Goal: Communication & Community: Answer question/provide support

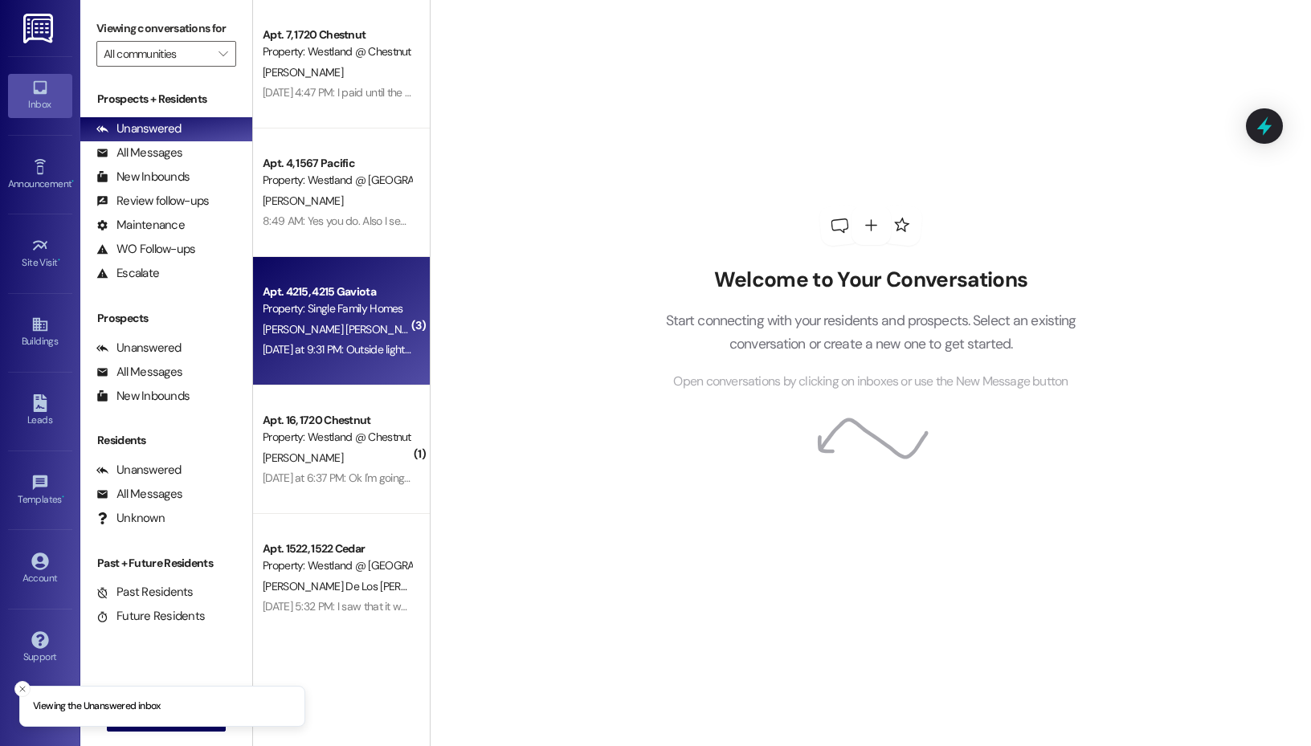
click at [320, 337] on div "[PERSON_NAME] [PERSON_NAME]" at bounding box center [337, 330] width 152 height 20
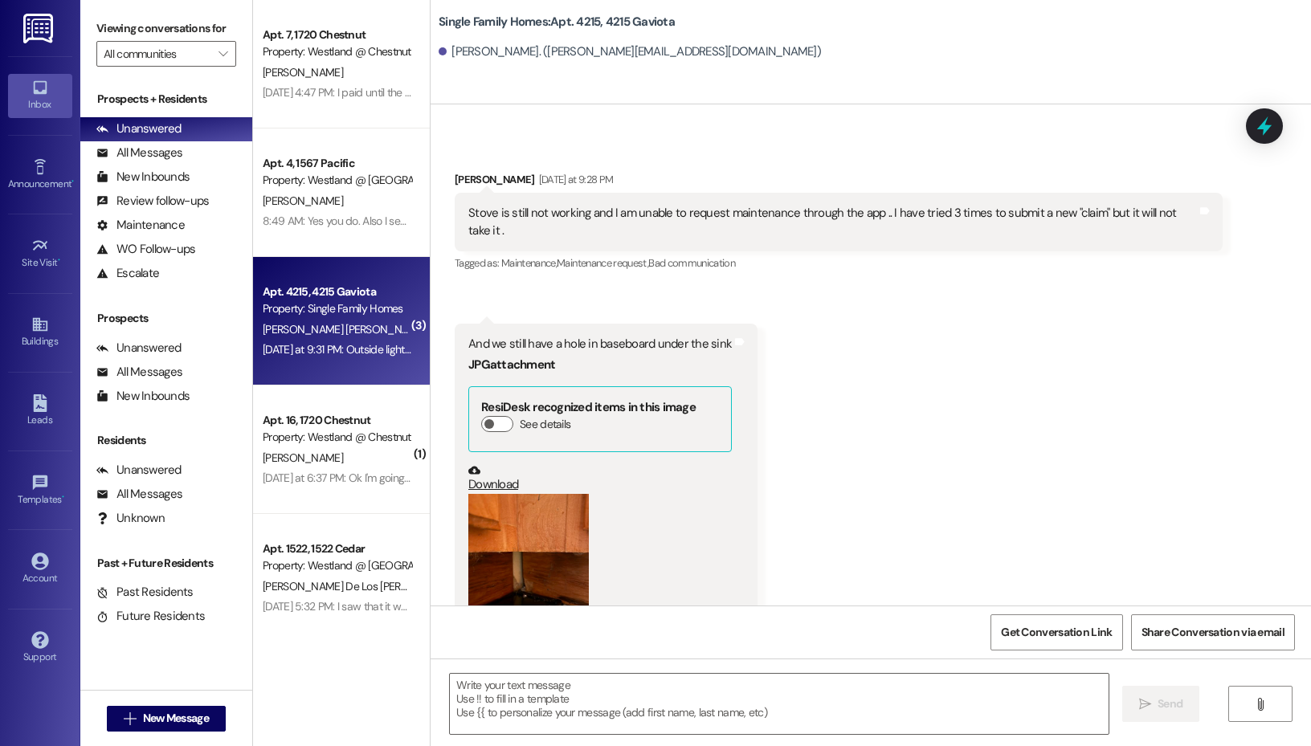
scroll to position [48426, 0]
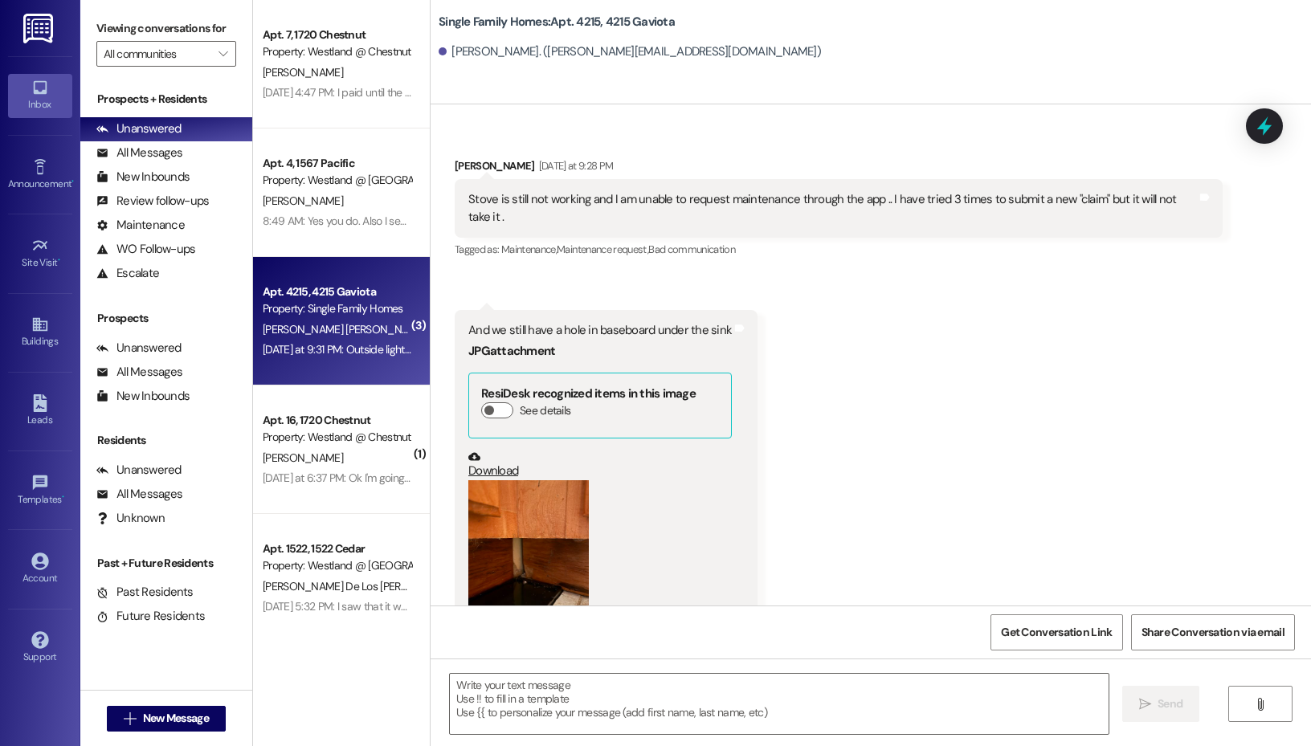
click at [537, 480] on button "Zoom image" at bounding box center [528, 560] width 120 height 161
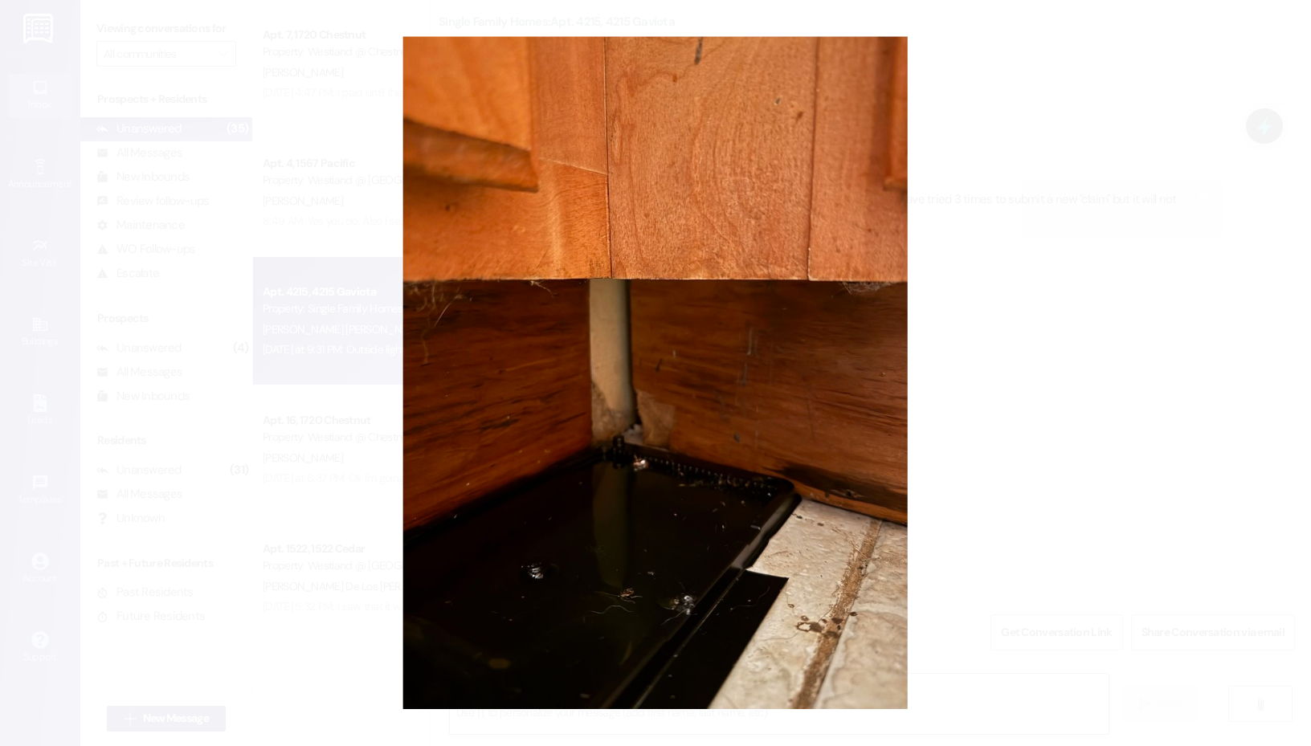
click at [1111, 409] on button "Unzoom image" at bounding box center [655, 373] width 1311 height 746
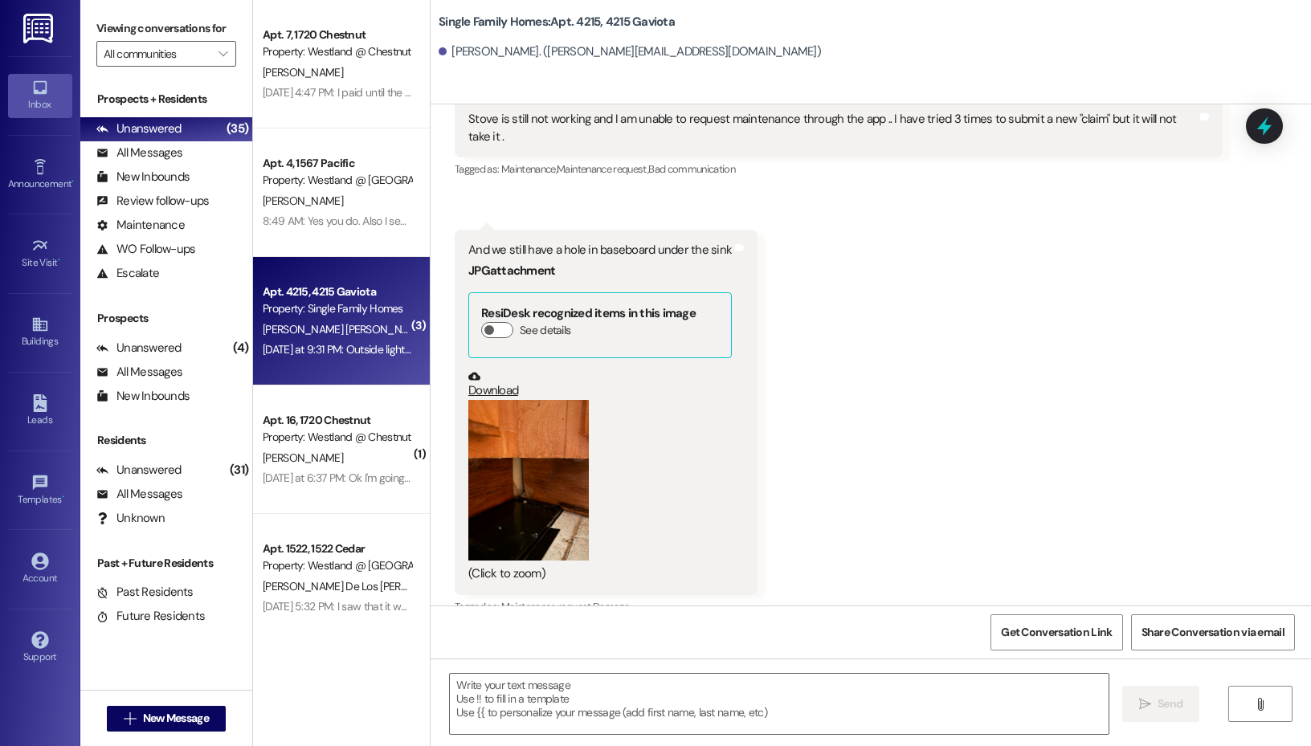
scroll to position [48507, 0]
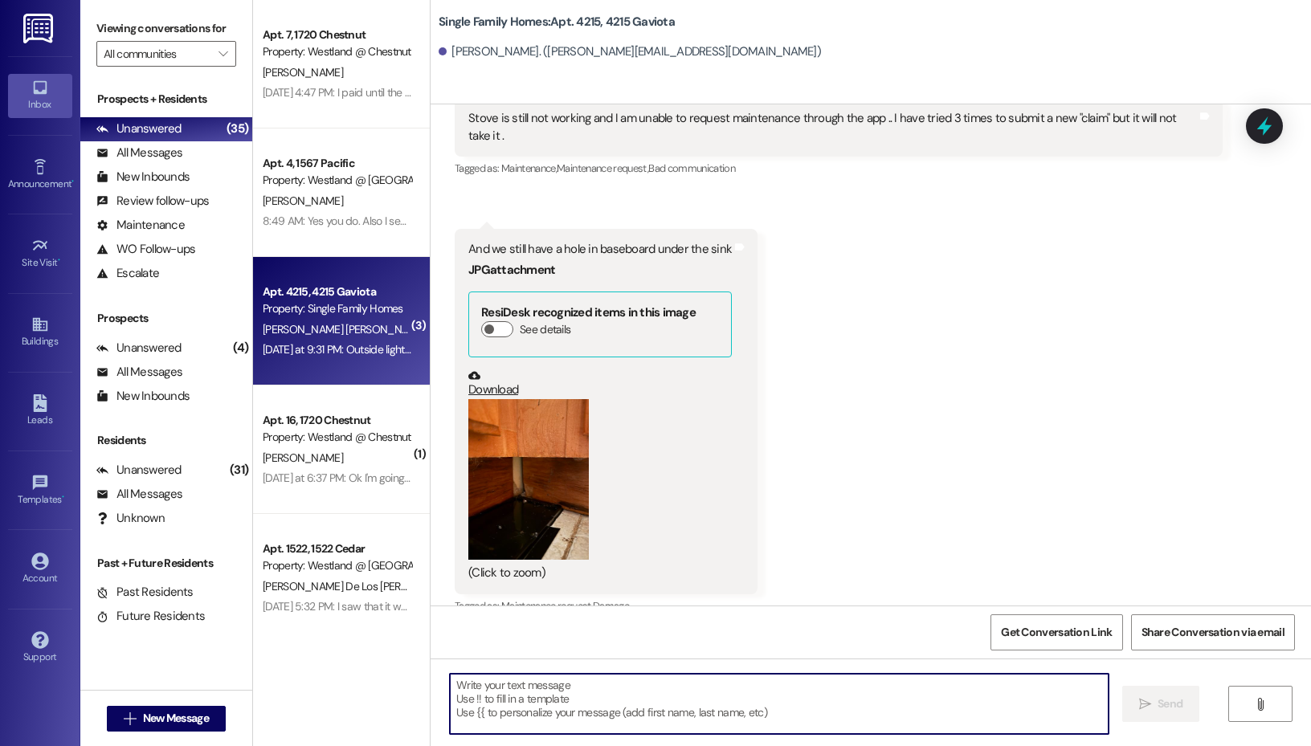
click at [661, 704] on textarea at bounding box center [779, 704] width 659 height 60
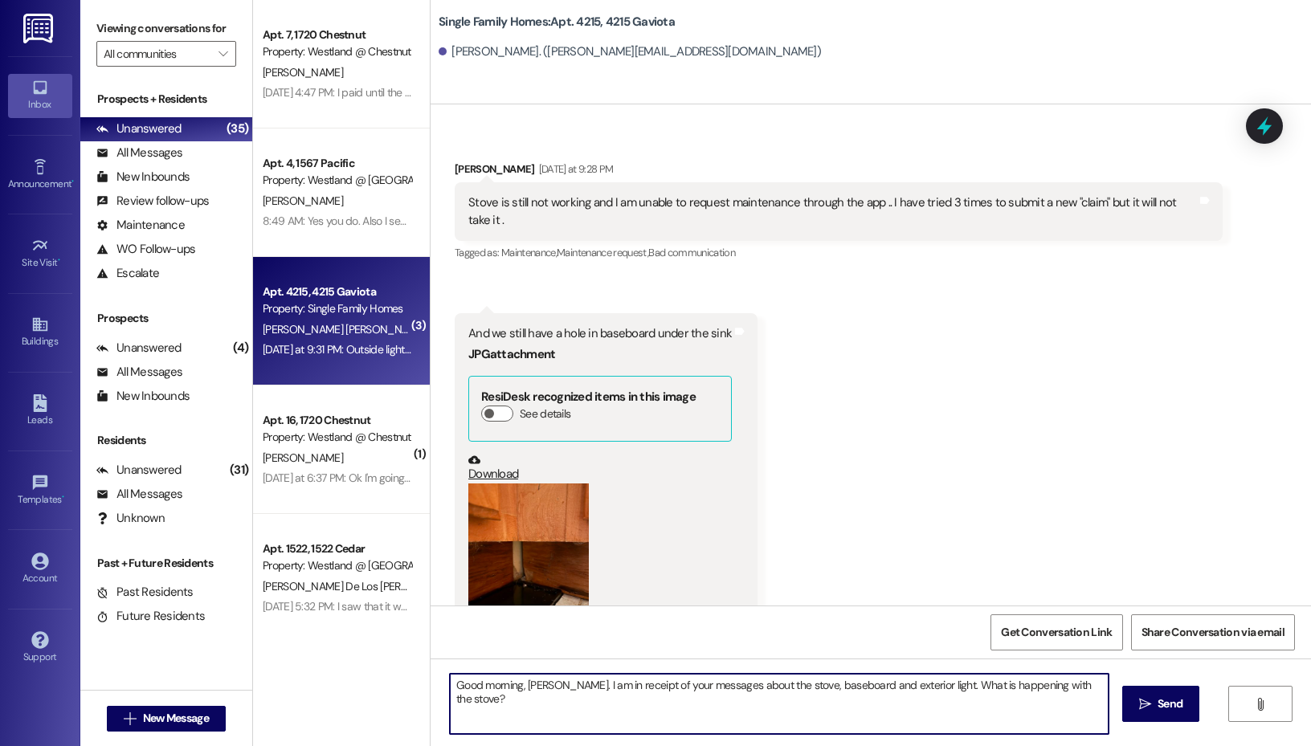
scroll to position [48288, 0]
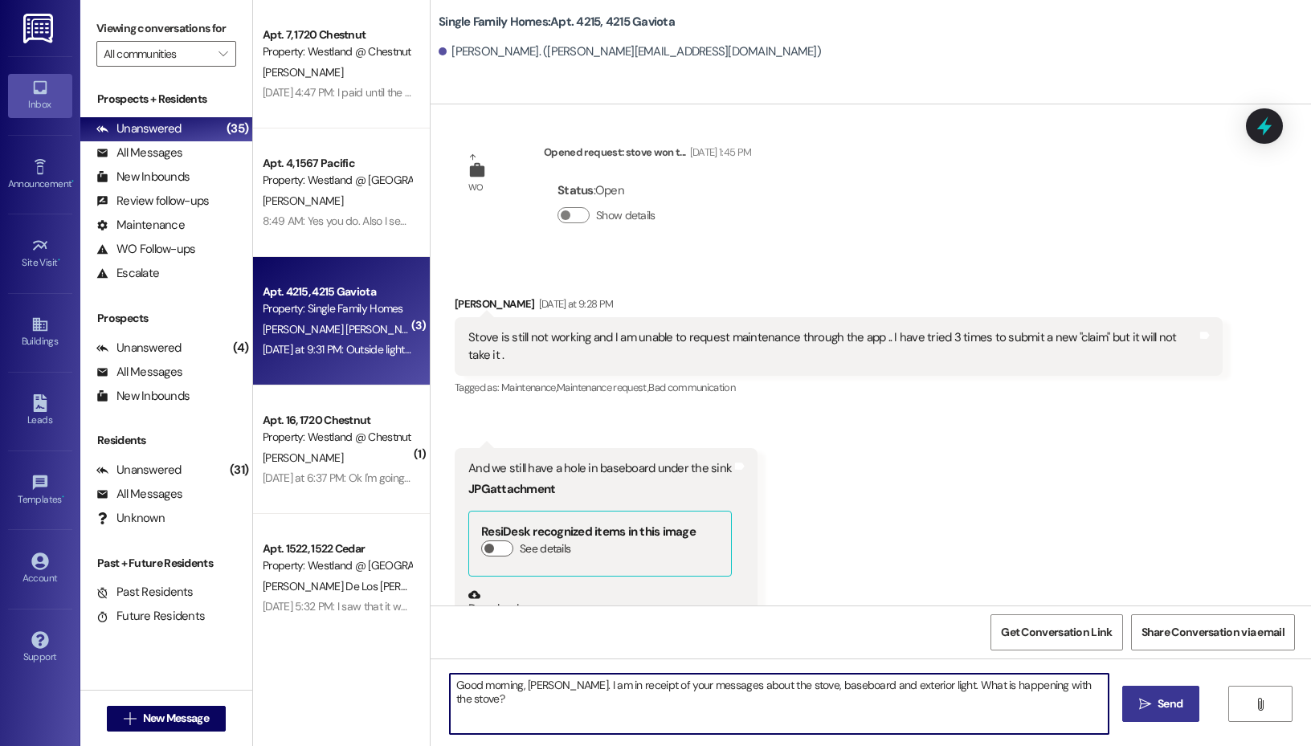
type textarea "Good morning, [PERSON_NAME]. I am in receipt of your messages about the stove, …"
click at [1167, 712] on span "Send" at bounding box center [1170, 704] width 25 height 17
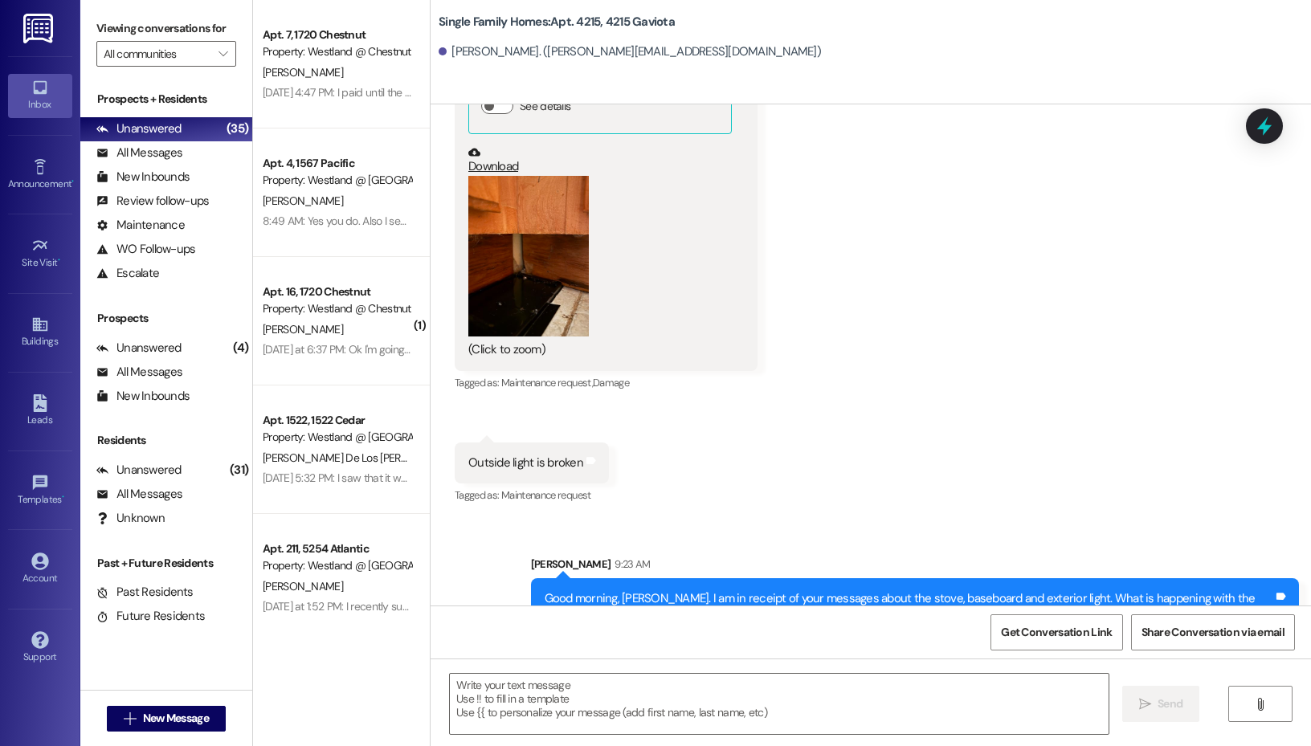
scroll to position [48731, 0]
click at [658, 678] on textarea at bounding box center [779, 704] width 659 height 60
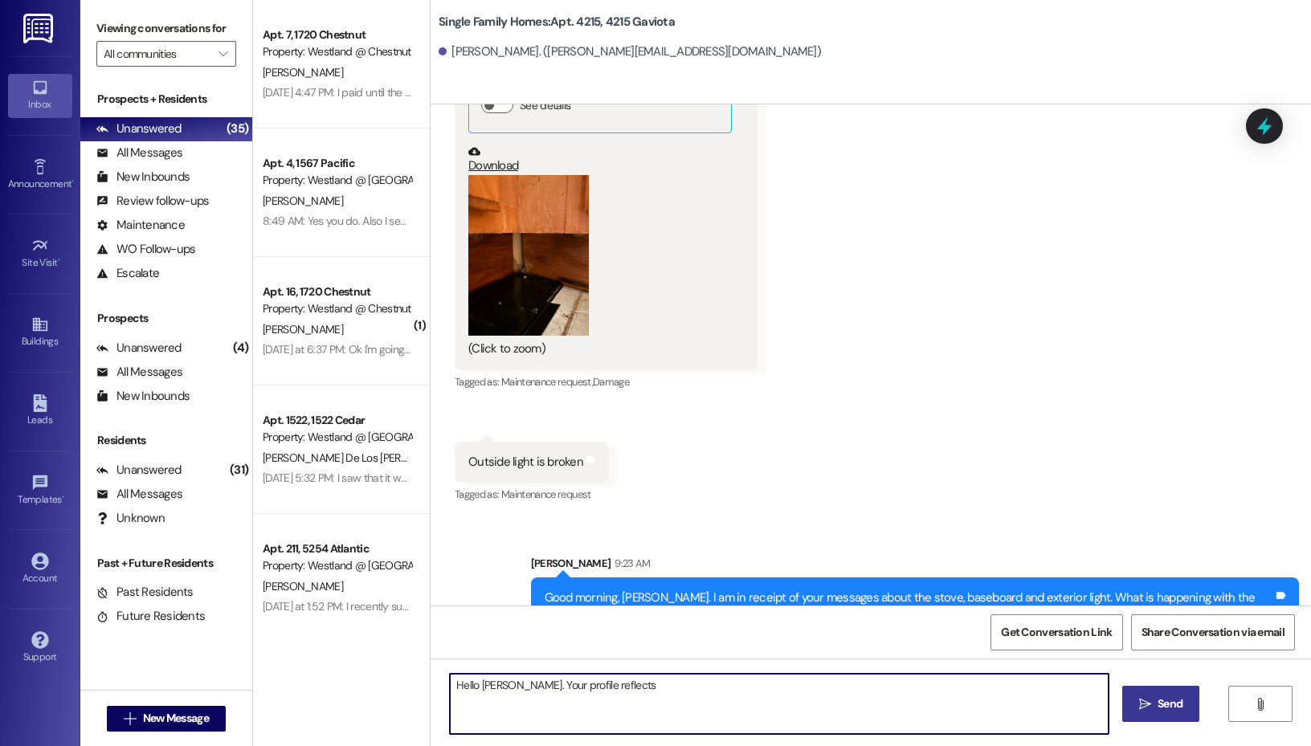
paste textarea "Service Request #837443"
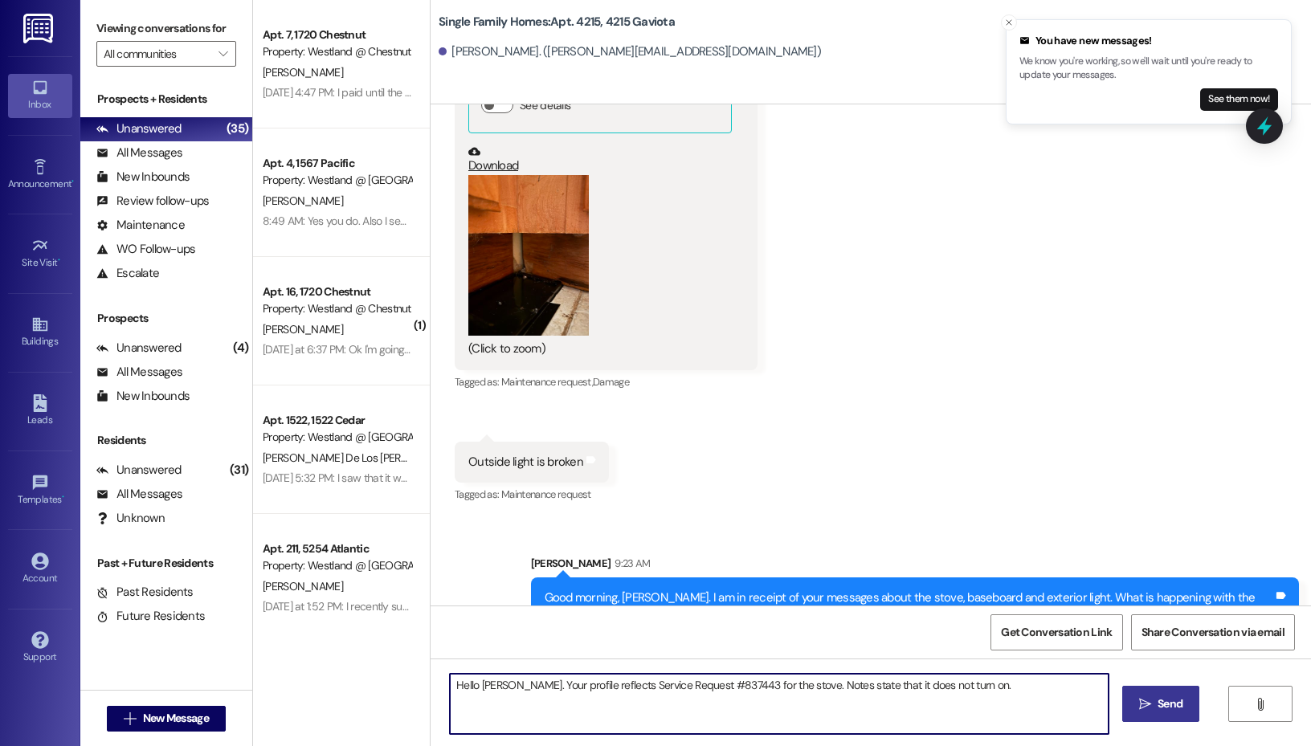
scroll to position [48730, 0]
type textarea "Hello [PERSON_NAME]. Your profile reflects Service Request #837443 for the stov…"
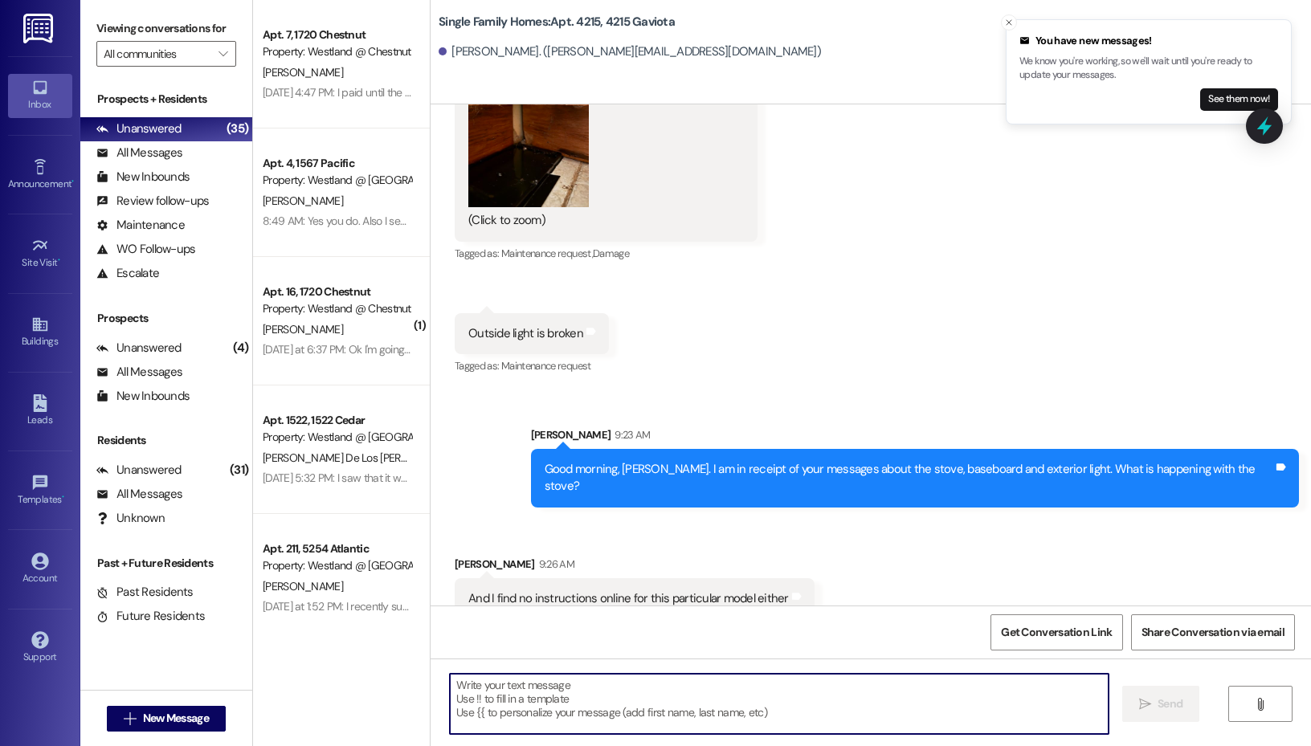
scroll to position [48972, 0]
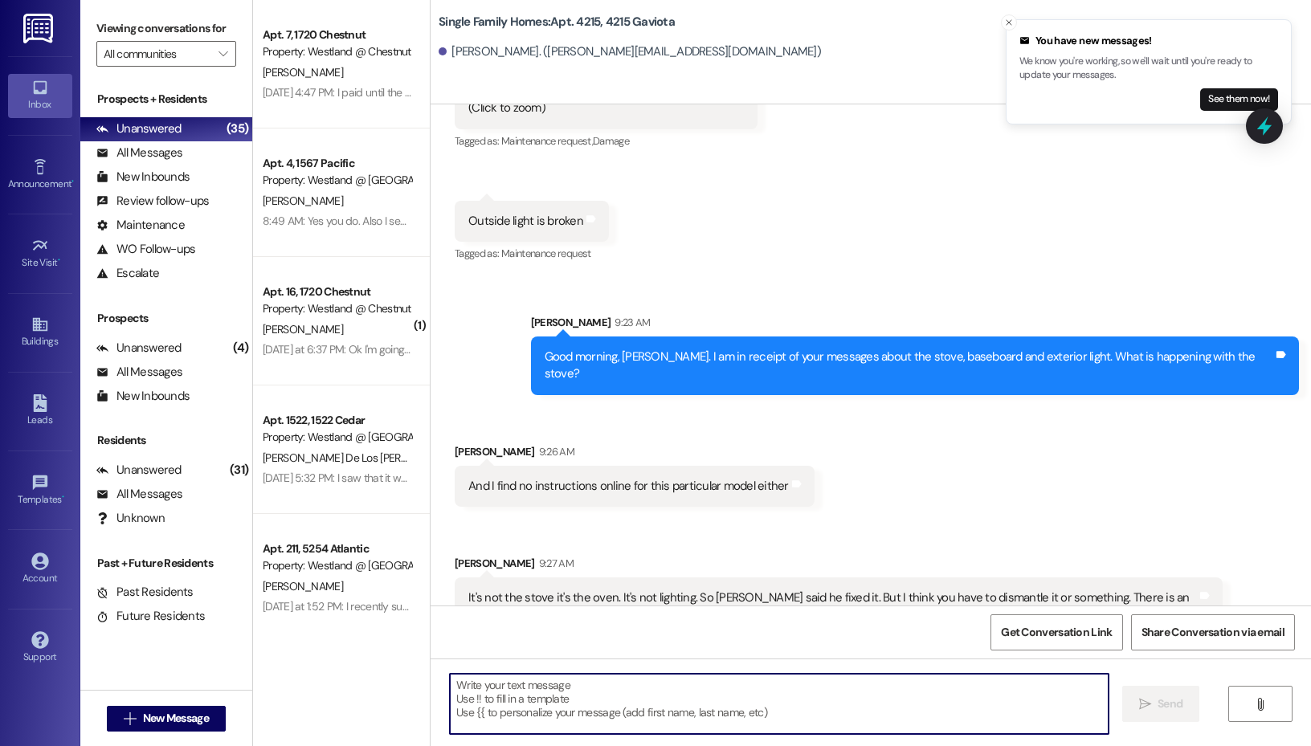
click at [770, 702] on textarea at bounding box center [779, 704] width 659 height 60
type textarea "Ok. It is under stove/oven. We have the request."
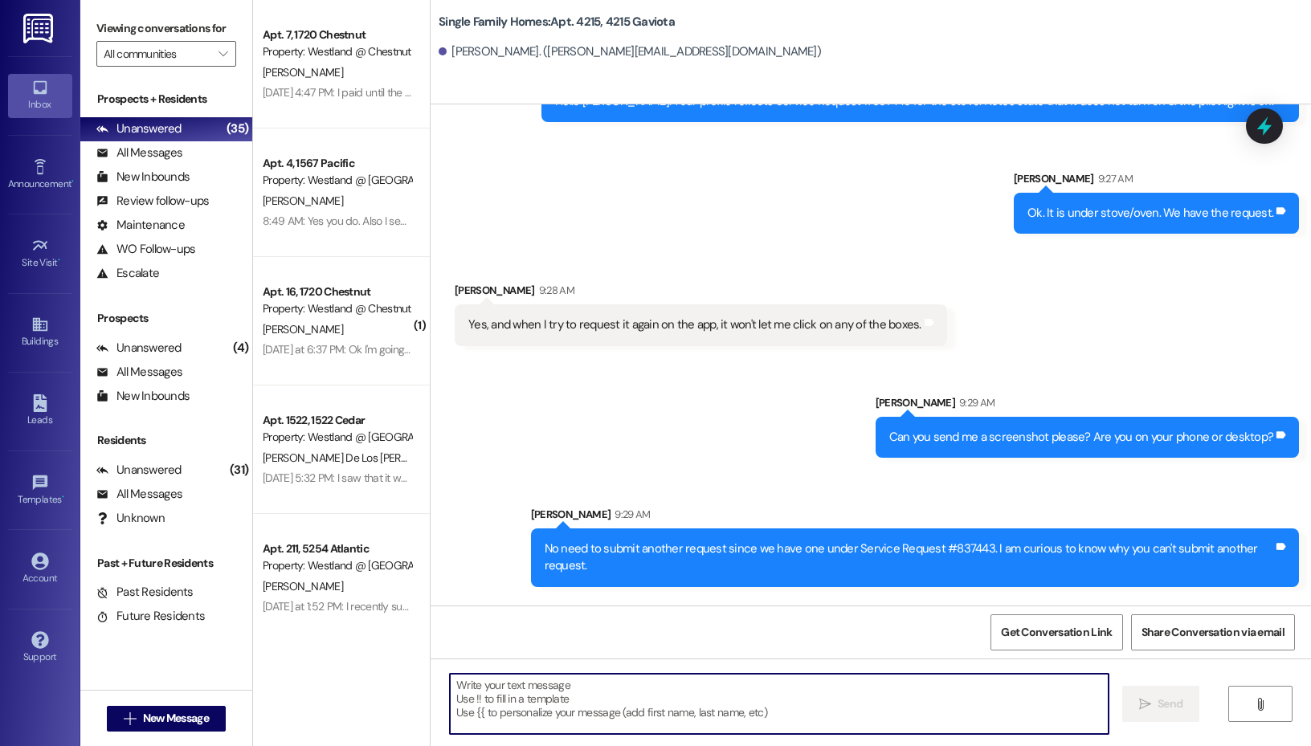
scroll to position [49661, 0]
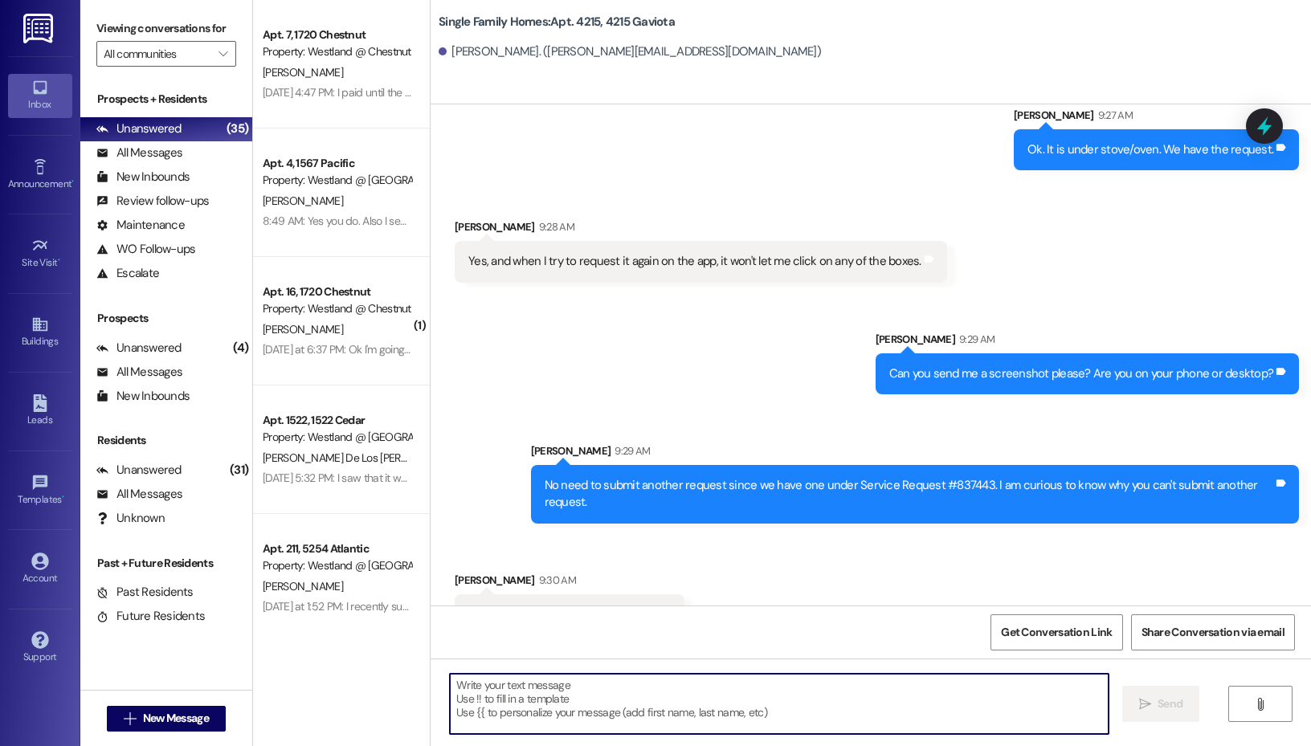
click at [832, 536] on div "Received via SMS [PERSON_NAME] 9:30 AM I'm telling you that app doesn't like me…" at bounding box center [871, 648] width 880 height 224
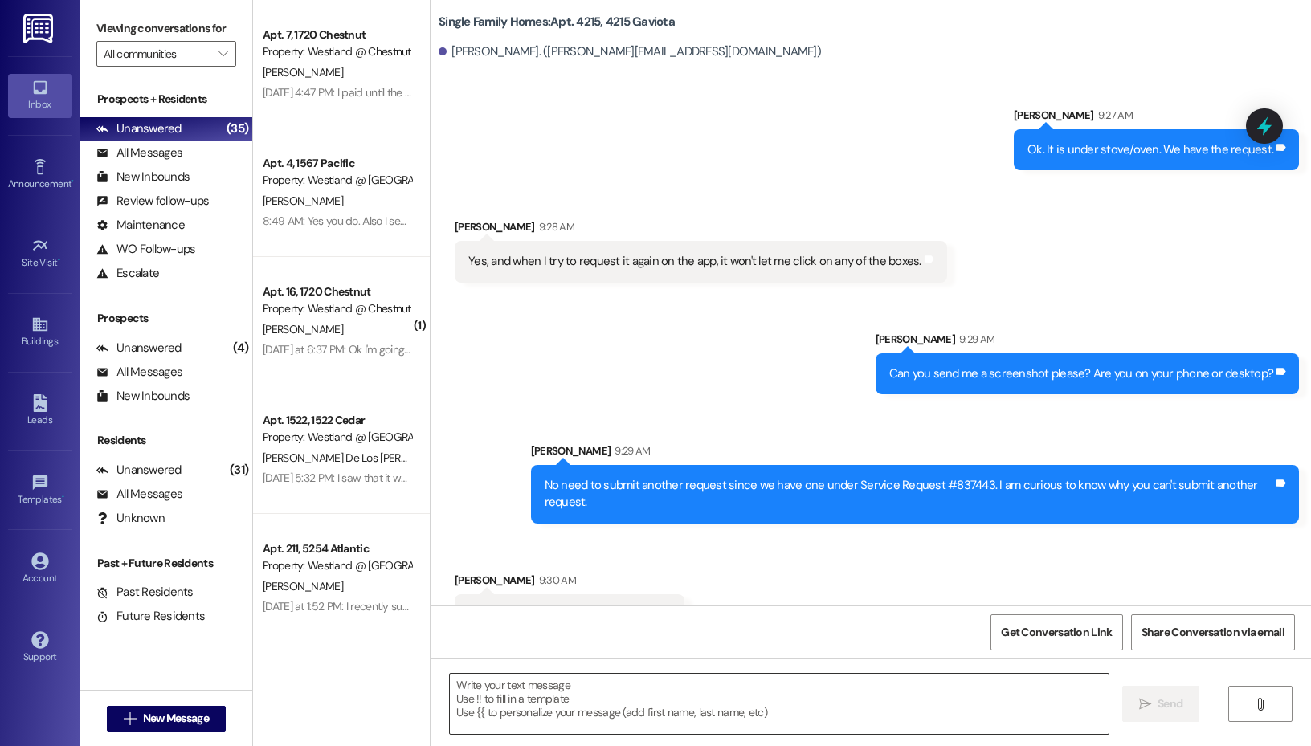
click at [582, 688] on textarea at bounding box center [779, 704] width 659 height 60
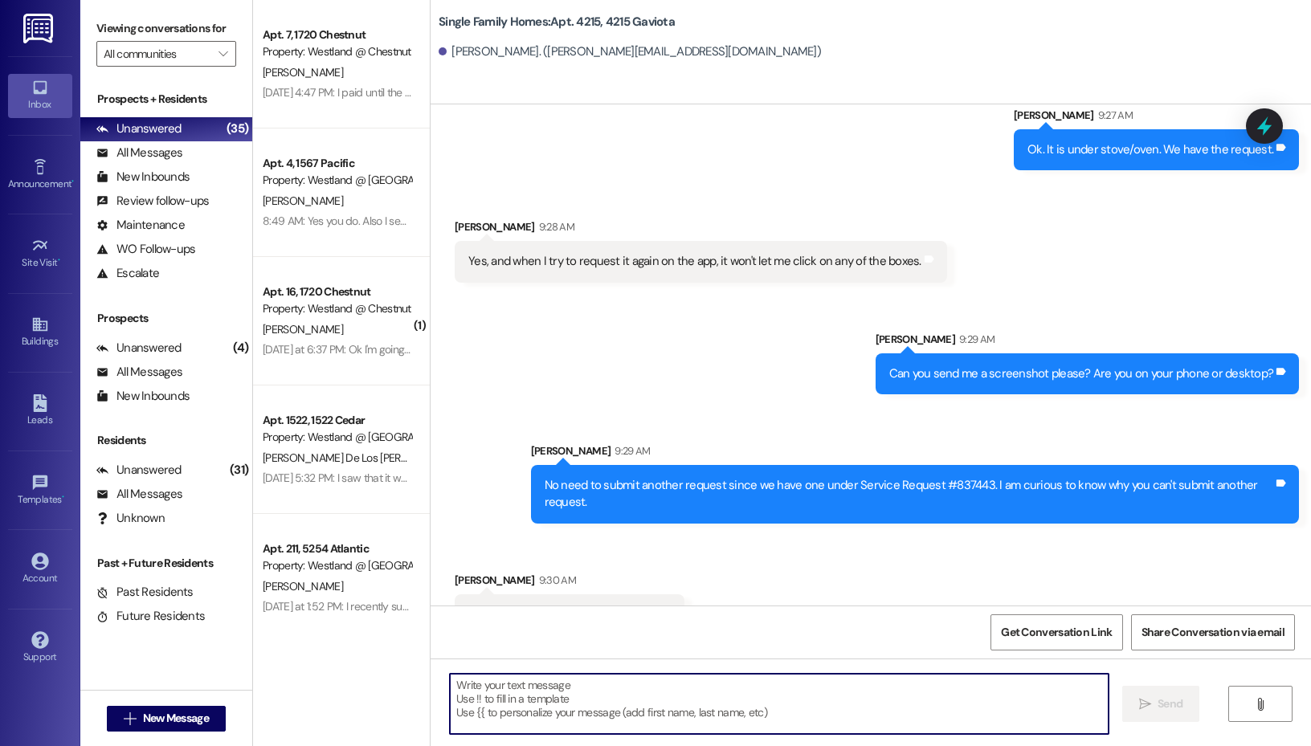
click at [884, 619] on div "Get Conversation Link Share Conversation via email" at bounding box center [871, 632] width 880 height 53
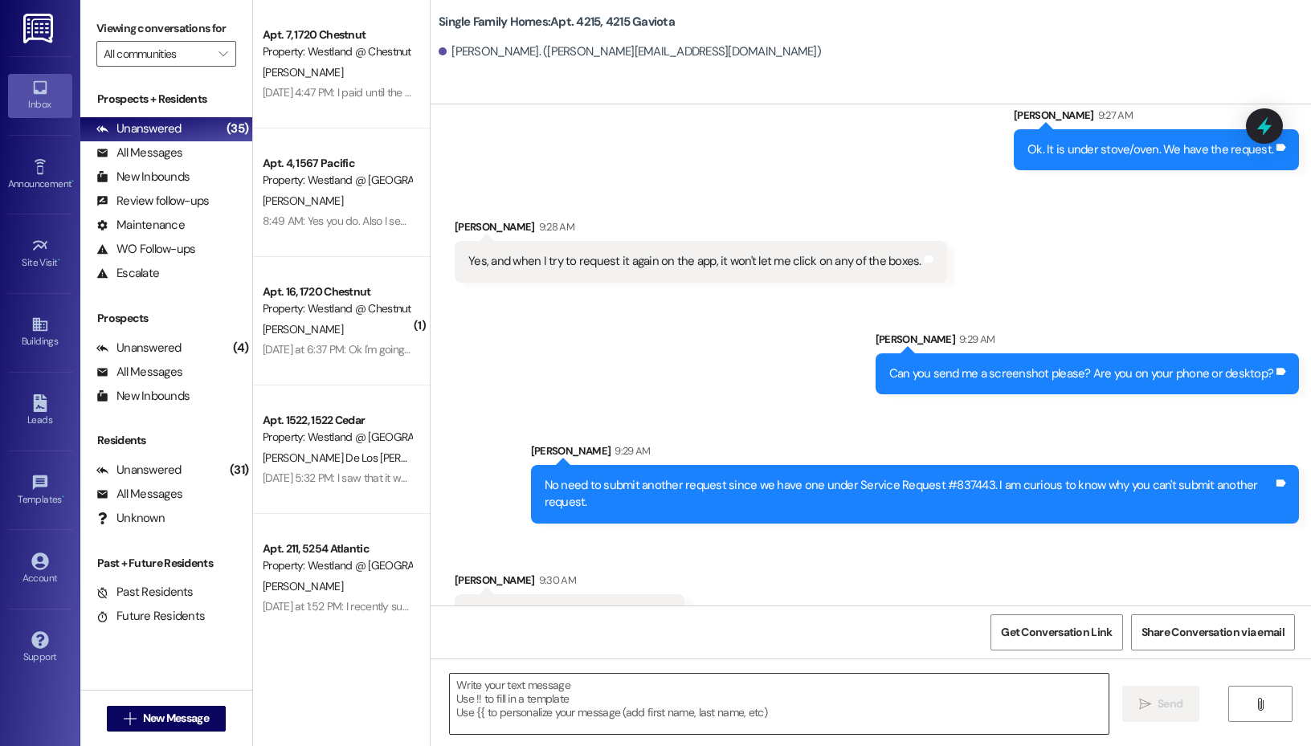
click at [611, 696] on textarea at bounding box center [779, 704] width 659 height 60
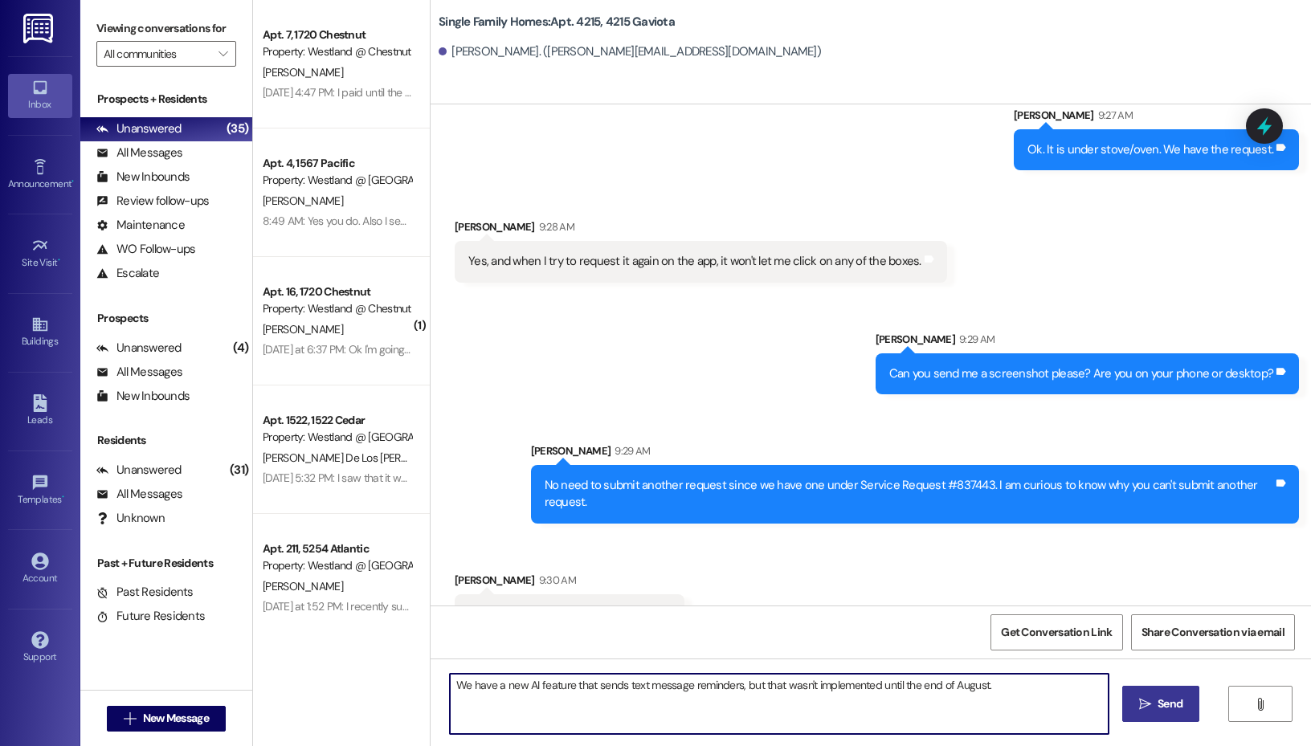
click at [458, 694] on textarea "We have a new AI feature that sends text message reminders, but that wasn't imp…" at bounding box center [779, 704] width 659 height 60
click at [627, 684] on textarea "Hello [PERSON_NAME]. We have a new AI feature that sends text message reminders…" at bounding box center [779, 704] width 659 height 60
click at [699, 710] on textarea "Hello [PERSON_NAME]. We have a new AI feature within Entrata that sends text me…" at bounding box center [779, 704] width 659 height 60
click at [615, 702] on textarea "Hello [PERSON_NAME]. We have a new AI feature within Entrata that sends text me…" at bounding box center [779, 704] width 659 height 60
click at [807, 684] on textarea "Hello [PERSON_NAME]. We have a new AI feature within Entrata that sends text me…" at bounding box center [779, 704] width 659 height 60
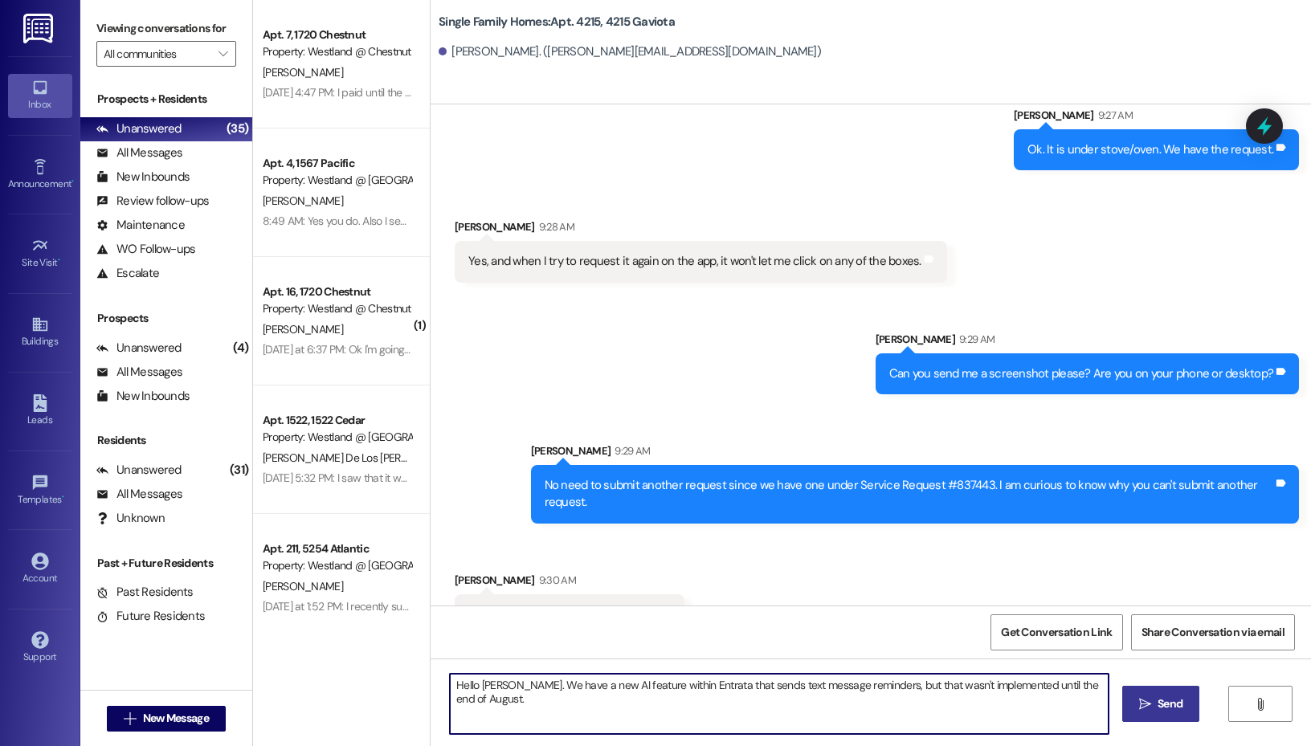
click at [858, 687] on textarea "Hello [PERSON_NAME]. We have a new AI feature within Entrata that sends text me…" at bounding box center [779, 704] width 659 height 60
click at [913, 682] on textarea "Hello [PERSON_NAME]. We have a new AI feature within Entrata that sends text me…" at bounding box center [779, 704] width 659 height 60
click at [594, 696] on textarea "Hello [PERSON_NAME]. We have a new AI feature within Entrata that sends text me…" at bounding box center [779, 704] width 659 height 60
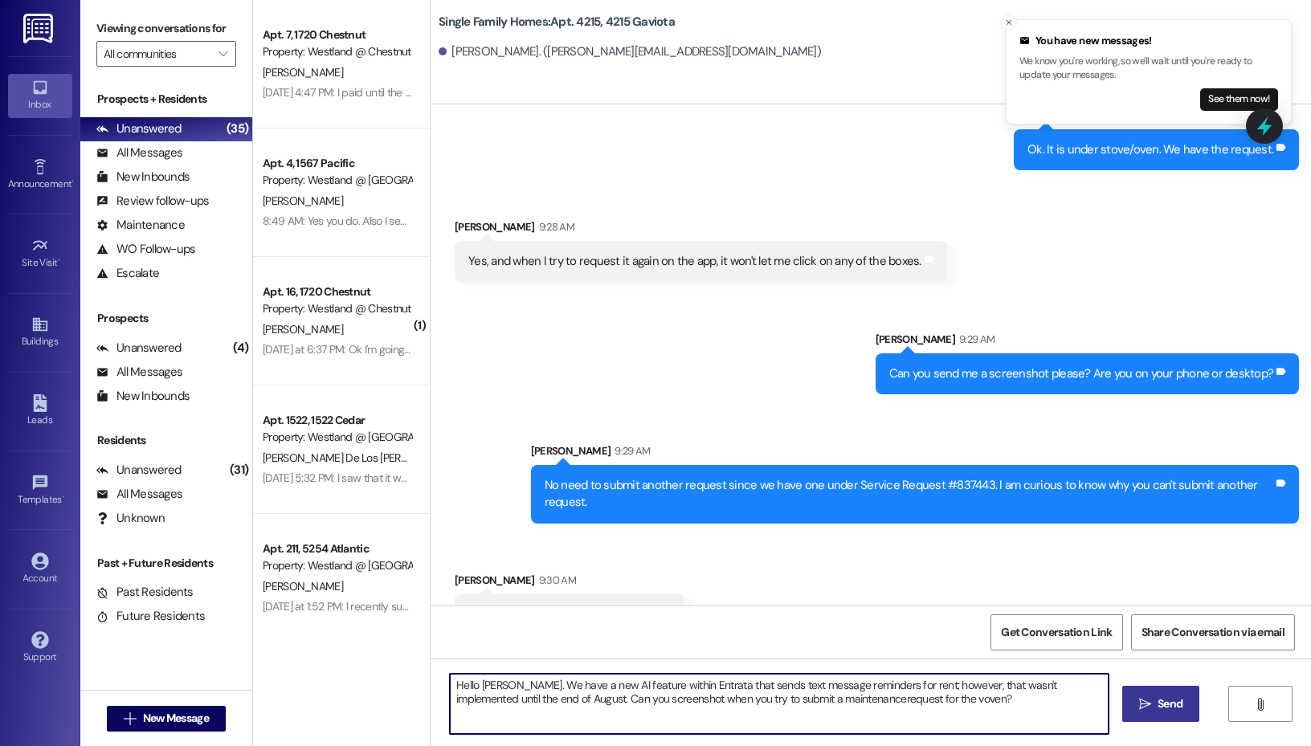
scroll to position [49660, 0]
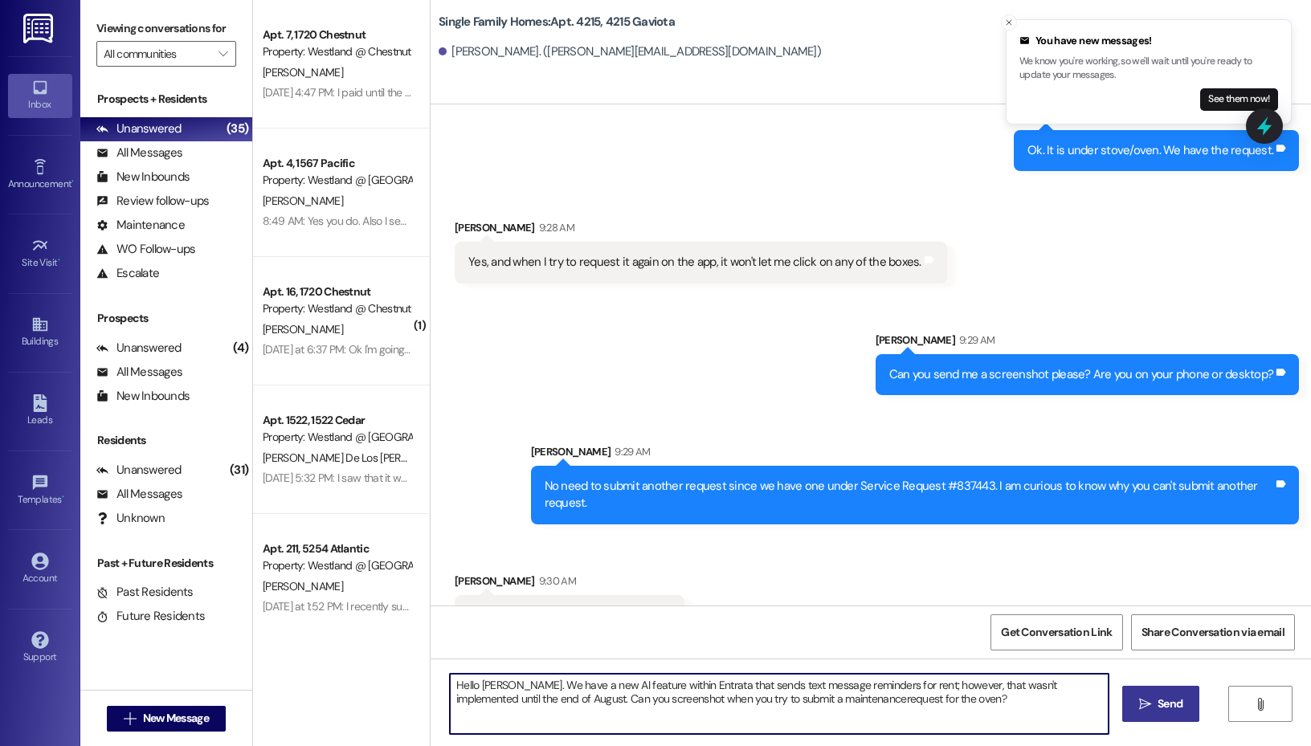
click at [799, 699] on textarea "Hello [PERSON_NAME]. We have a new AI feature within Entrata that sends text me…" at bounding box center [779, 704] width 659 height 60
click at [925, 690] on textarea "Hello [PERSON_NAME]. We have a new AI feature within Entrata that sends text me…" at bounding box center [779, 704] width 659 height 60
click at [939, 710] on textarea "Hello [PERSON_NAME]. We have a new AI feature within Entrata that sends text me…" at bounding box center [779, 704] width 659 height 60
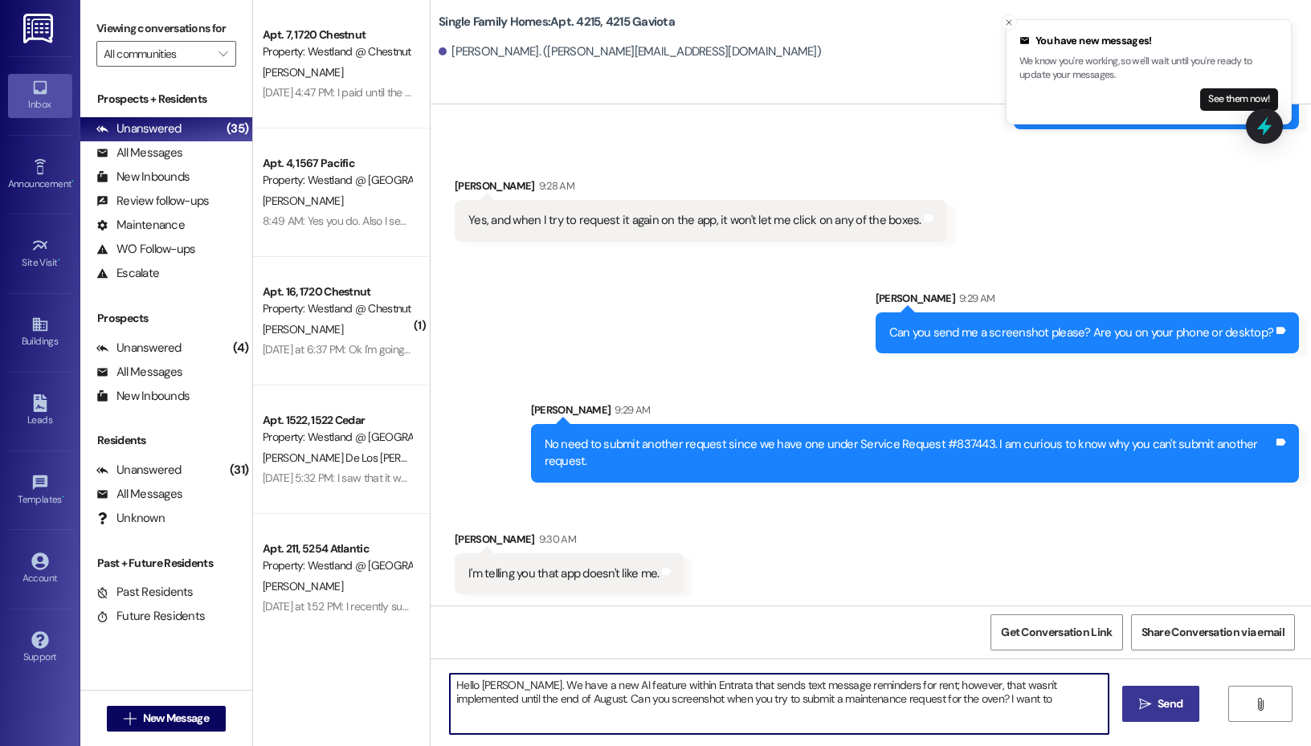
scroll to position [49773, 0]
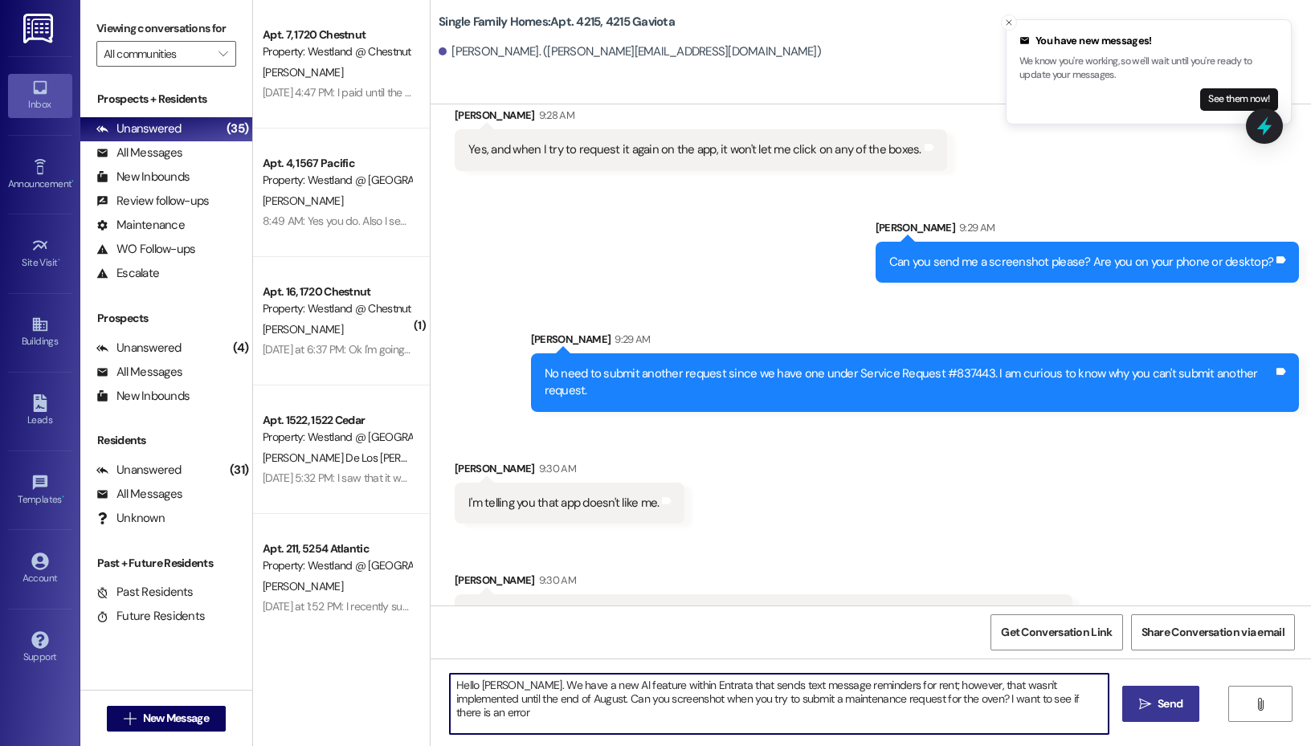
type textarea "Hello [PERSON_NAME]. We have a new AI feature within Entrata that sends text me…"
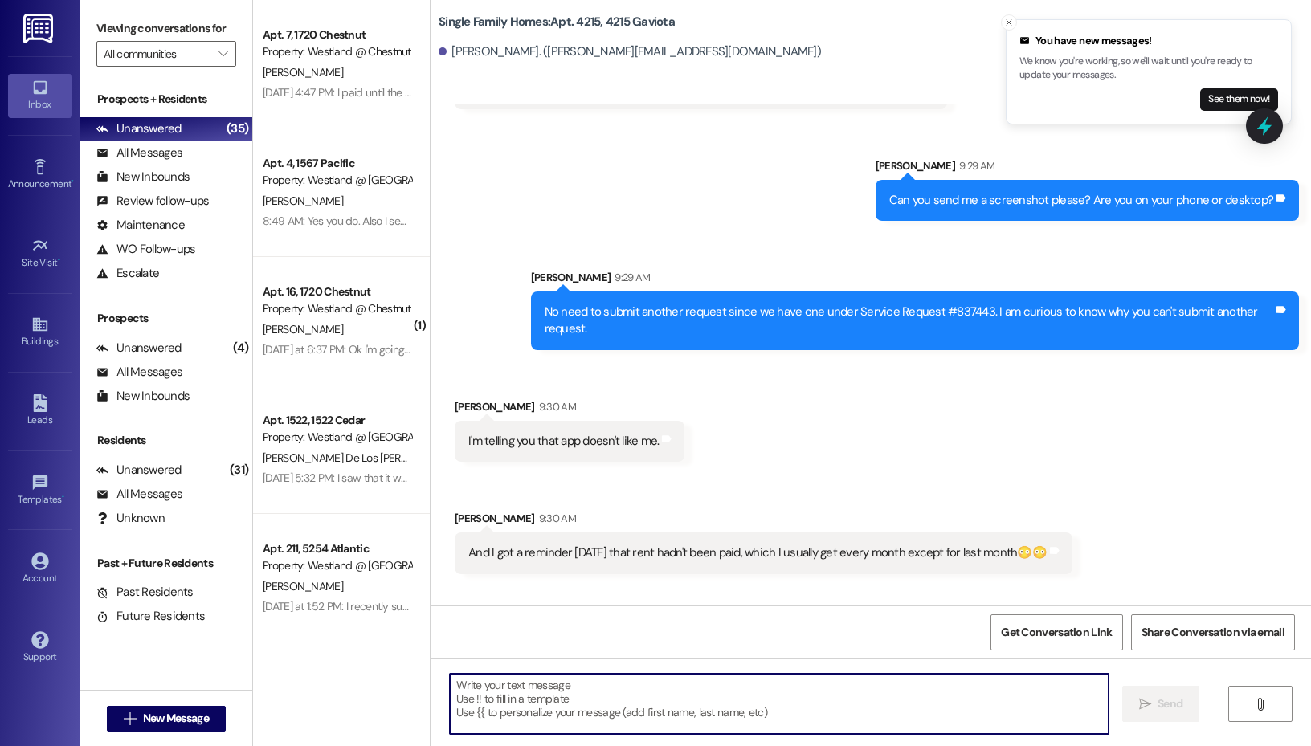
scroll to position [49902, 0]
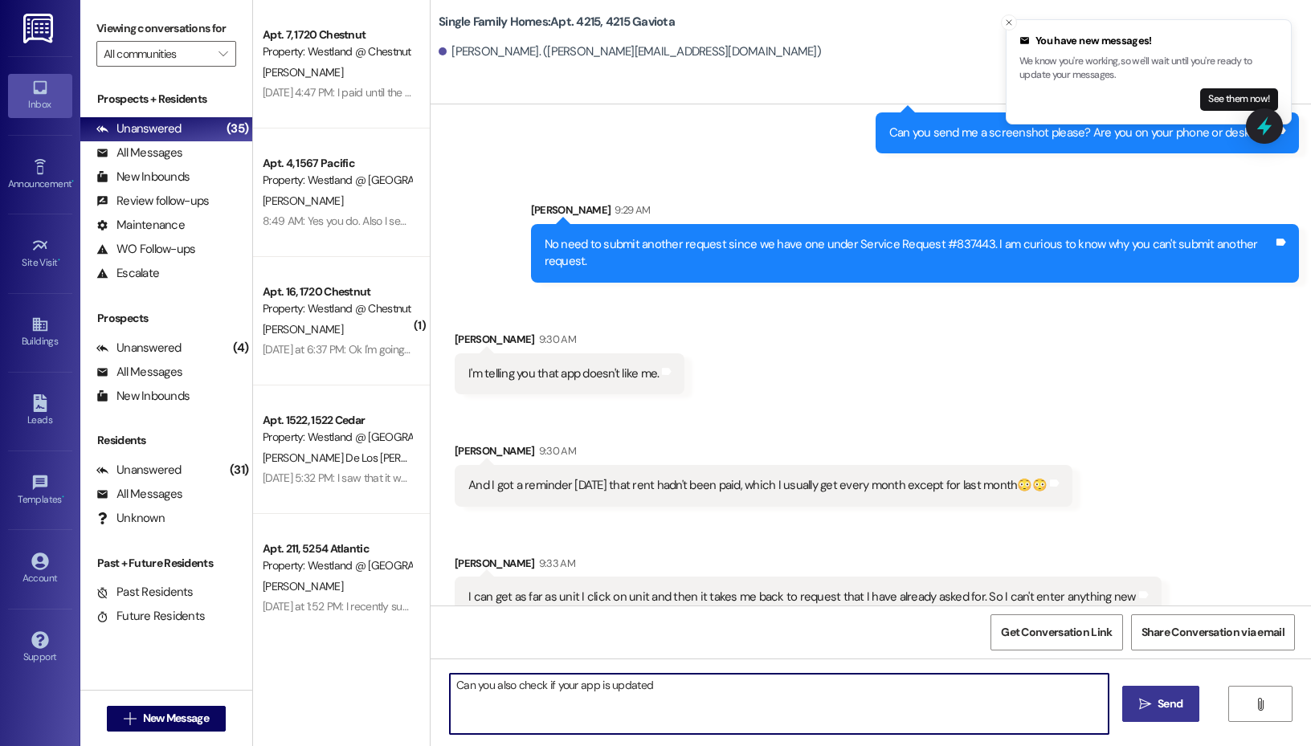
type textarea "Can you also check if your app is updated?"
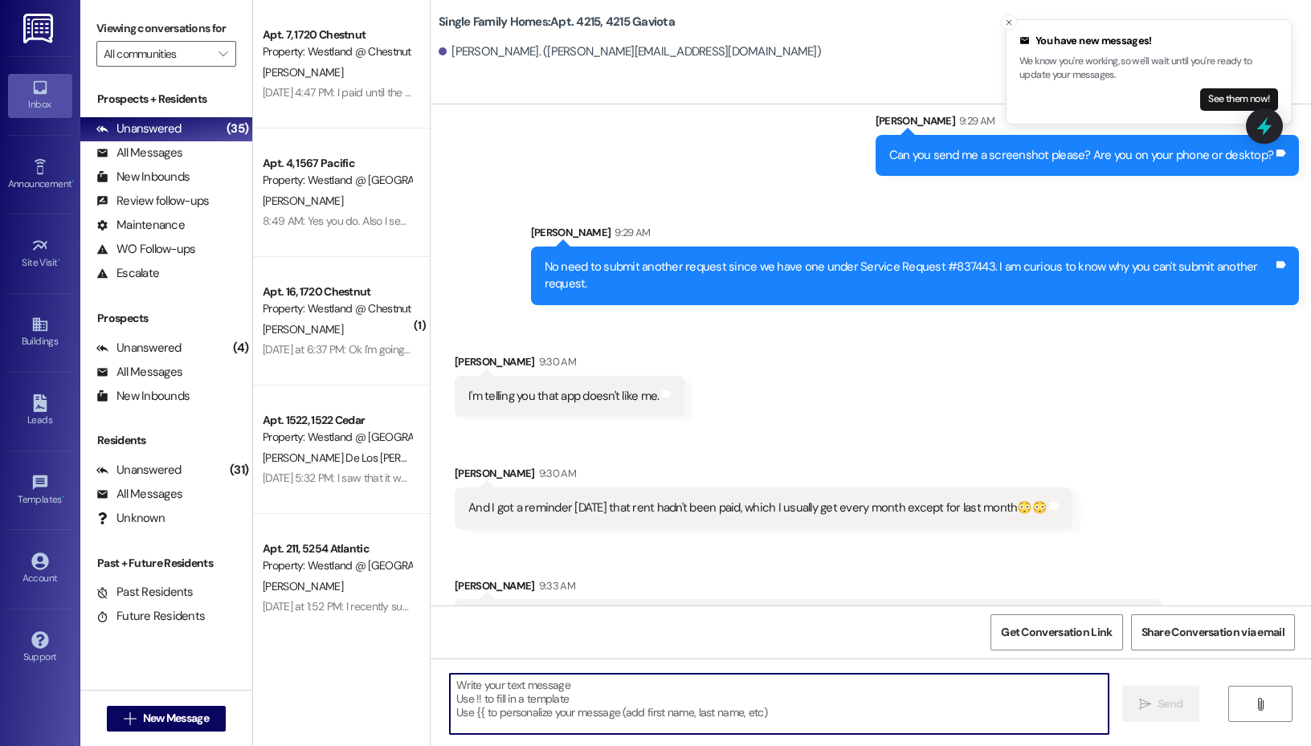
scroll to position [50014, 0]
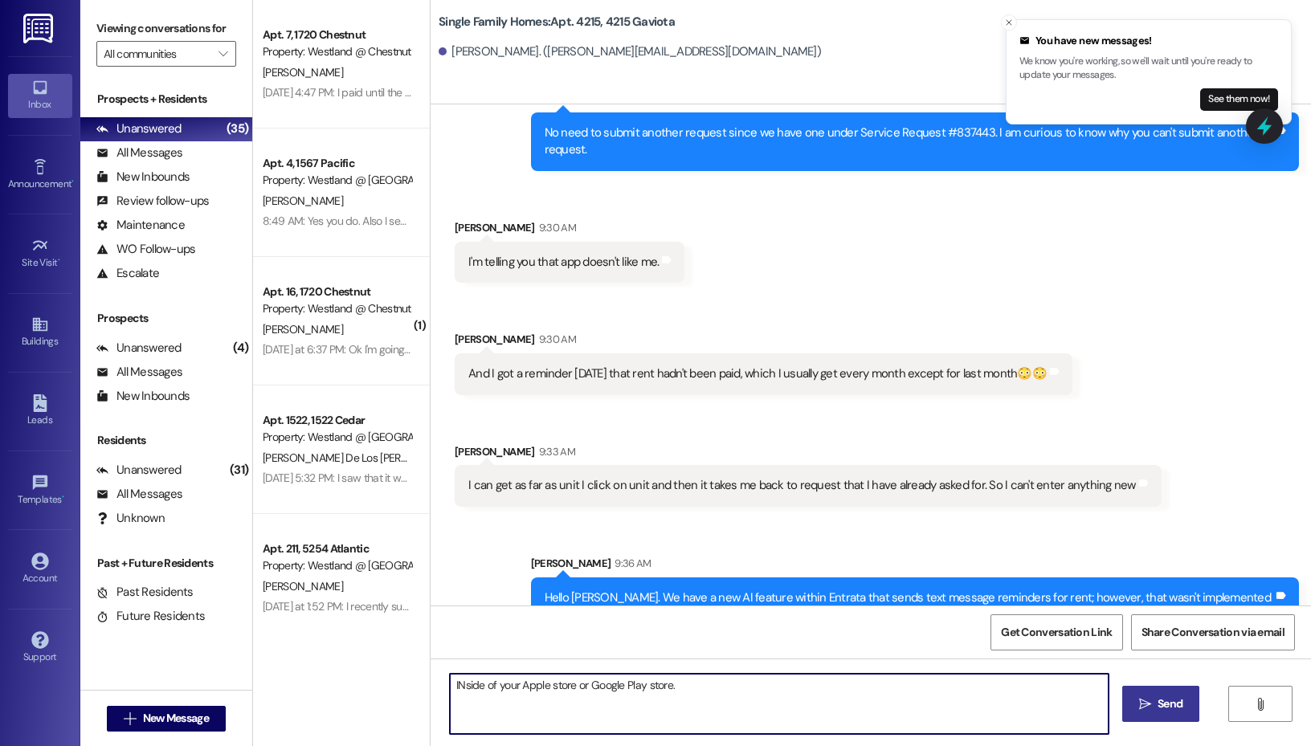
type textarea "Inside of your Apple store or Google Play store."
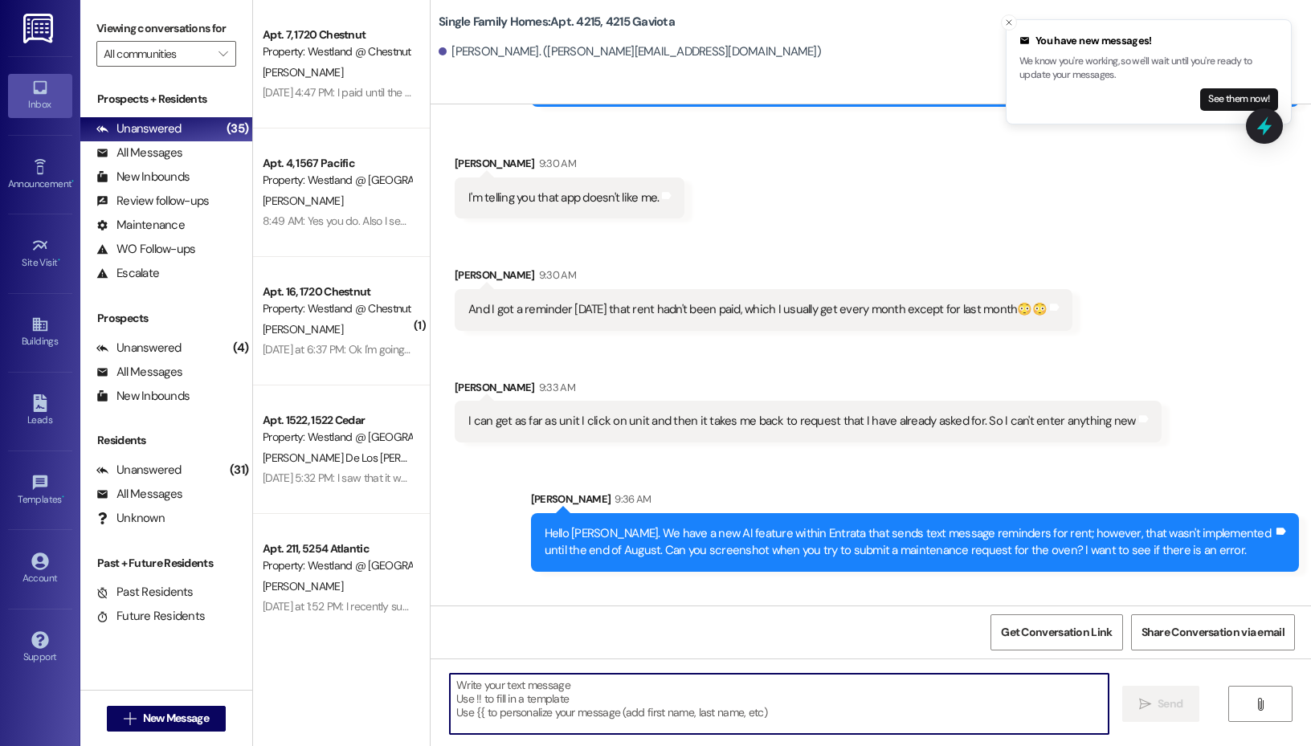
scroll to position [50126, 0]
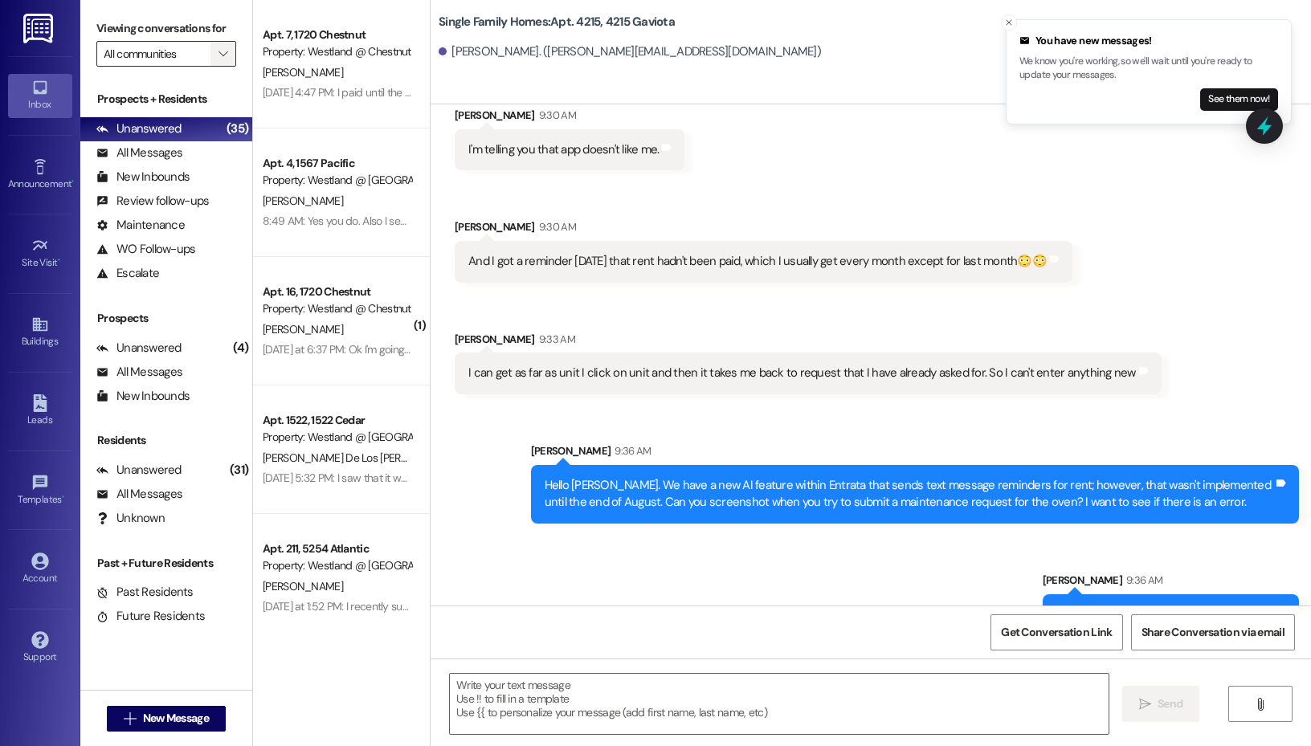
click at [220, 54] on icon "" at bounding box center [222, 53] width 9 height 13
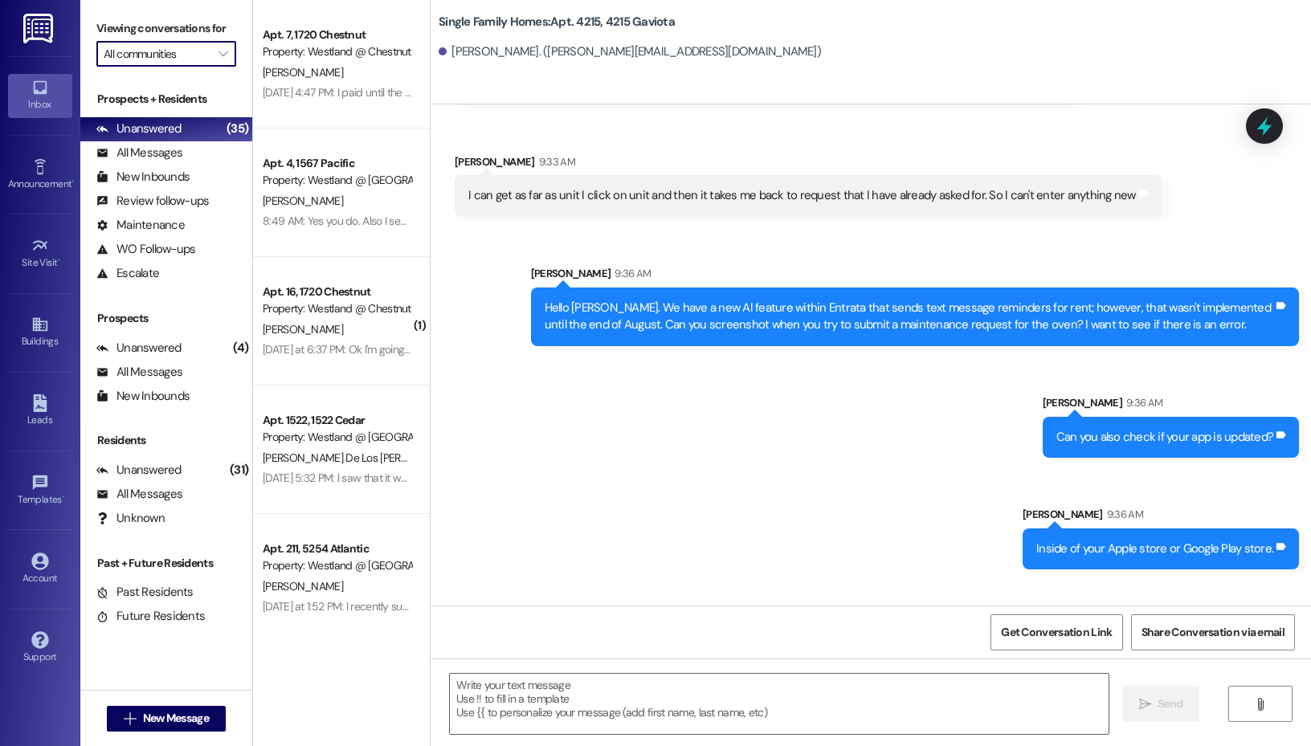
scroll to position [50367, 0]
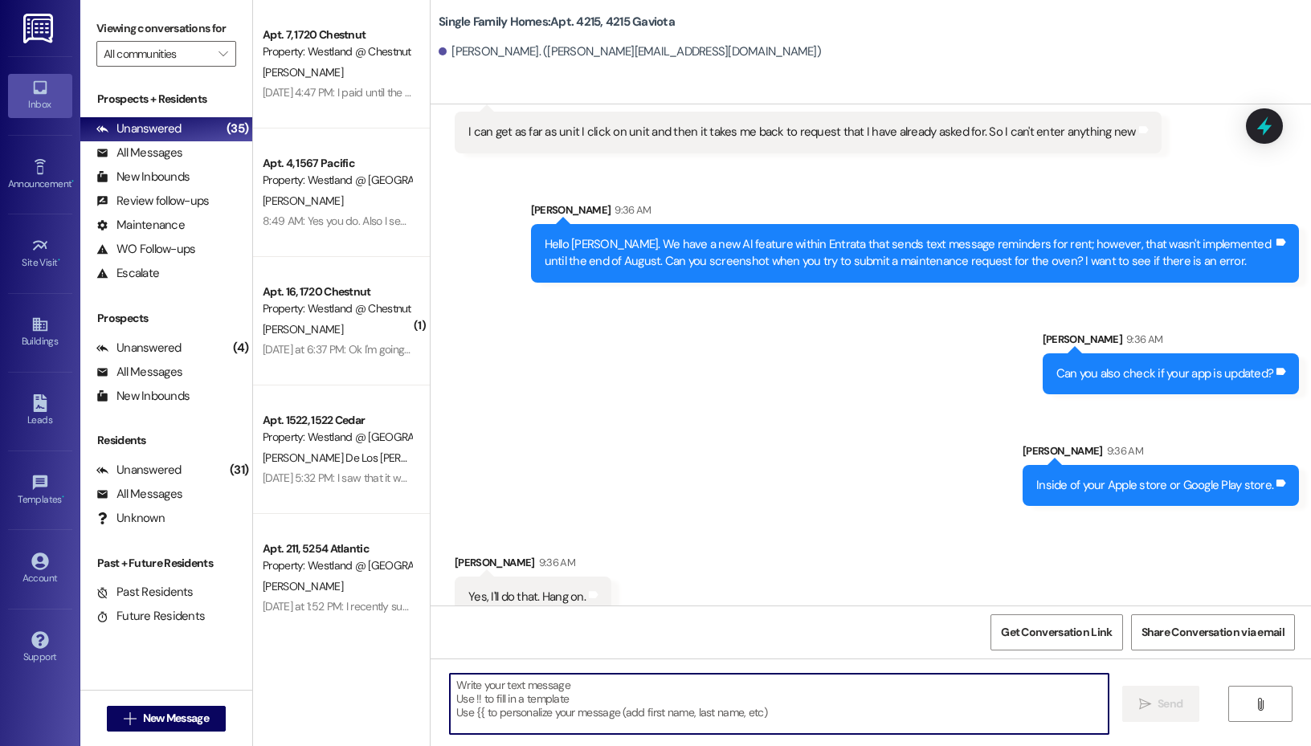
click at [633, 696] on textarea at bounding box center [779, 704] width 659 height 60
click at [709, 711] on textarea at bounding box center [779, 704] width 659 height 60
drag, startPoint x: 682, startPoint y: 439, endPoint x: 696, endPoint y: 506, distance: 69.0
click at [568, 713] on textarea at bounding box center [779, 704] width 659 height 60
click at [659, 697] on textarea "Sounds good." at bounding box center [779, 704] width 659 height 60
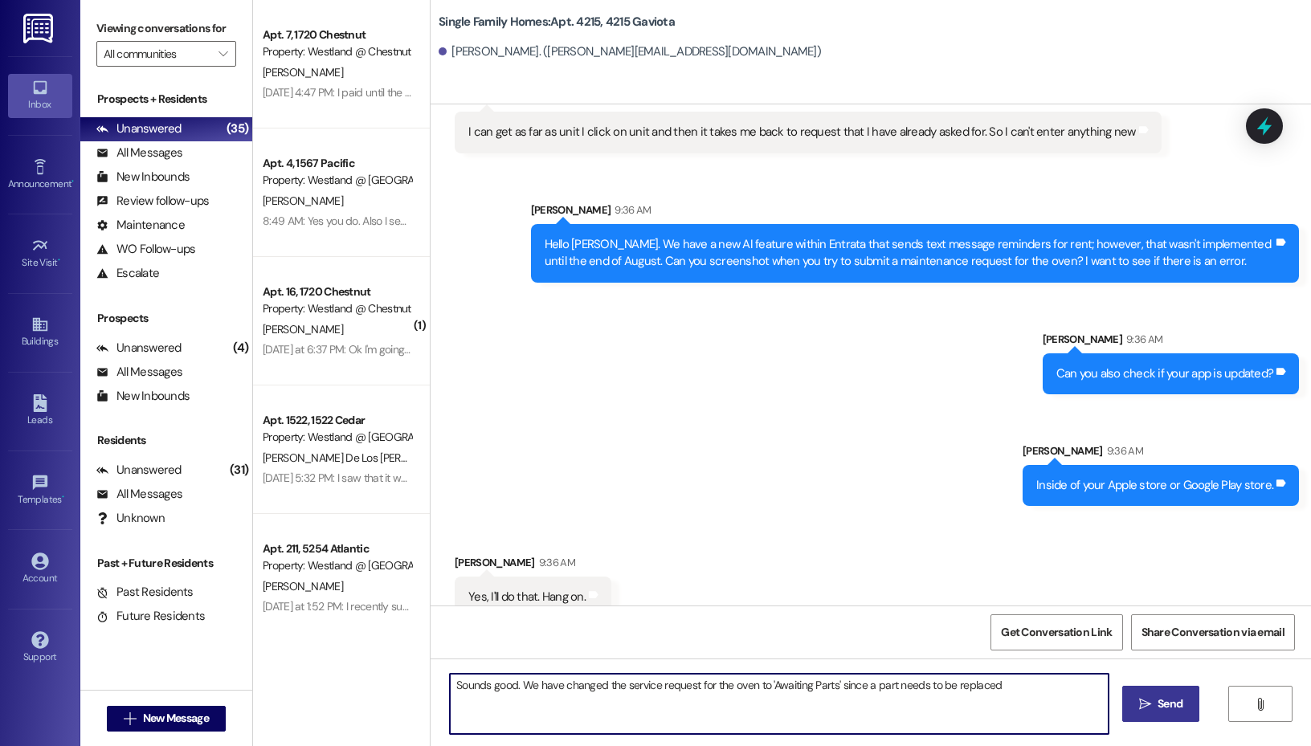
type textarea "Sounds good. We have changed the service request for the oven to 'Awaiting Part…"
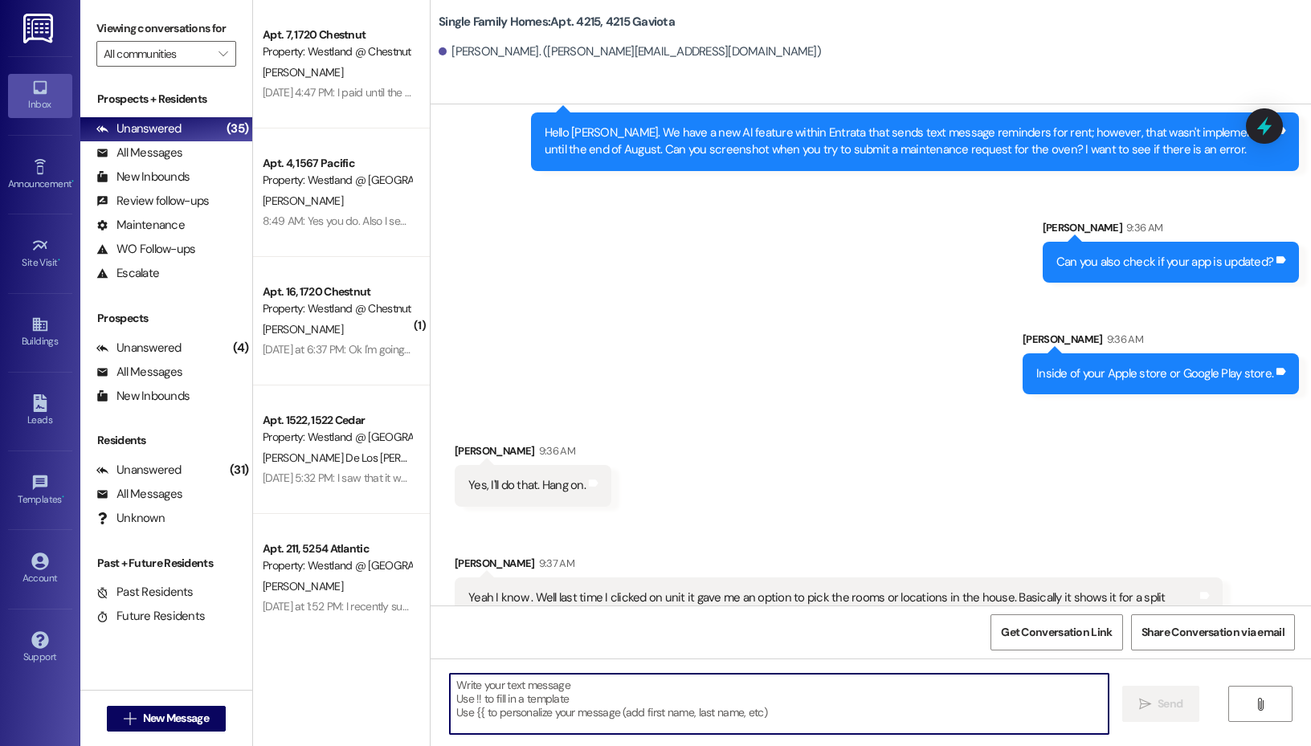
scroll to position [50936, 0]
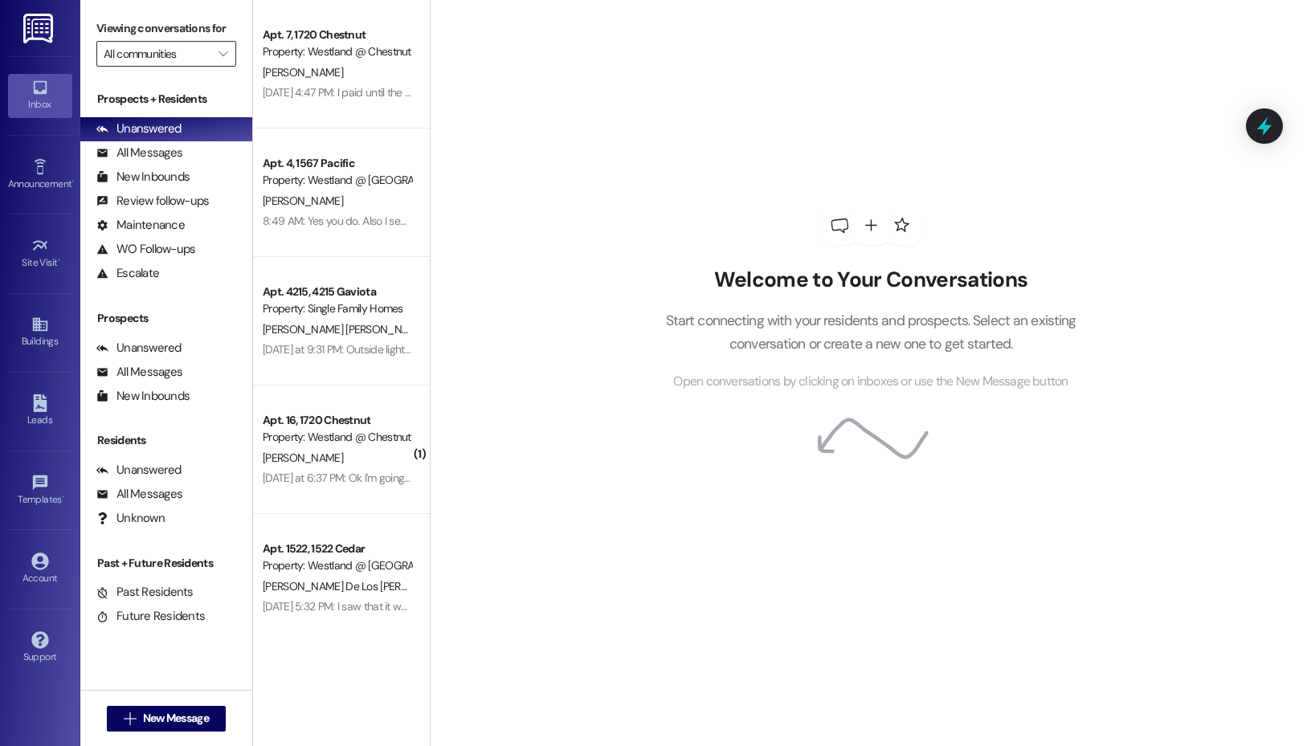
click at [202, 56] on input "All communities" at bounding box center [157, 54] width 107 height 26
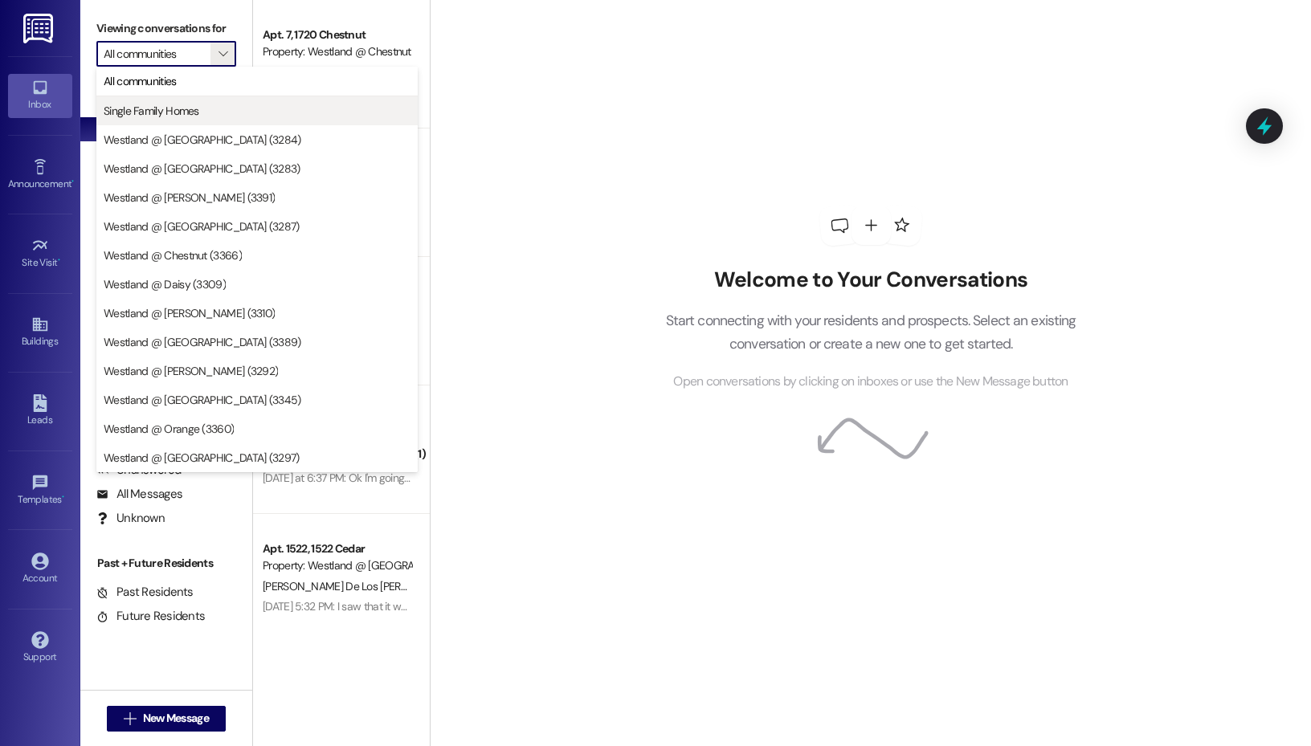
click at [206, 109] on span "Single Family Homes" at bounding box center [257, 111] width 307 height 16
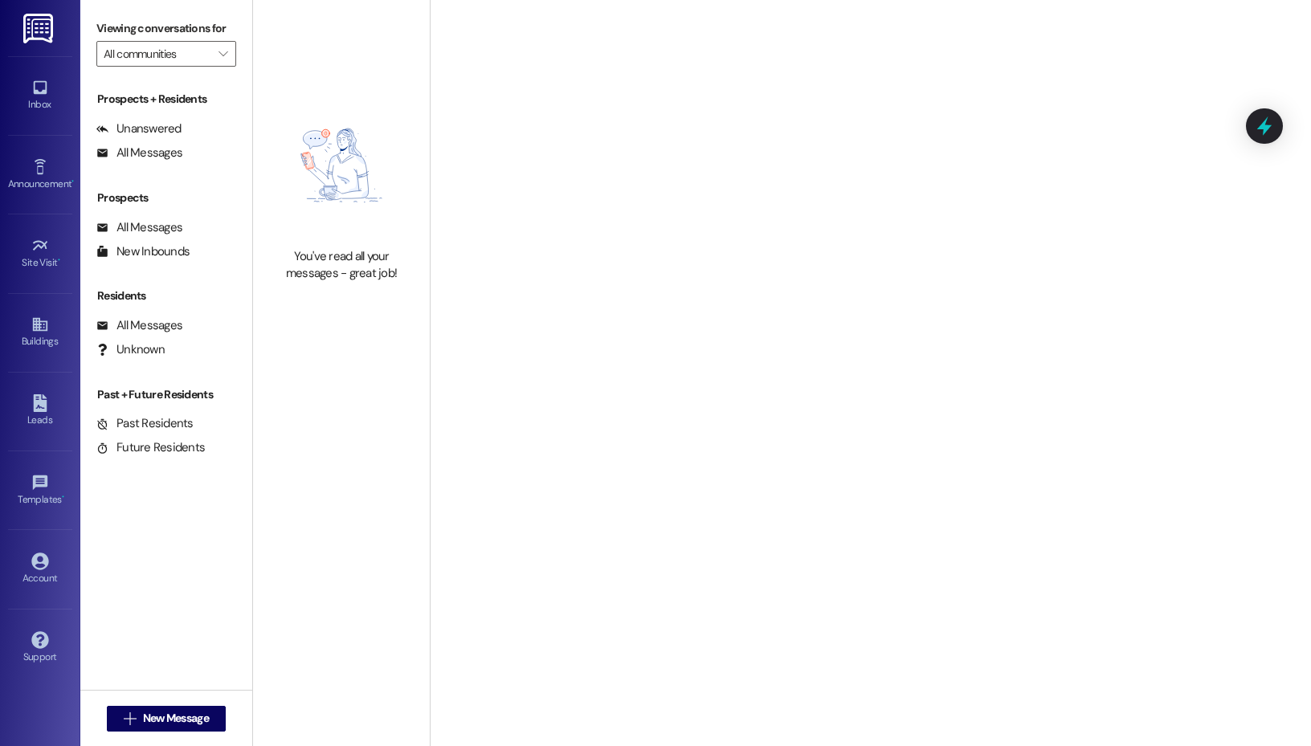
type input "Single Family Homes"
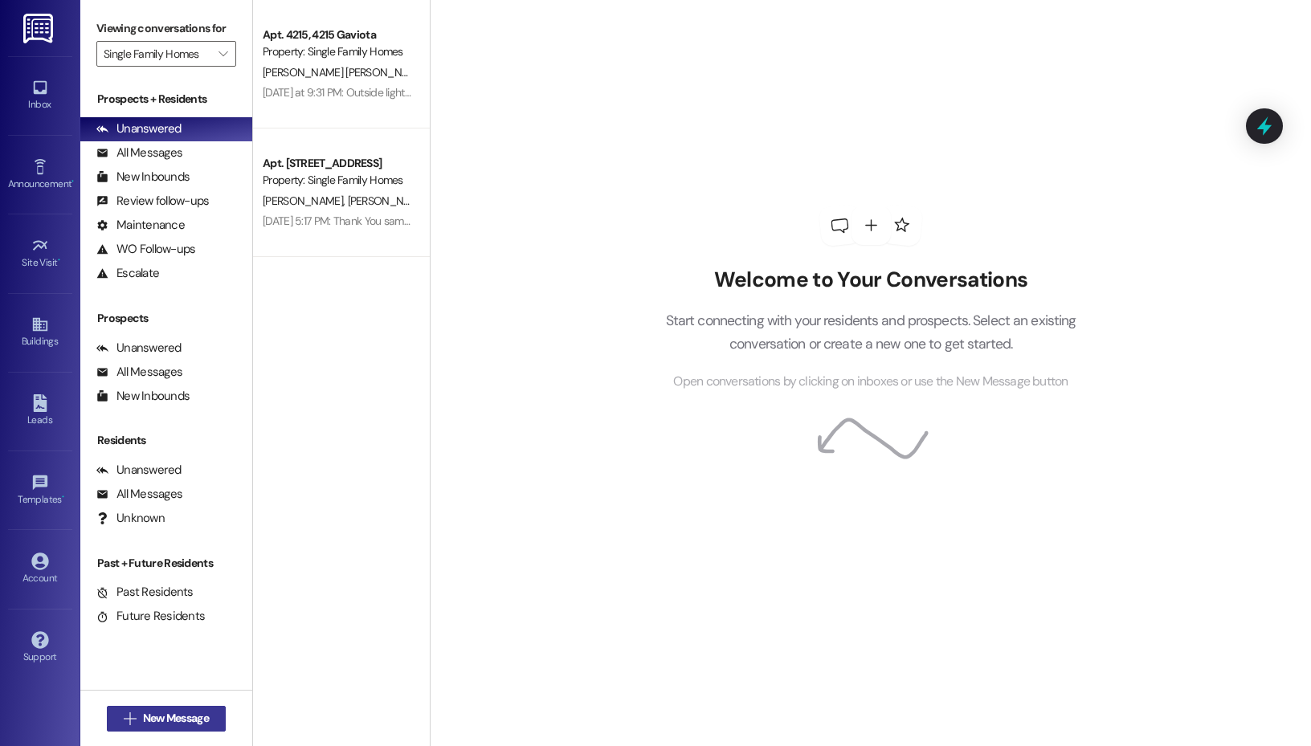
click at [166, 714] on span "New Message" at bounding box center [176, 718] width 66 height 17
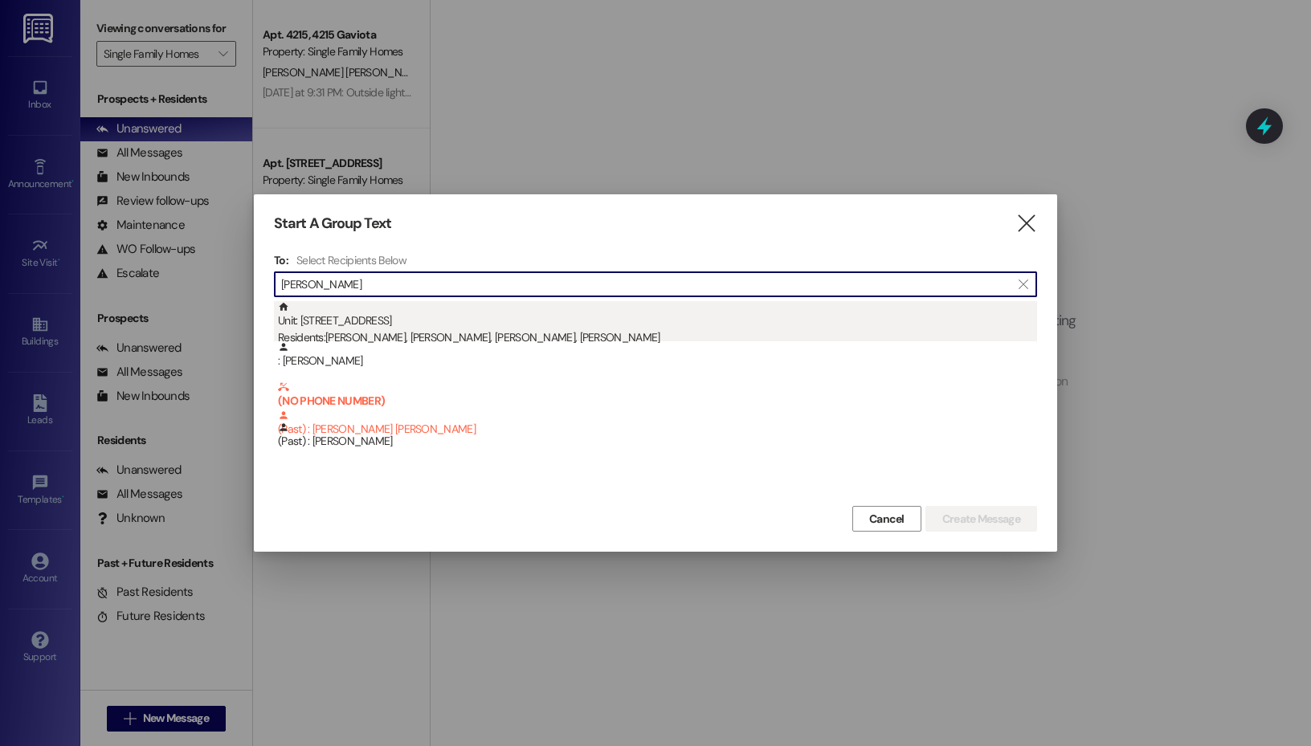
type input "asher"
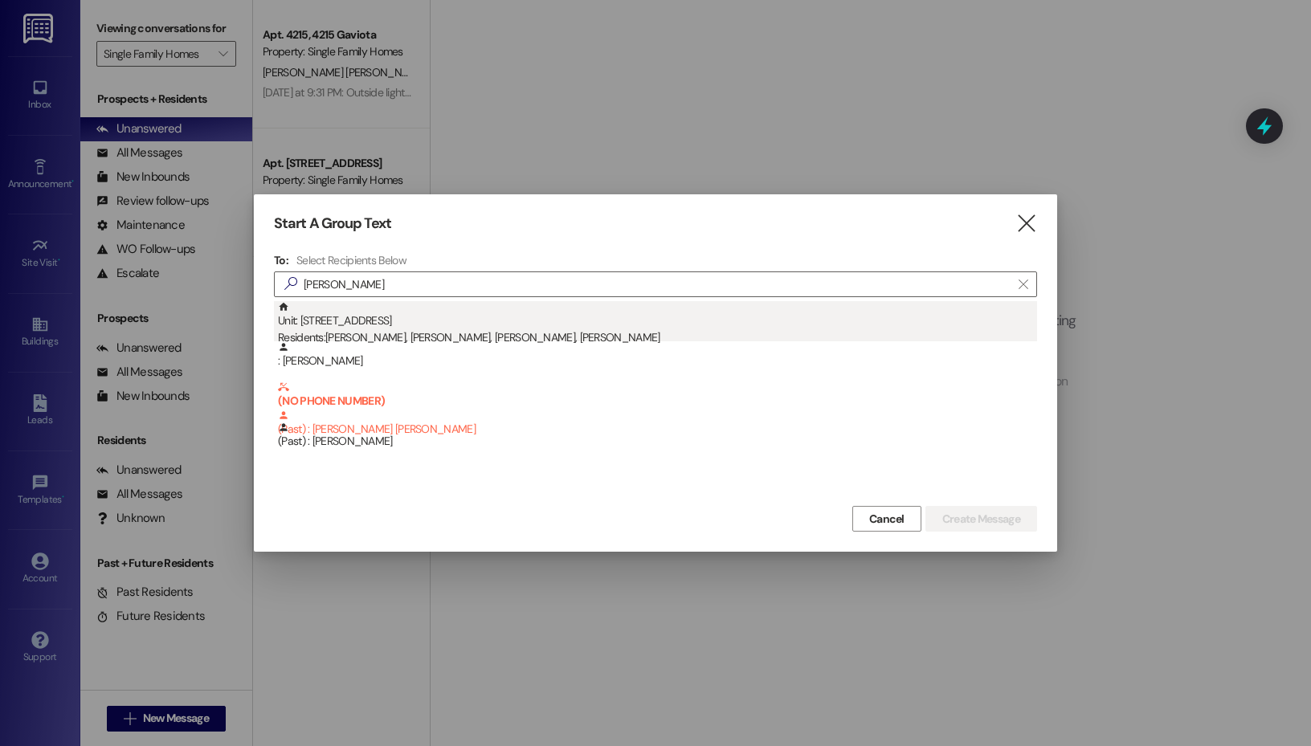
click at [511, 319] on div "Unit: 3708 - 3708 Linden Avenue Residents: Evelyn Ashton, Lindsay Litwin, Asher…" at bounding box center [657, 324] width 759 height 46
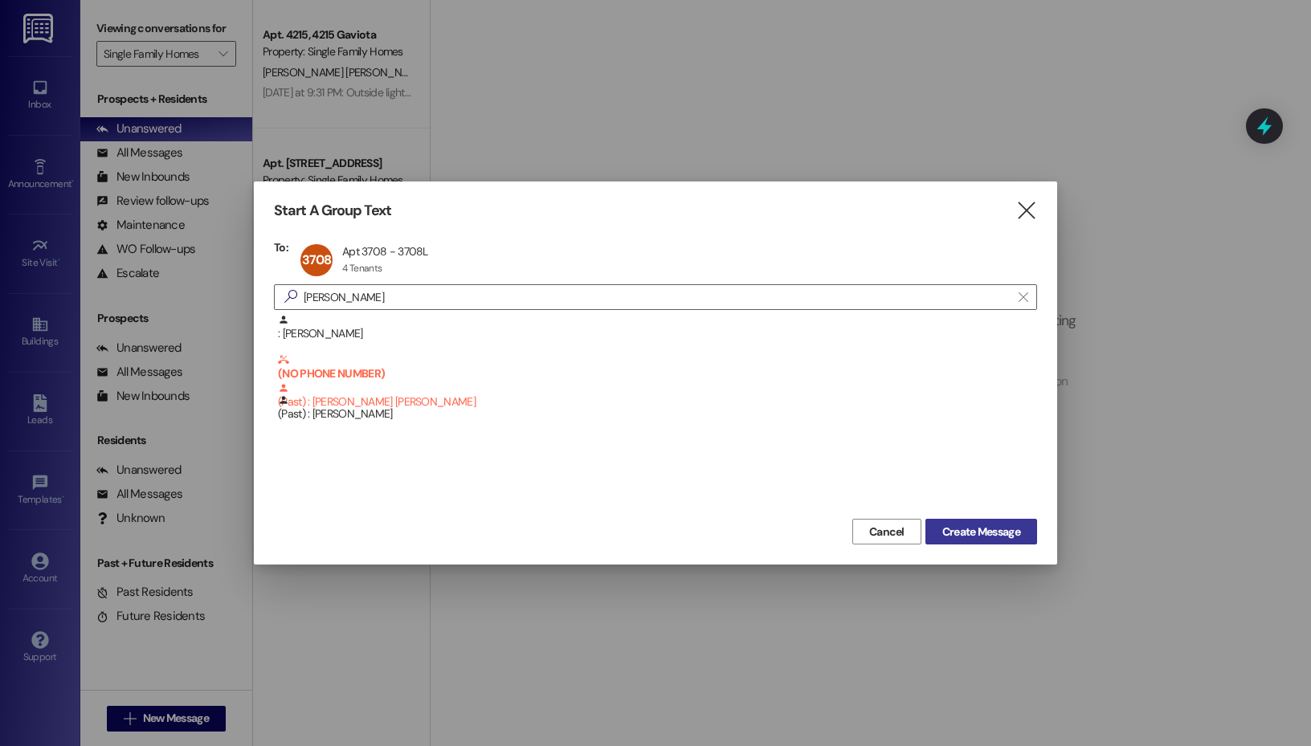
click at [1018, 527] on span "Create Message" at bounding box center [981, 532] width 78 height 17
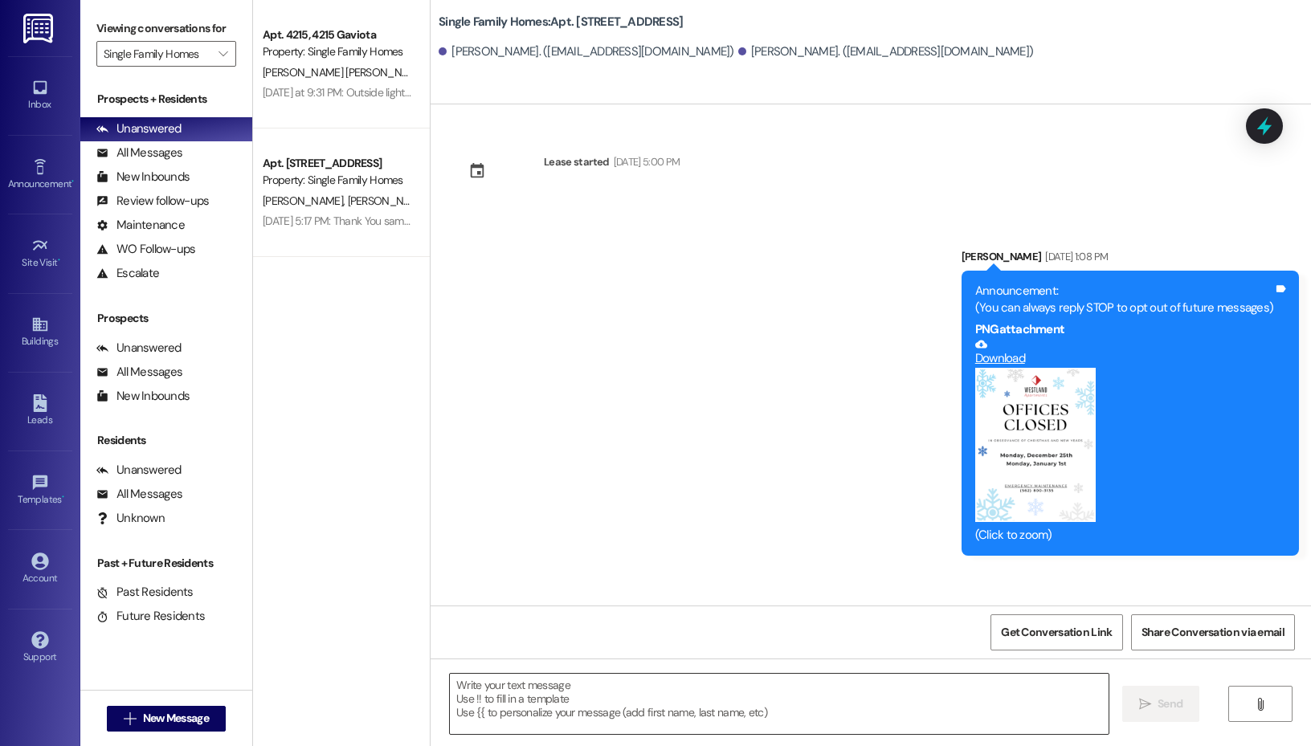
scroll to position [30627, 0]
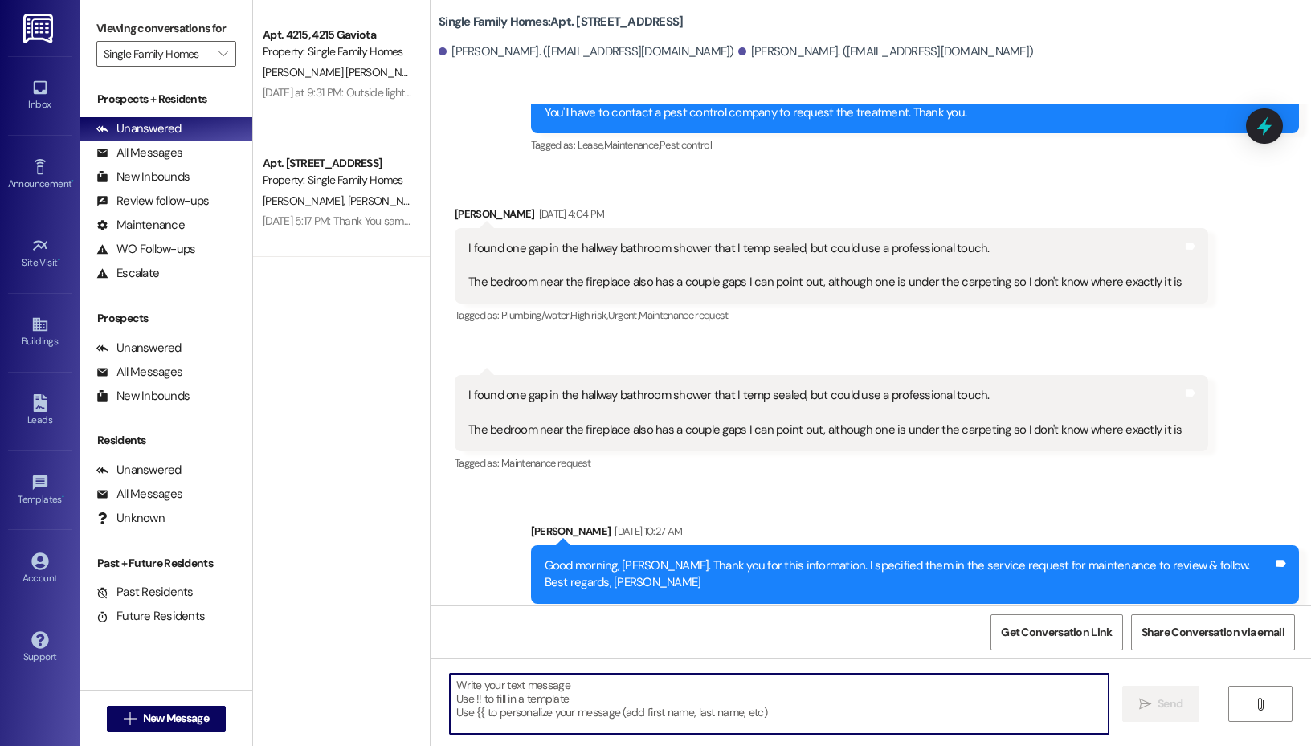
click at [647, 704] on textarea at bounding box center [779, 704] width 659 height 60
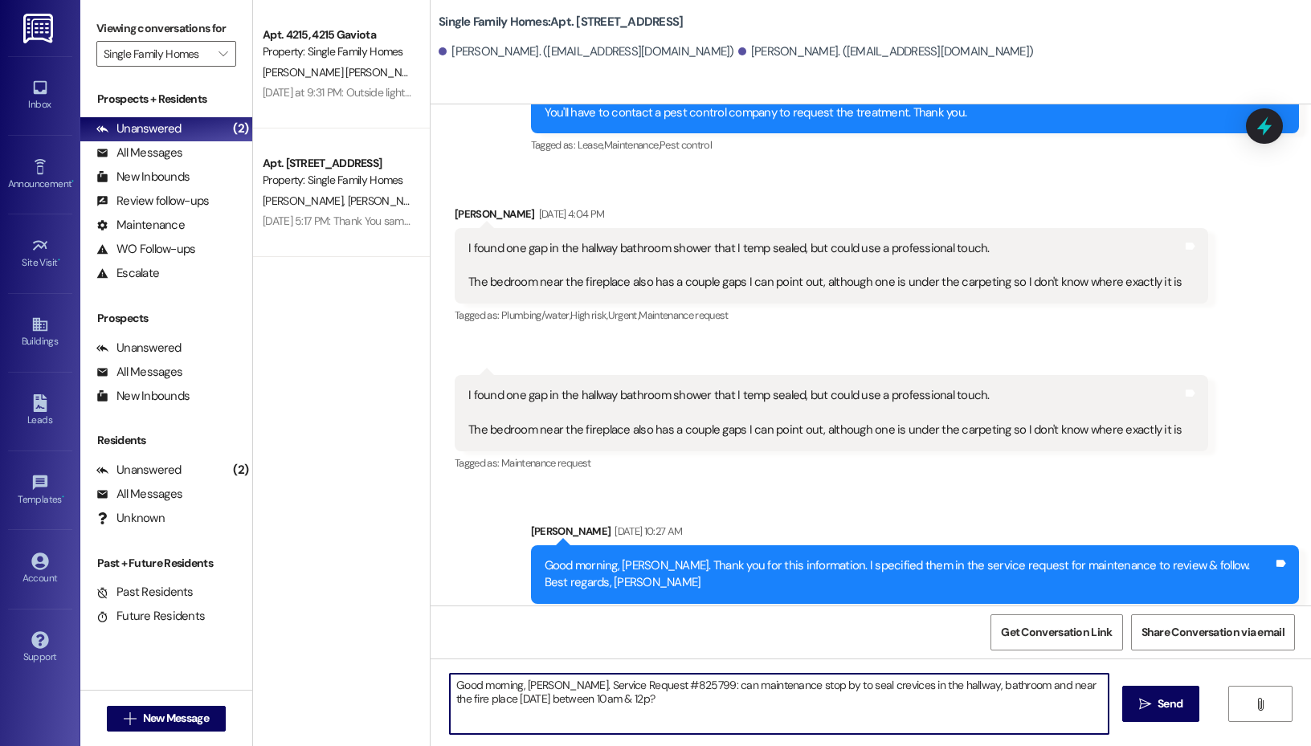
type textarea "Good morning, Asher. Service Request #825799: can maintenance stop by to seal c…"
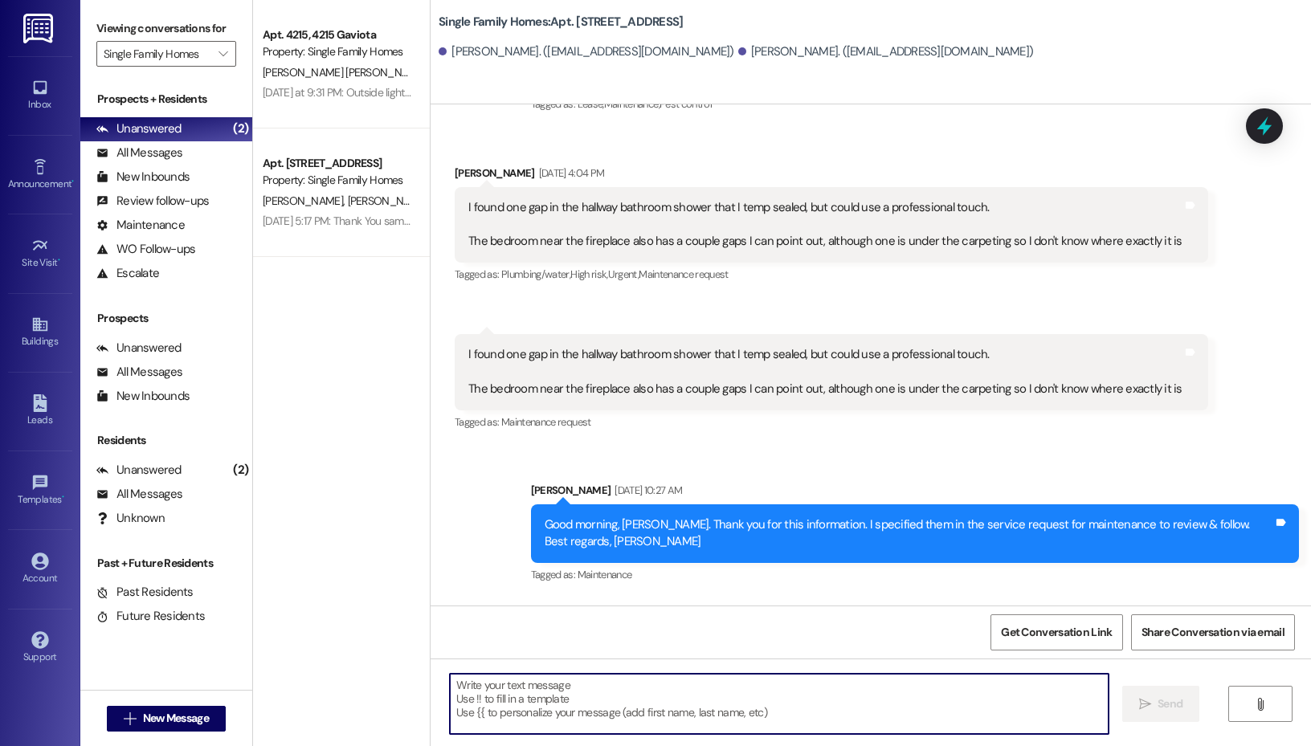
scroll to position [30756, 0]
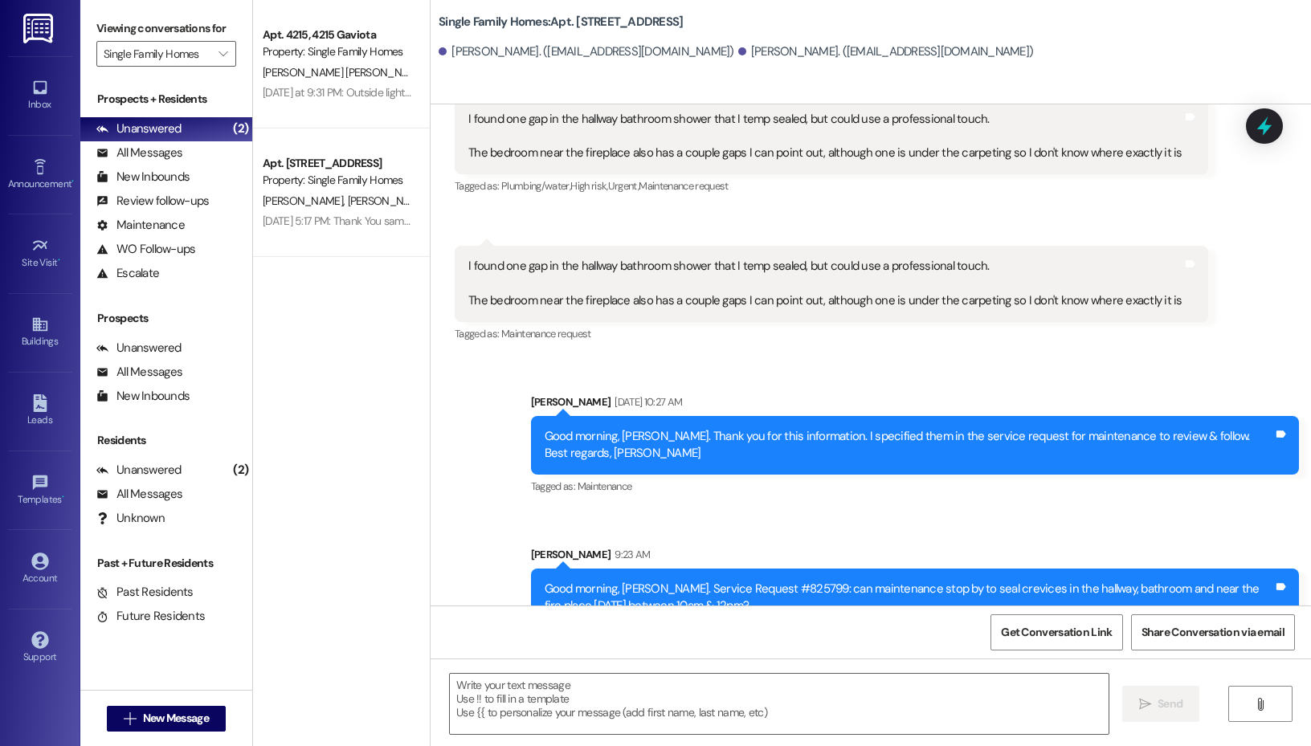
click at [654, 581] on div "Good morning, Asher. Service Request #825799: can maintenance stop by to seal c…" at bounding box center [909, 598] width 729 height 35
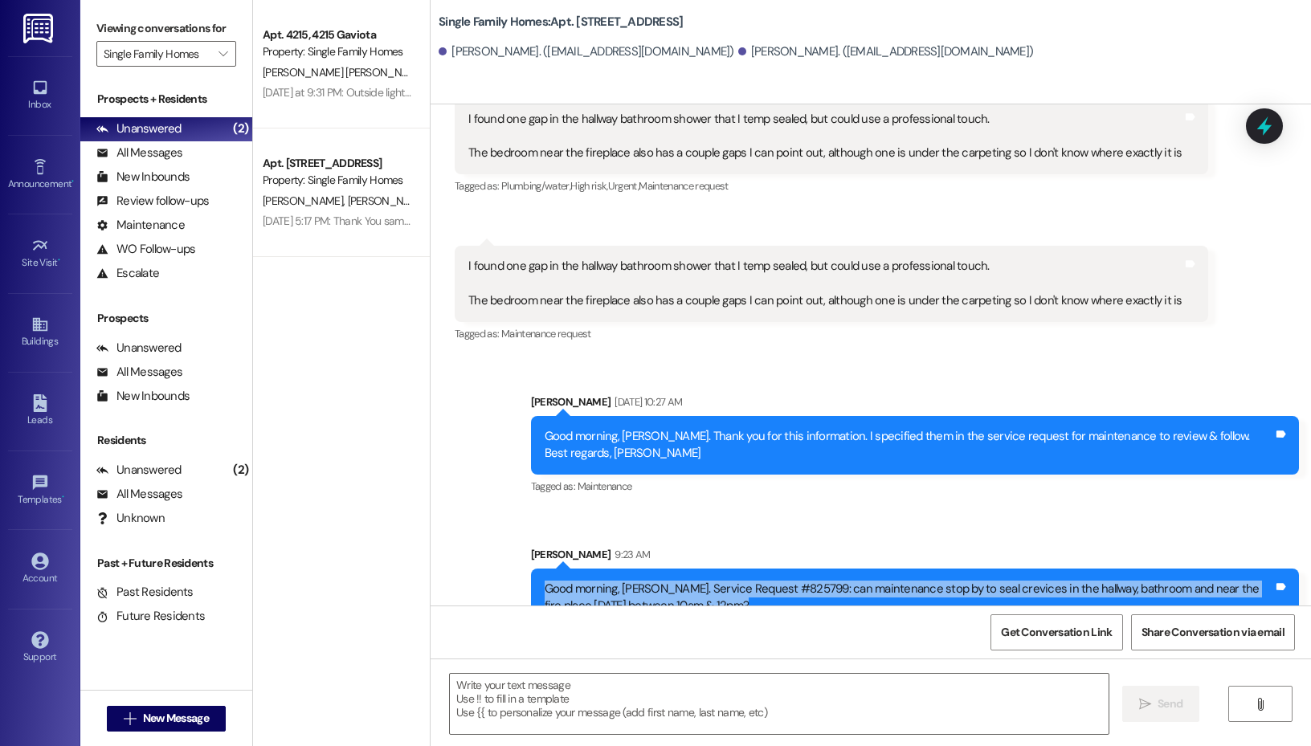
click at [654, 581] on div "Good morning, Asher. Service Request #825799: can maintenance stop by to seal c…" at bounding box center [909, 598] width 729 height 35
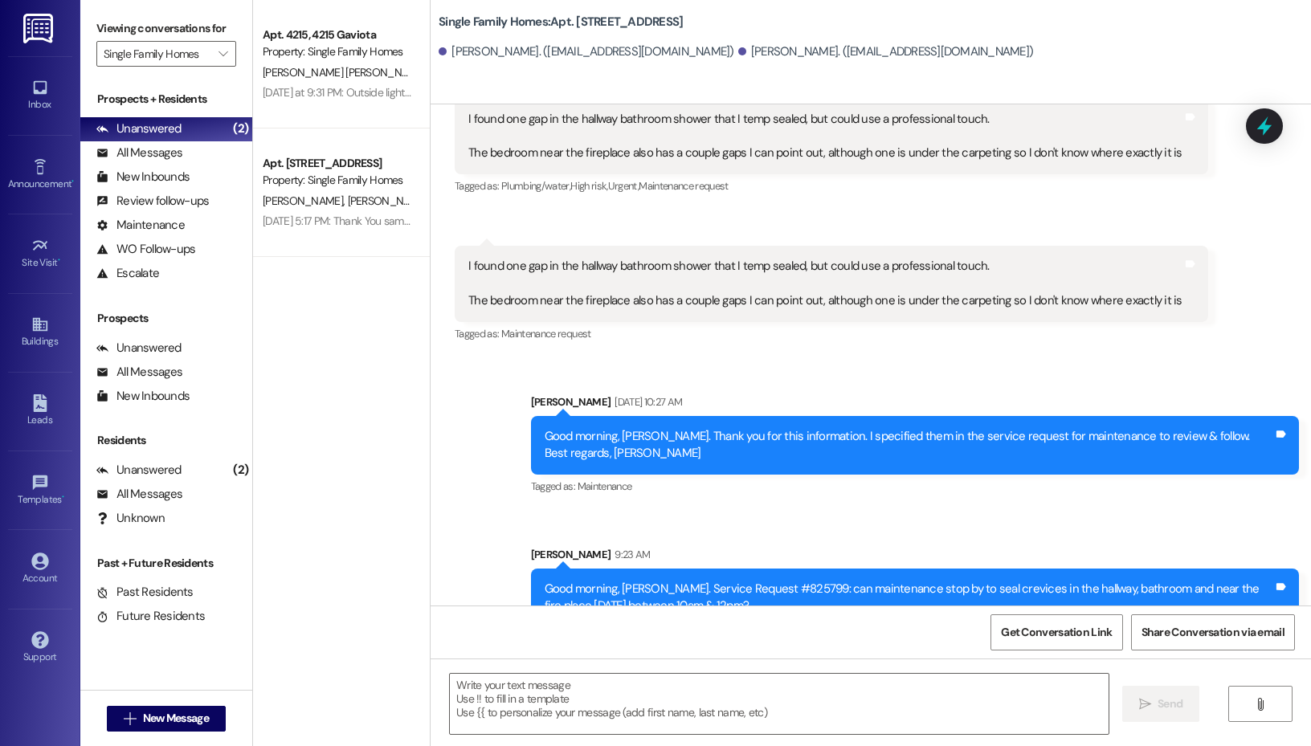
click at [659, 581] on div "Good morning, Asher. Service Request #825799: can maintenance stop by to seal c…" at bounding box center [909, 598] width 729 height 35
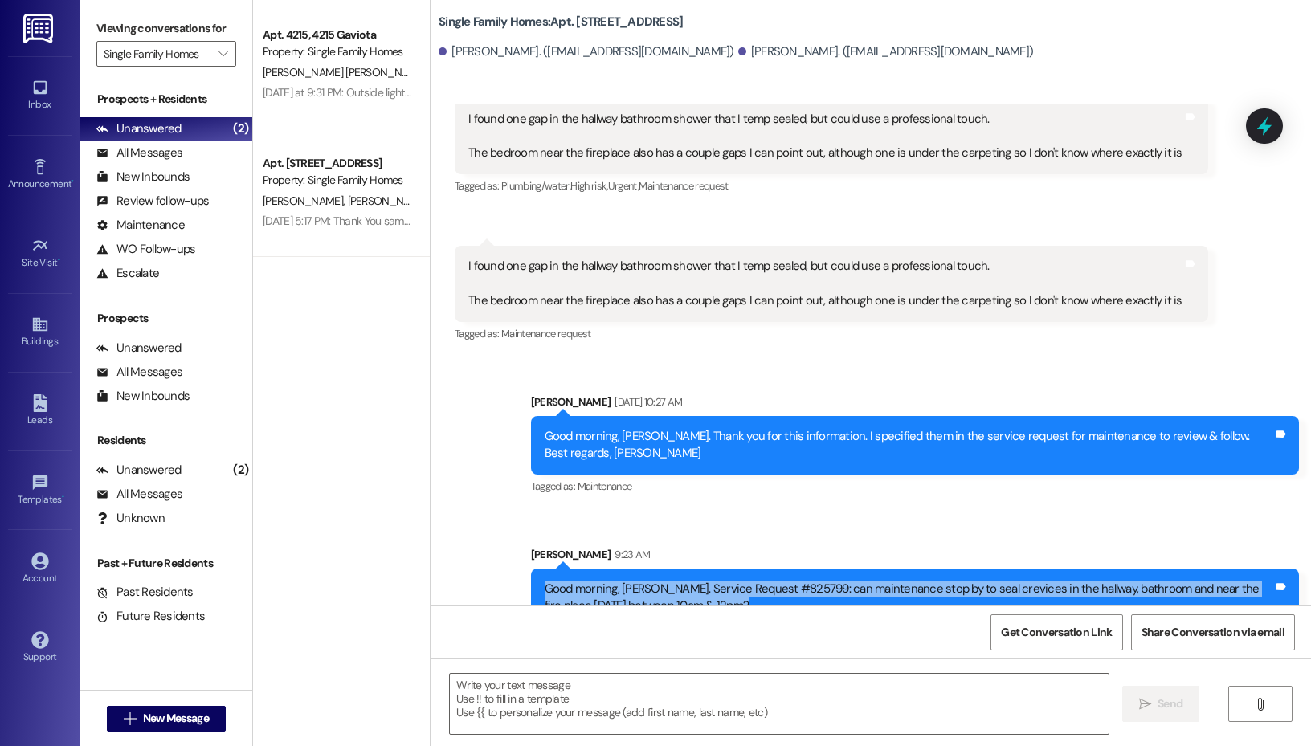
click at [659, 581] on div "Good morning, Asher. Service Request #825799: can maintenance stop by to seal c…" at bounding box center [909, 598] width 729 height 35
copy div "Good morning, Asher. Service Request #825799: can maintenance stop by to seal c…"
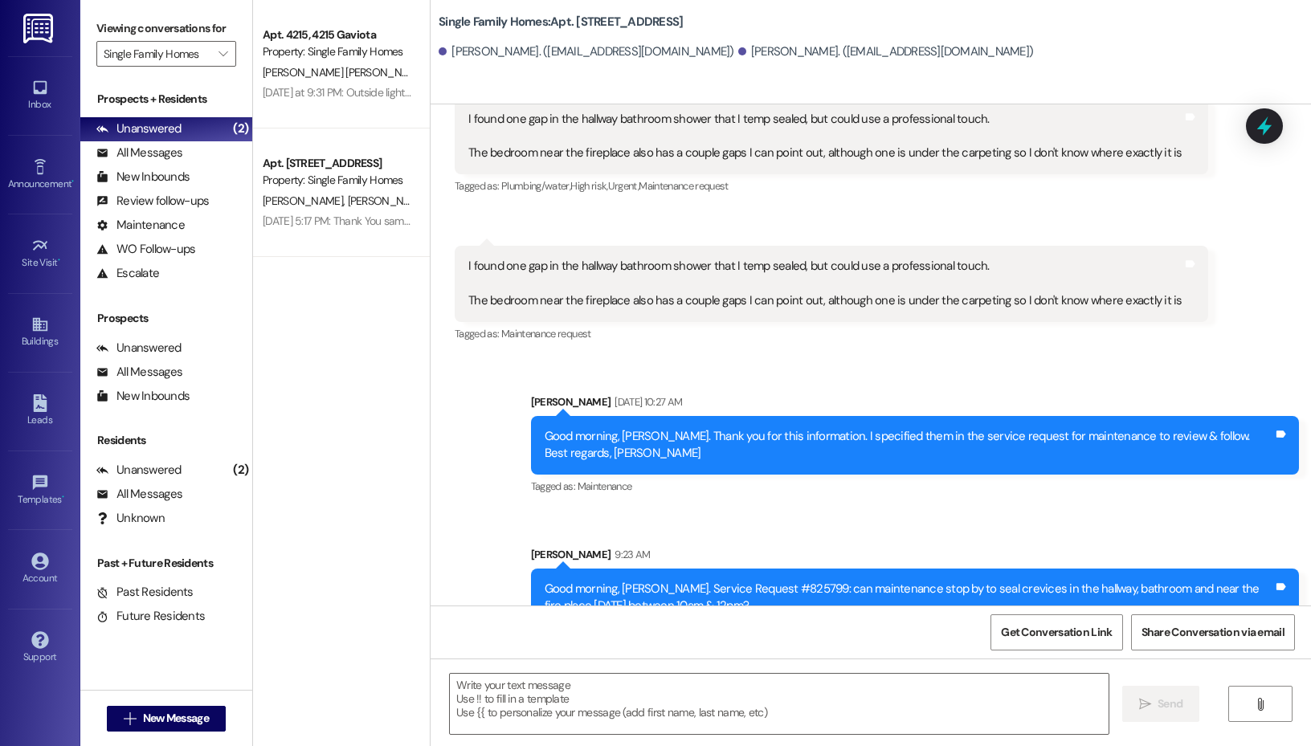
click at [466, 496] on div "Sent via SMS Elizabeth Jijon Aug 15, 2025 at 10:27 AM Good morning, Asher. Than…" at bounding box center [871, 498] width 880 height 282
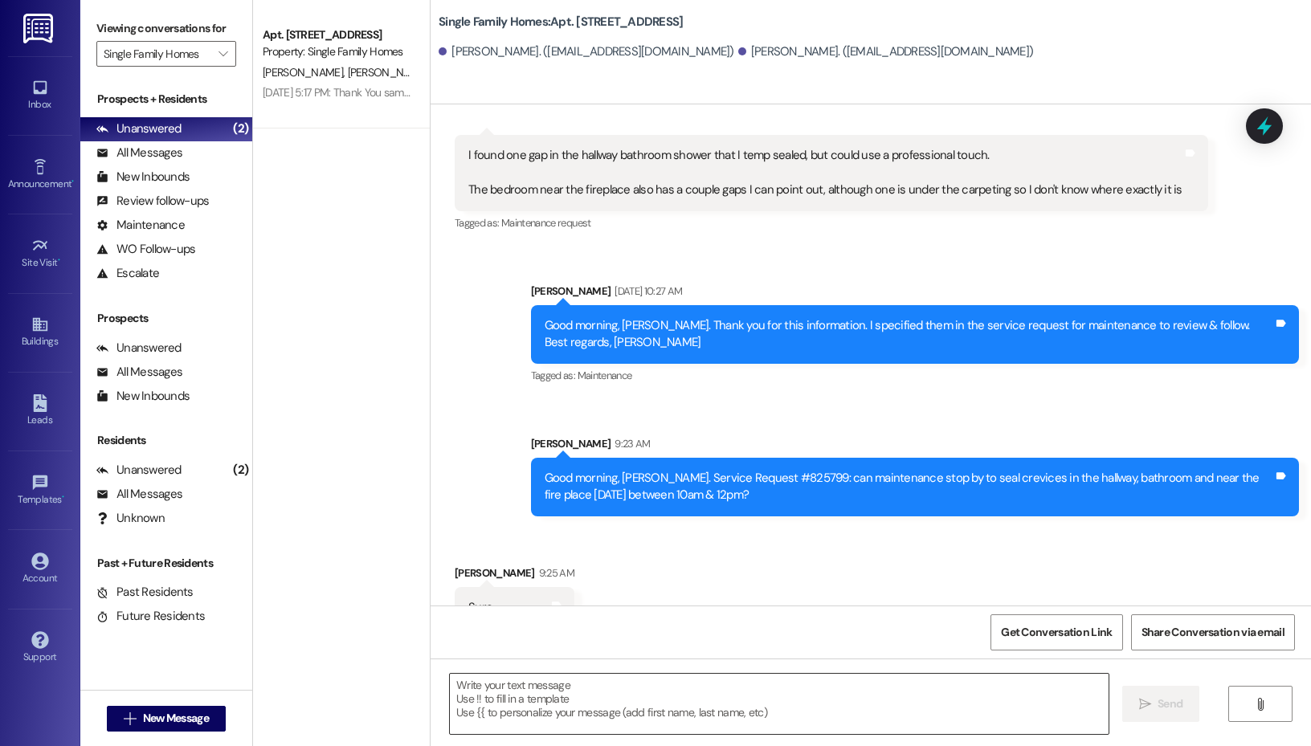
scroll to position [30868, 0]
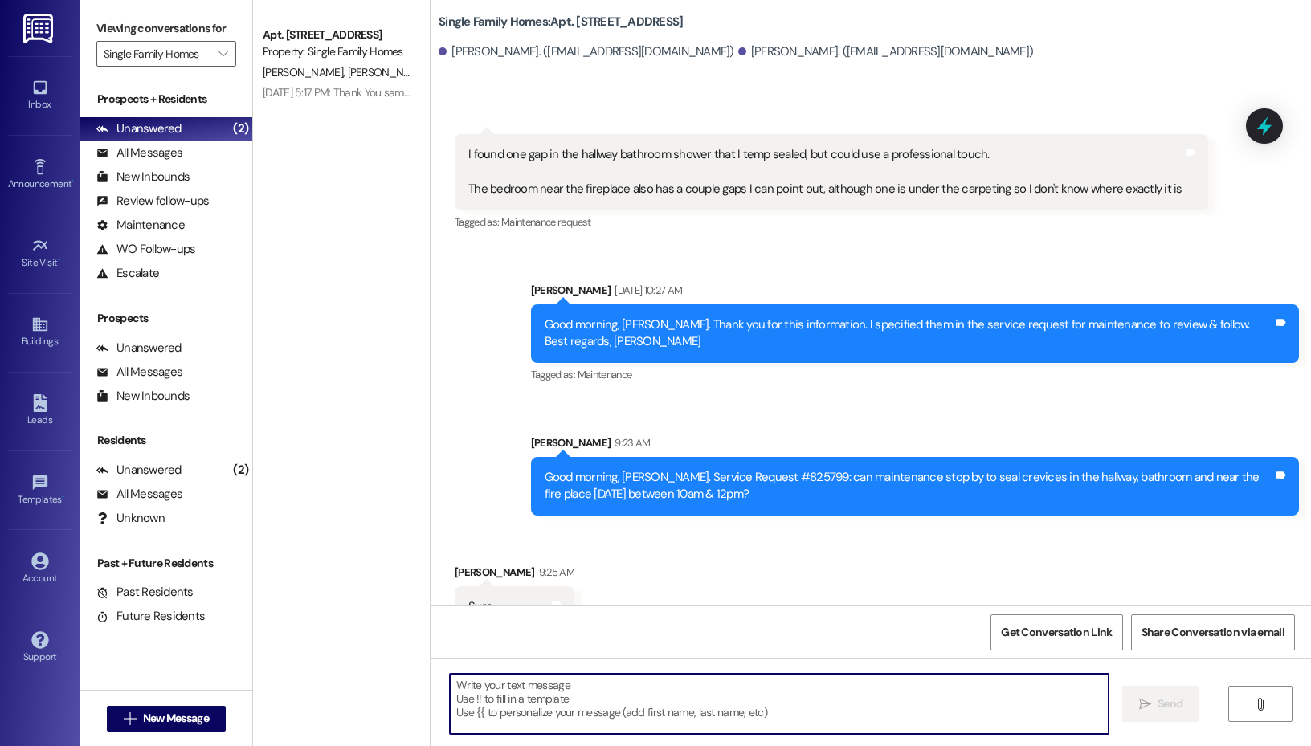
click at [666, 715] on textarea at bounding box center [779, 704] width 659 height 60
type textarea "Awesome! Our tech will be by during that time. Thank you."
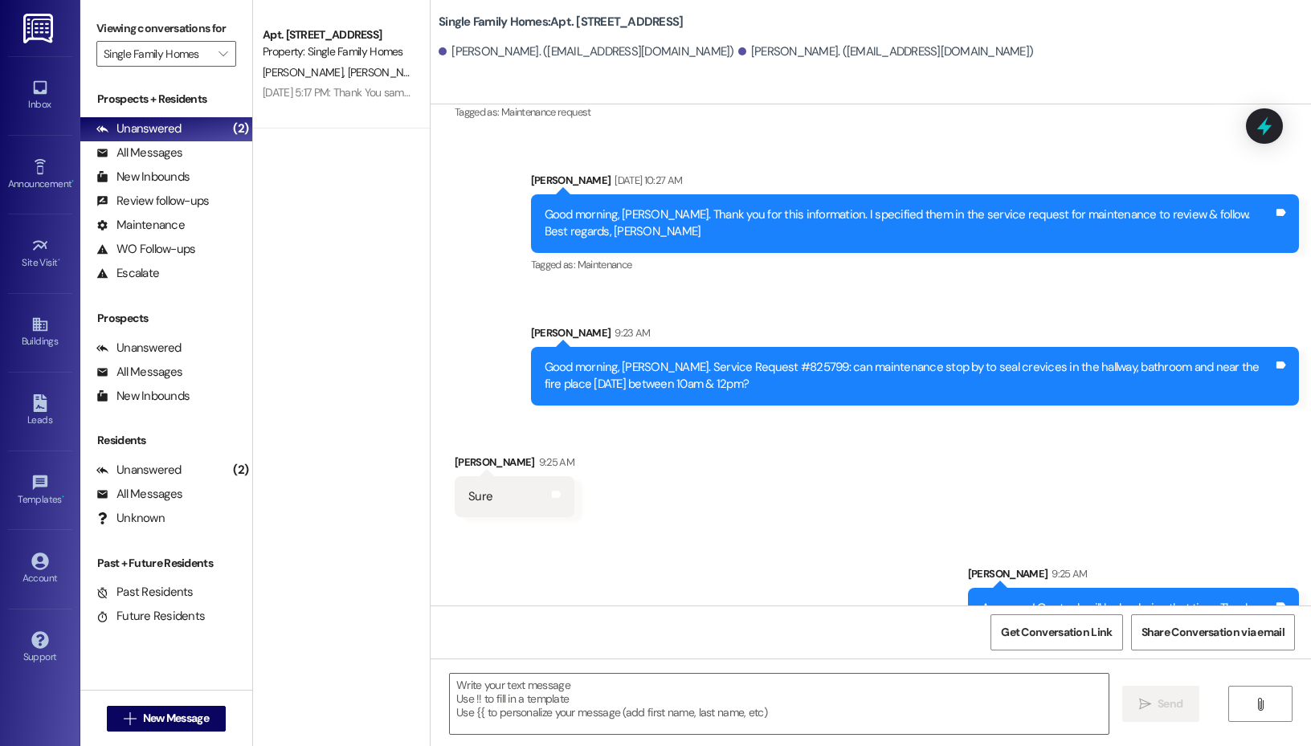
scroll to position [30980, 0]
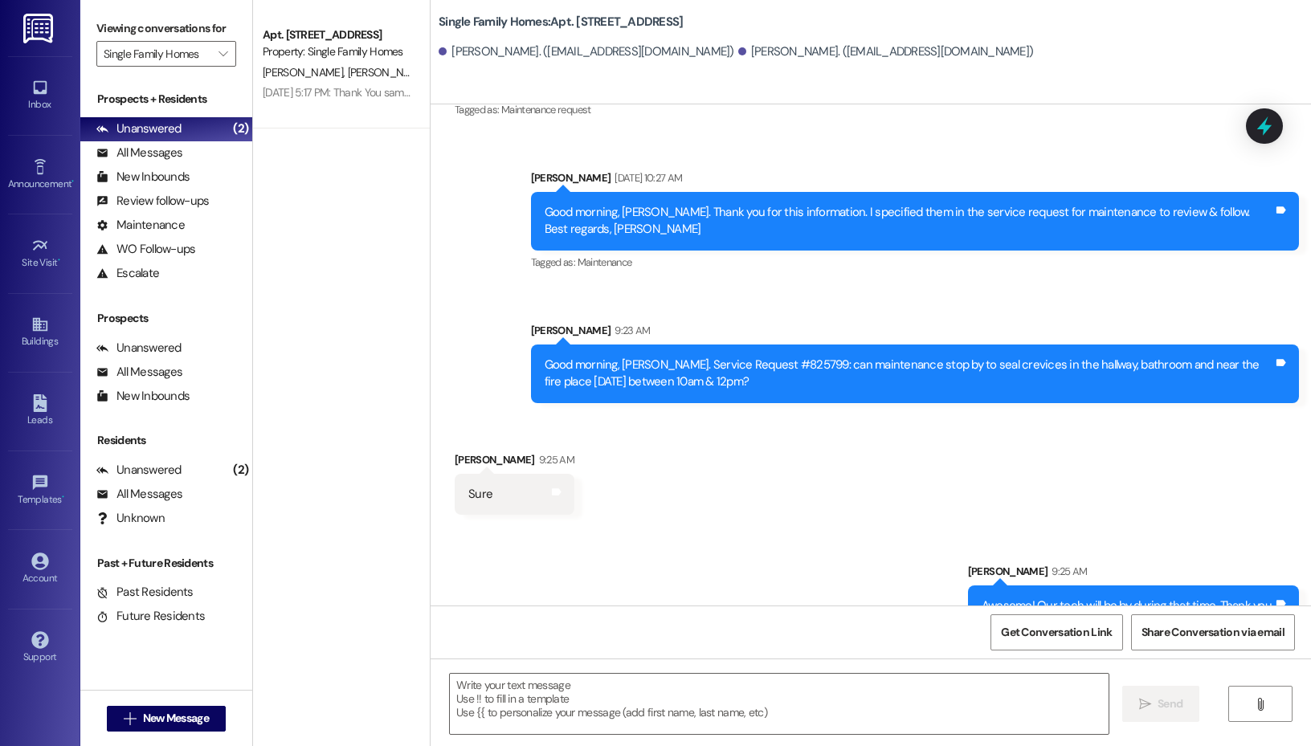
click at [182, 35] on label "Viewing conversations for" at bounding box center [166, 28] width 140 height 25
click at [182, 67] on div "Viewing conversations for Single Family Homes " at bounding box center [166, 41] width 172 height 83
click at [195, 55] on input "Single Family Homes" at bounding box center [157, 54] width 107 height 26
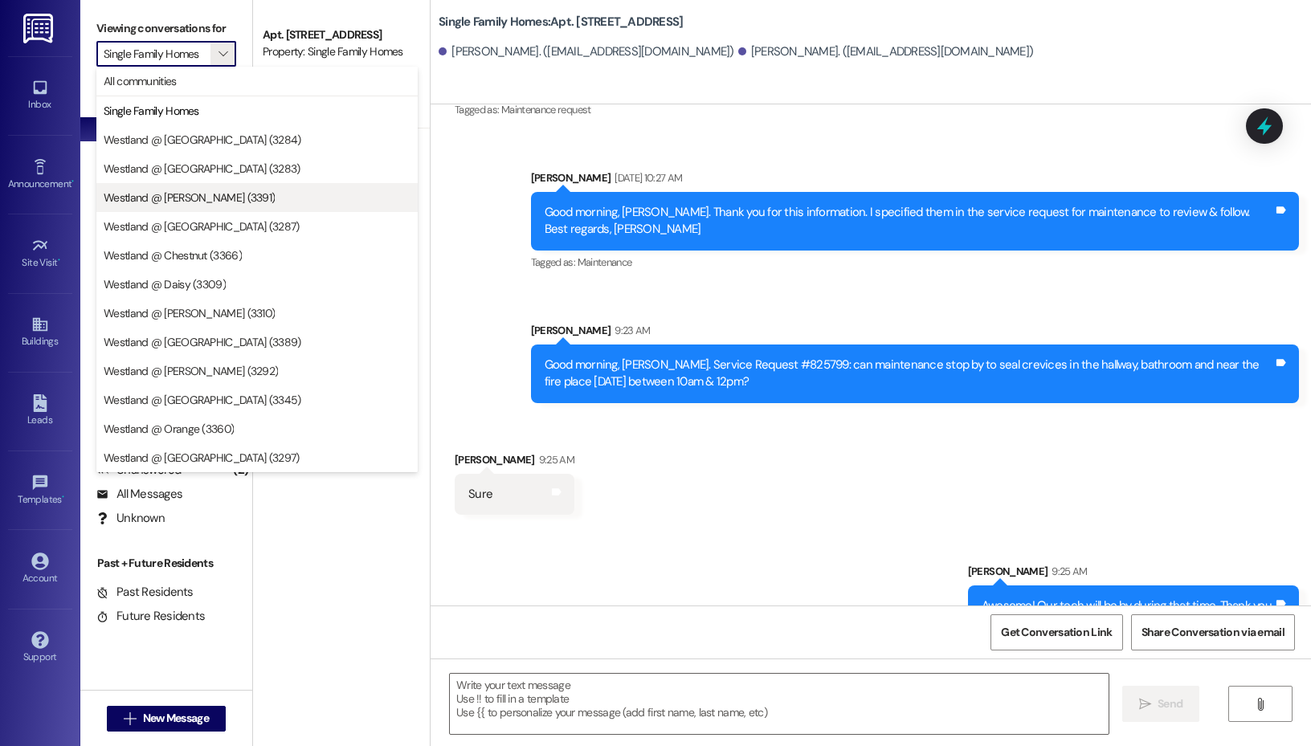
click at [212, 199] on span "Westland @ [PERSON_NAME] (3391)" at bounding box center [189, 198] width 171 height 16
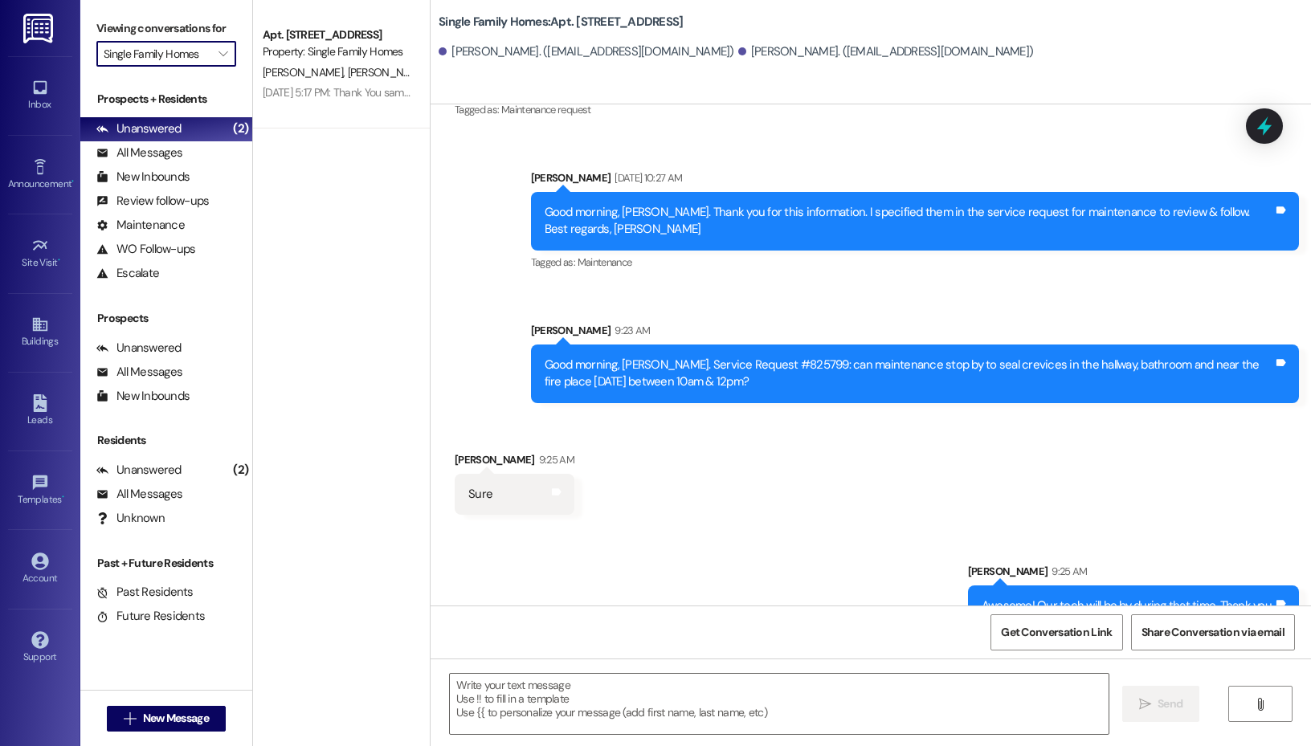
type input "Westland @ [PERSON_NAME] (3391)"
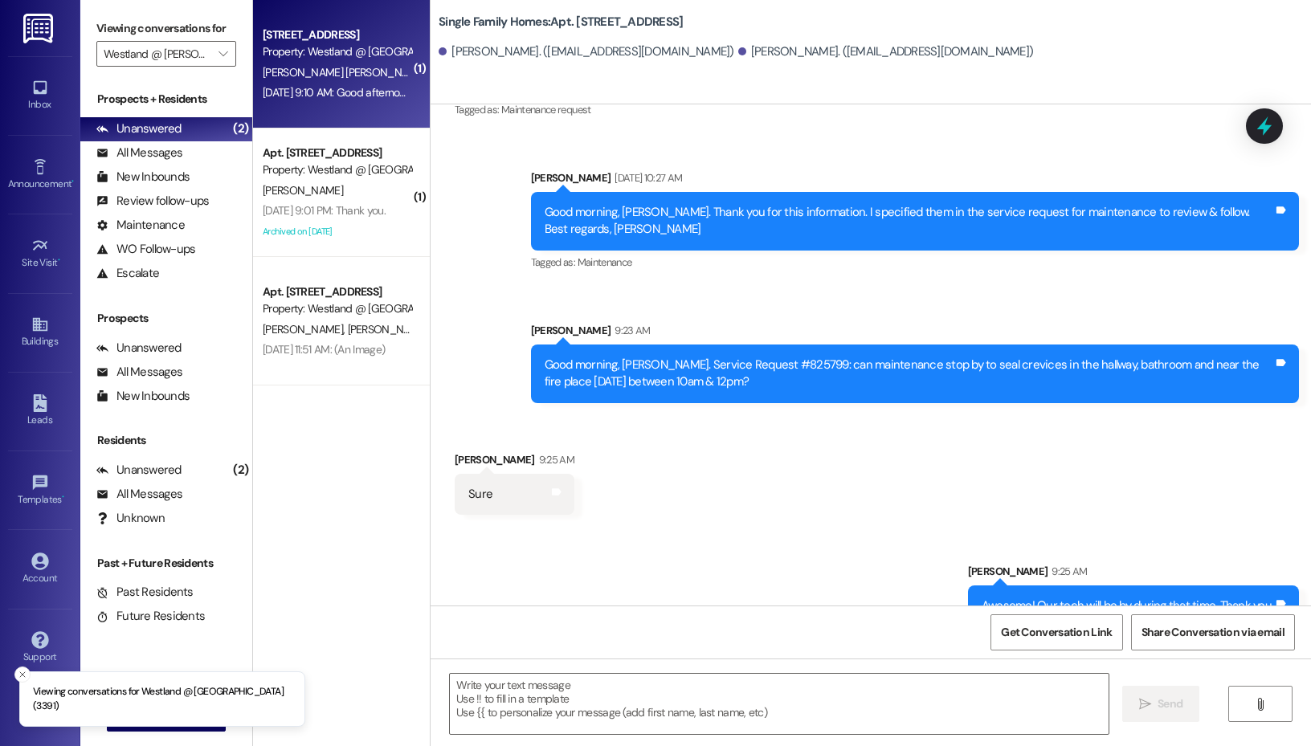
click at [431, 77] on span "P. Barahona" at bounding box center [471, 72] width 80 height 14
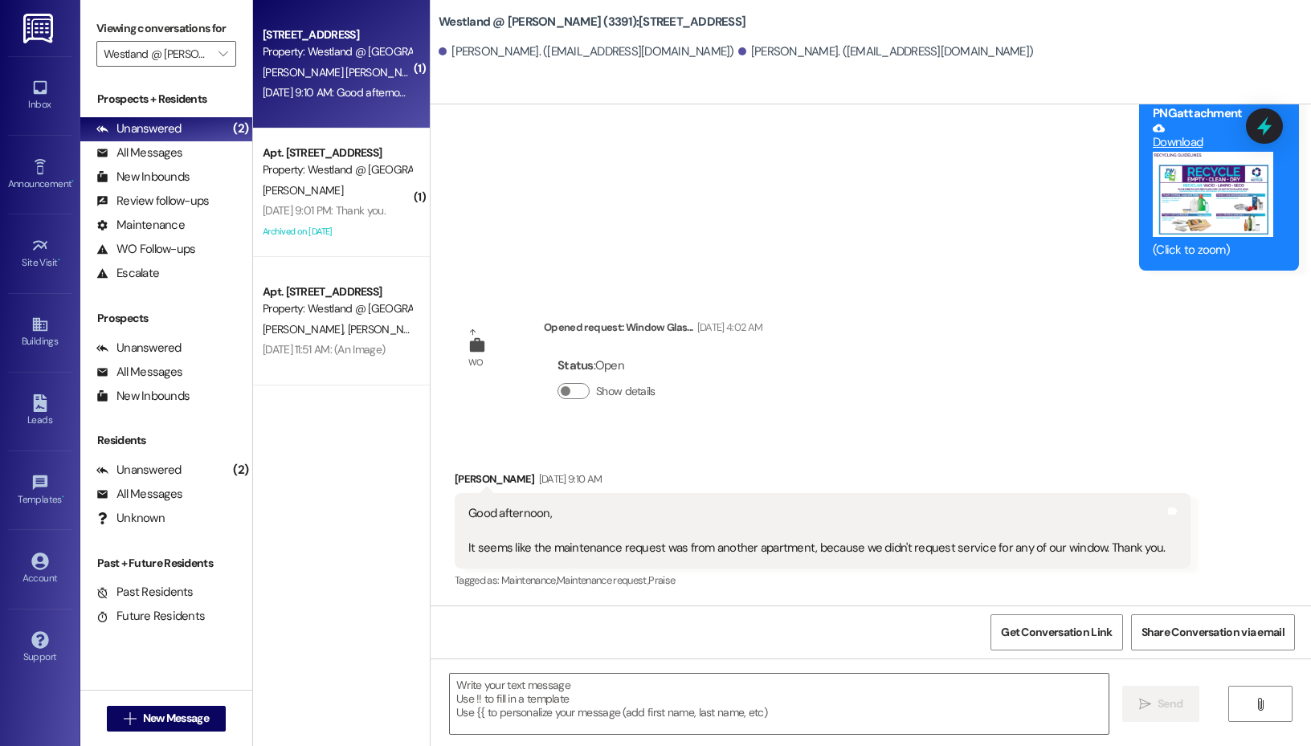
scroll to position [4259, 0]
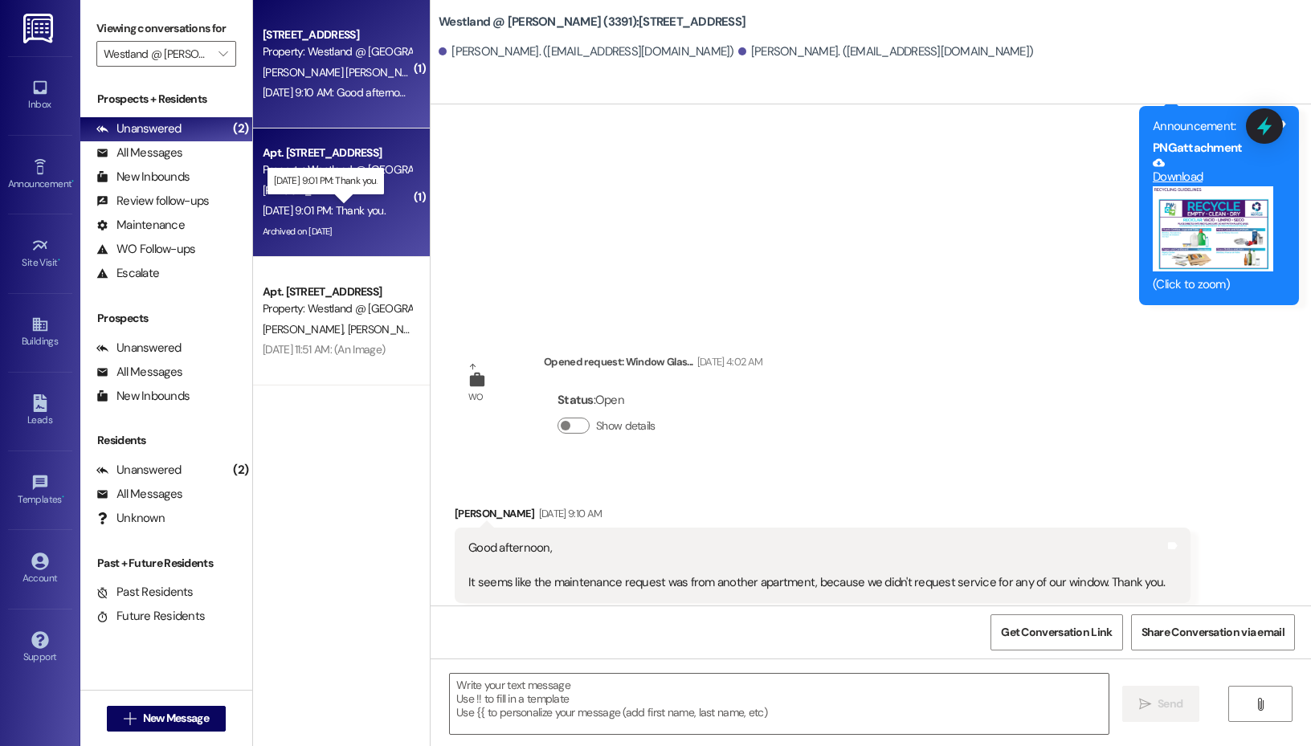
click at [386, 207] on div "Sep 01, 2025 at 9:01 PM: Thank you. Sep 01, 2025 at 9:01 PM: Thank you." at bounding box center [324, 210] width 123 height 14
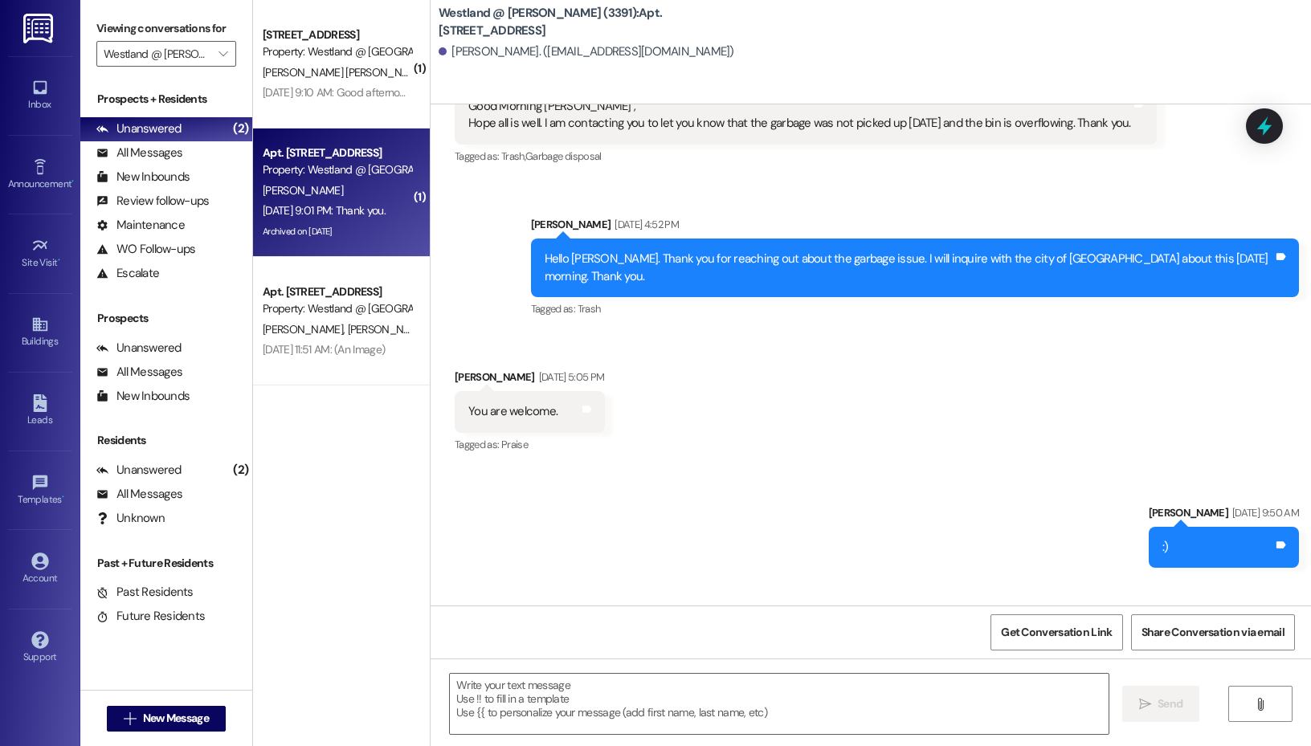
scroll to position [13728, 0]
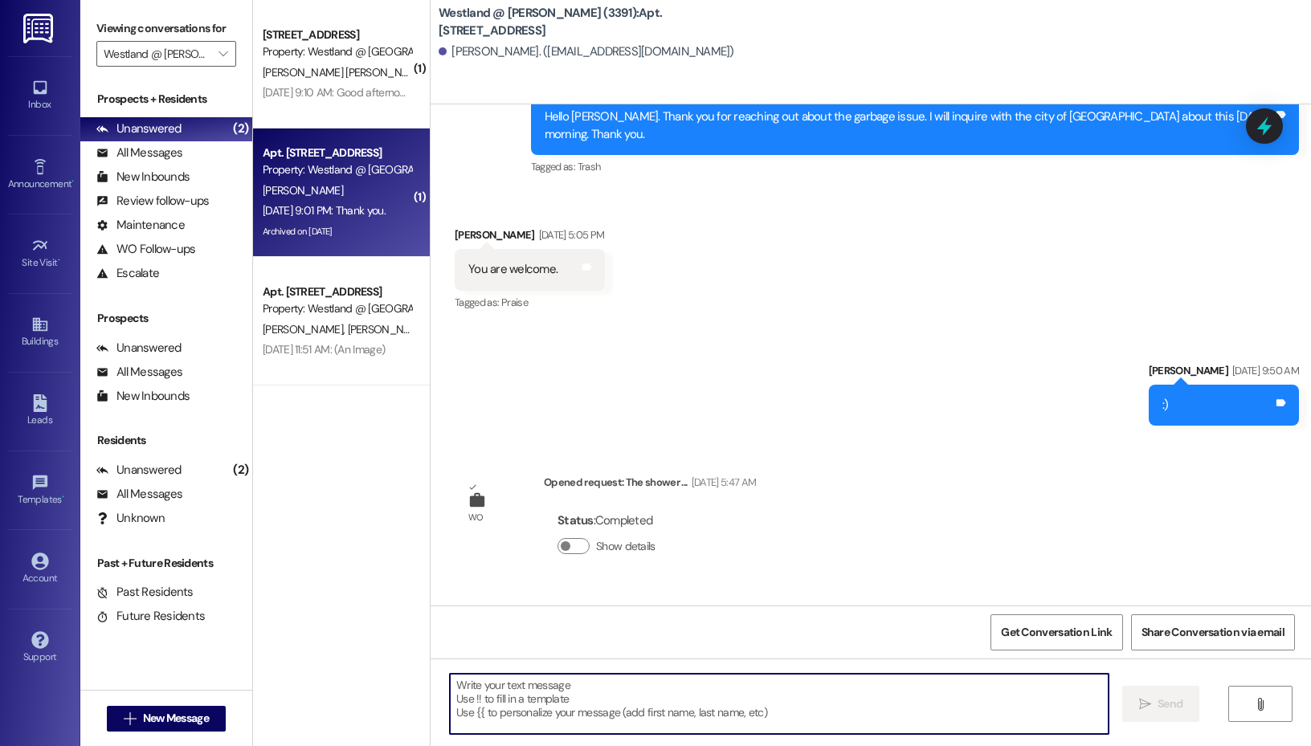
click at [654, 700] on textarea at bounding box center [779, 704] width 659 height 60
click at [929, 725] on textarea "You're welcome." at bounding box center [781, 704] width 659 height 60
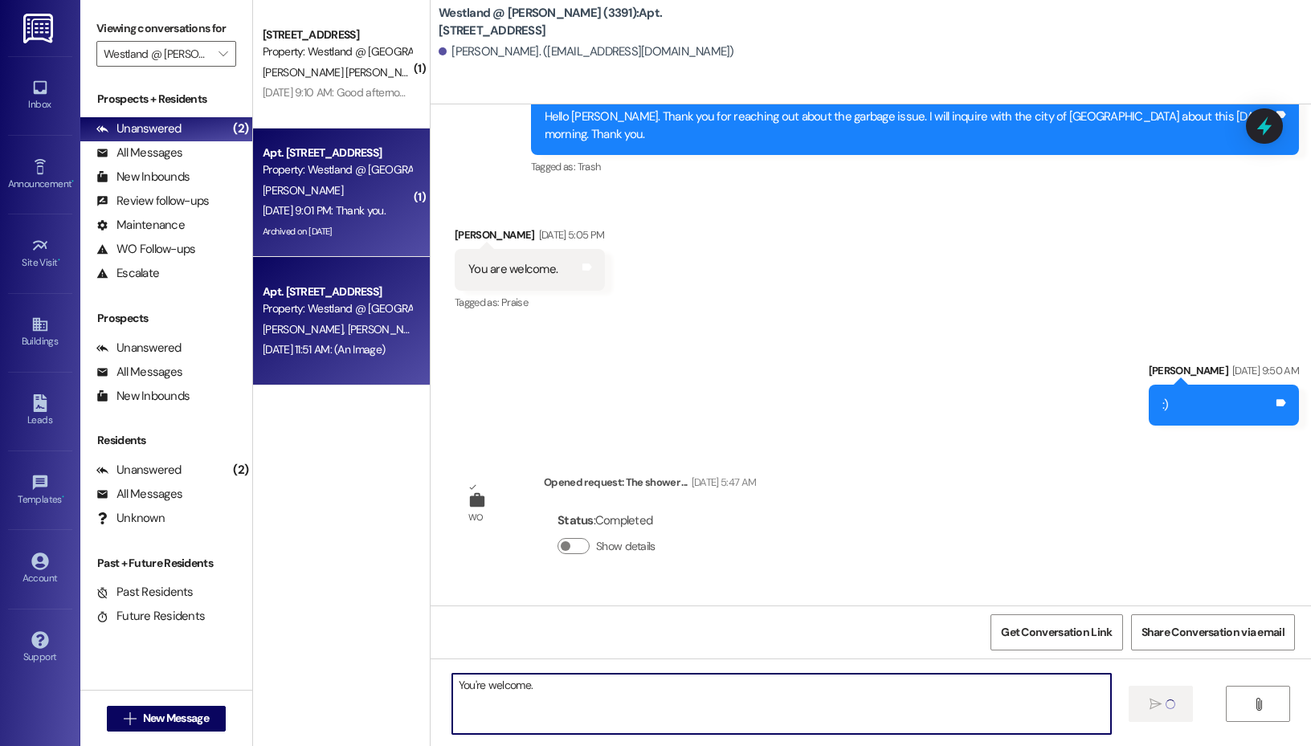
type textarea "You're welcome."
click at [348, 333] on span "M. Watson" at bounding box center [388, 329] width 80 height 14
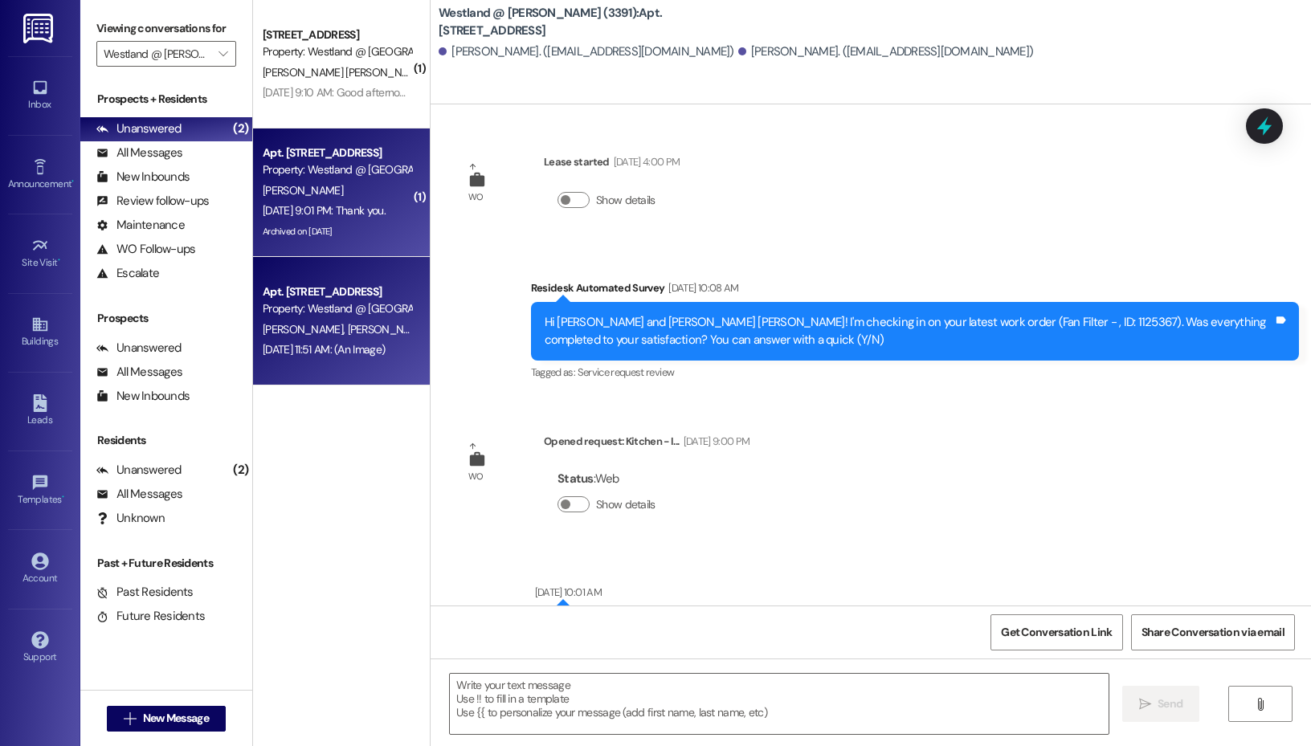
scroll to position [37530, 0]
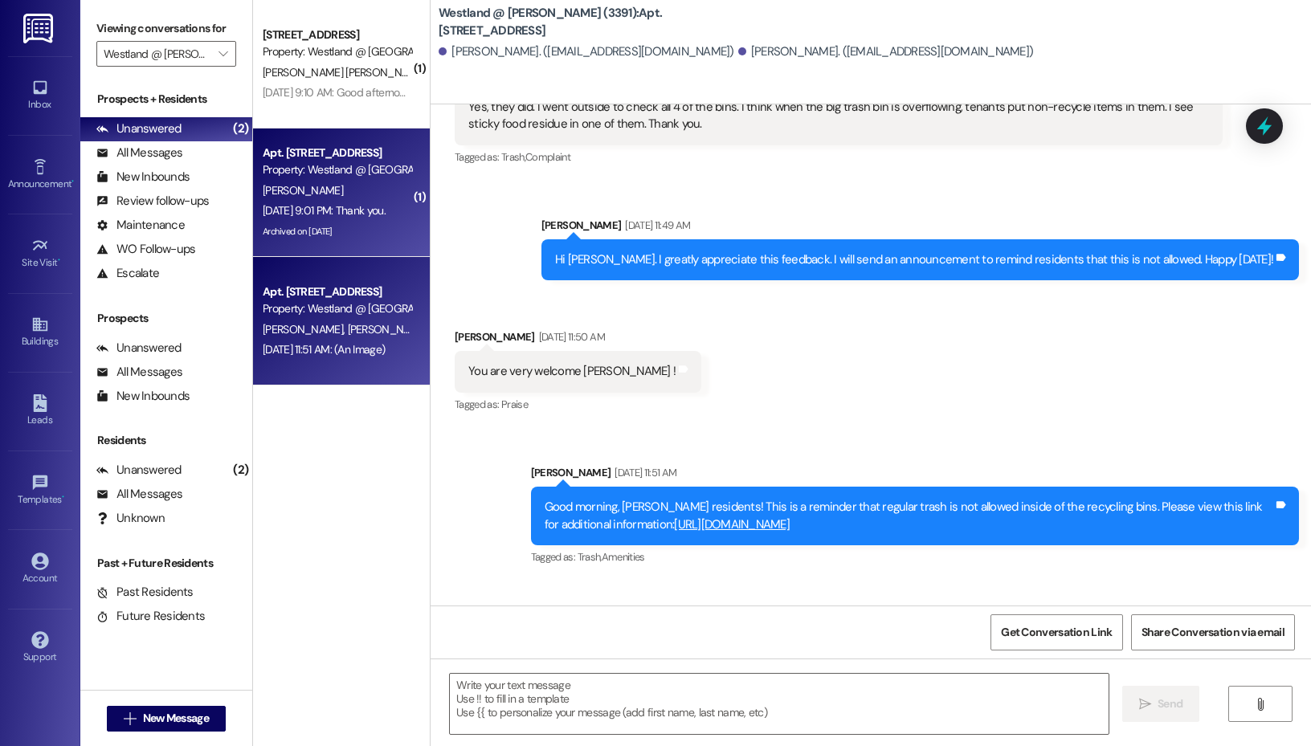
click at [377, 208] on div "Sep 01, 2025 at 9:01 PM: Thank you. Sep 01, 2025 at 9:01 PM: Thank you." at bounding box center [324, 210] width 123 height 14
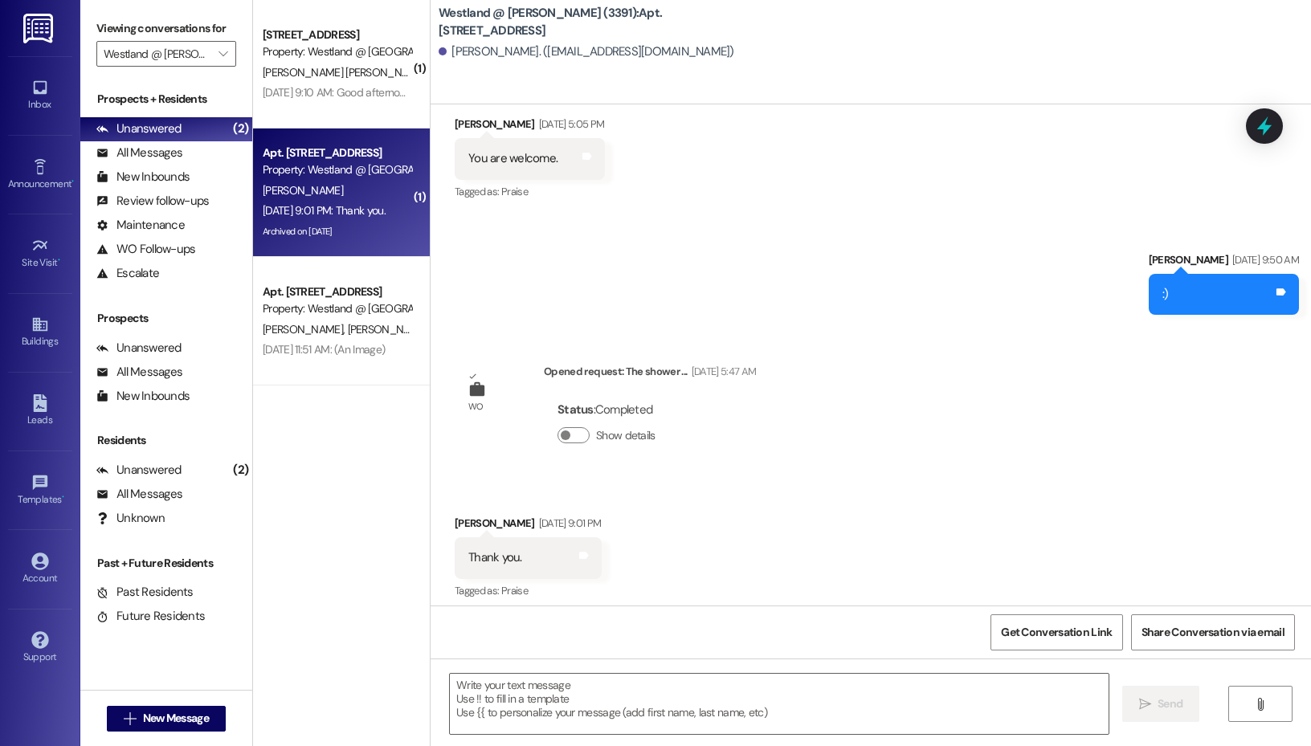
scroll to position [13839, 0]
click at [190, 65] on input "Westland @ [PERSON_NAME] (3391)" at bounding box center [157, 54] width 107 height 26
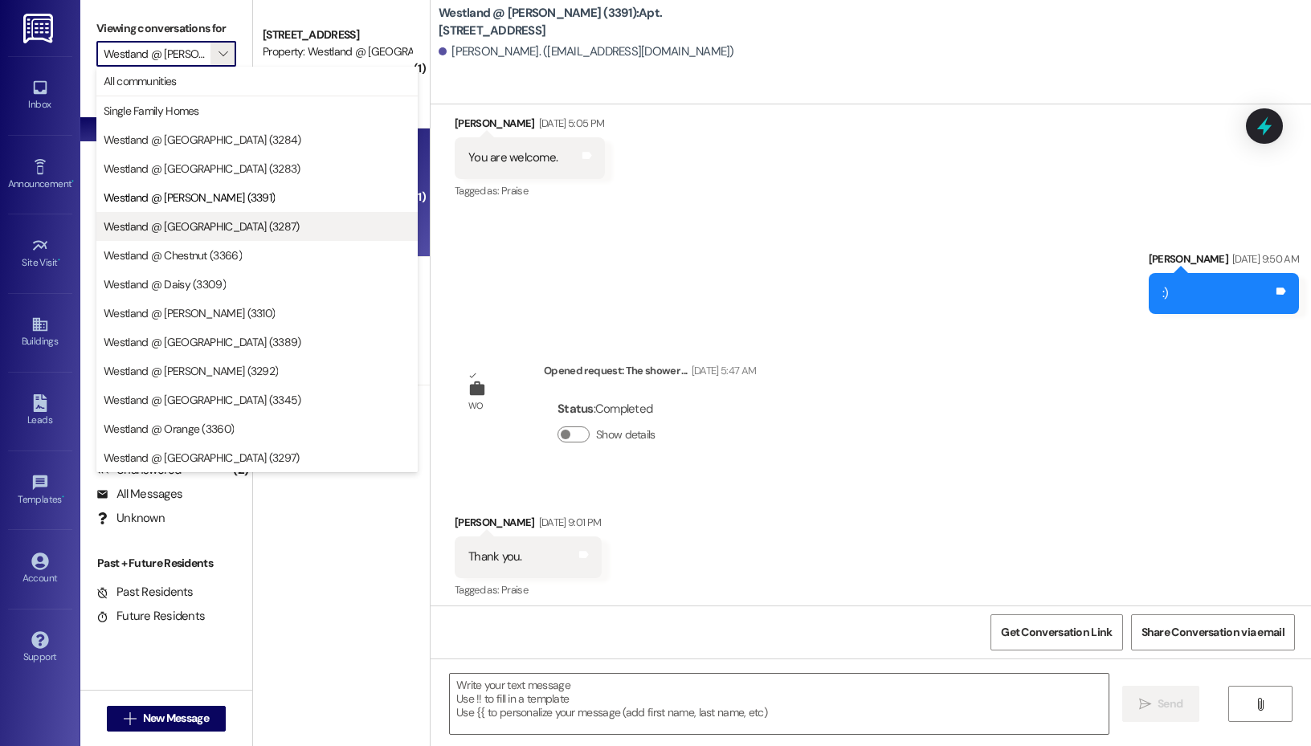
click at [261, 218] on button "Westland @ [GEOGRAPHIC_DATA] (3287)" at bounding box center [256, 226] width 321 height 29
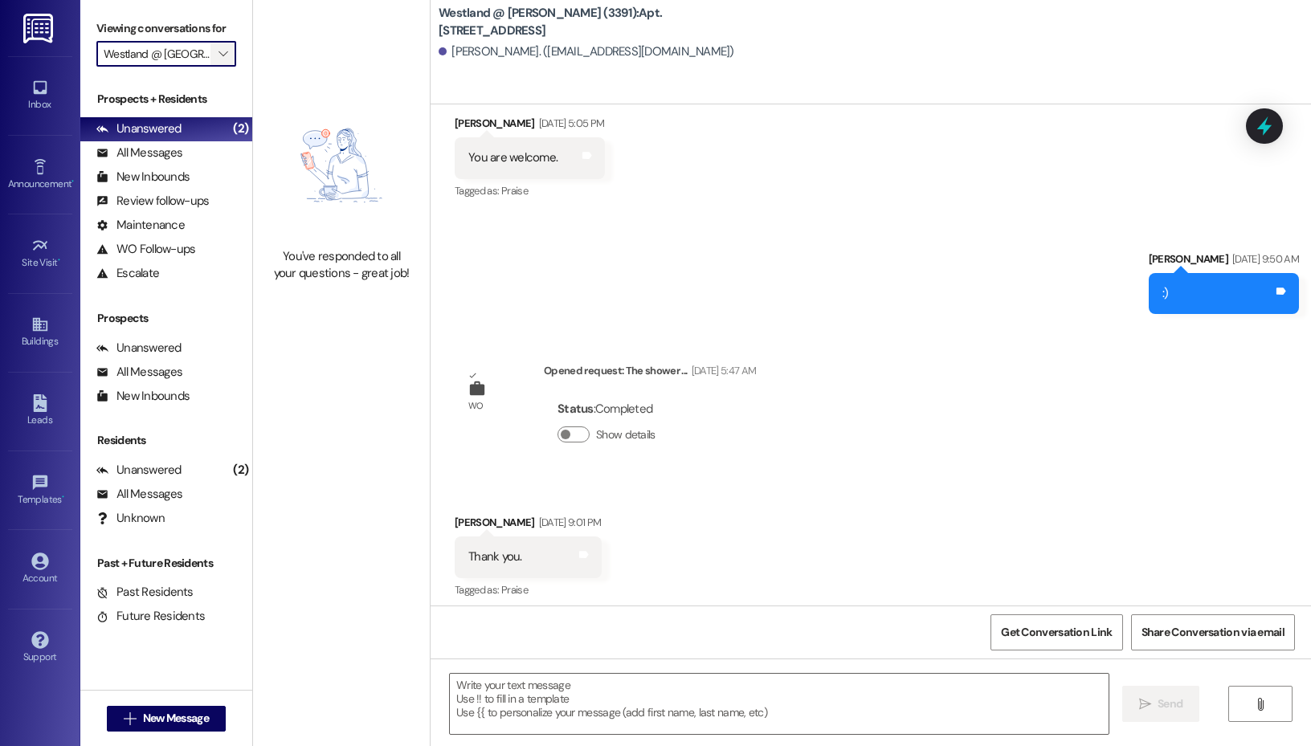
click at [219, 51] on icon "" at bounding box center [222, 53] width 9 height 13
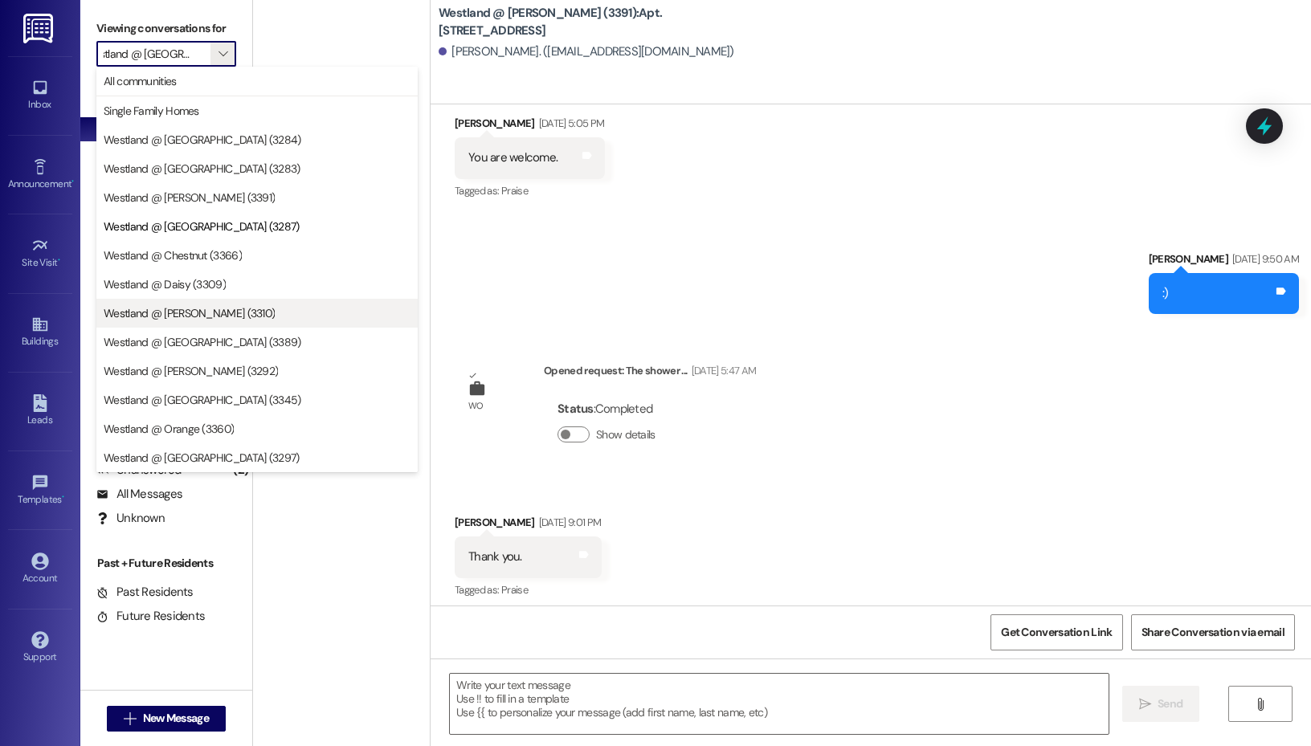
drag, startPoint x: 247, startPoint y: 319, endPoint x: 245, endPoint y: 327, distance: 8.2
click at [245, 327] on button "Westland @ [PERSON_NAME] (3310)" at bounding box center [256, 313] width 321 height 29
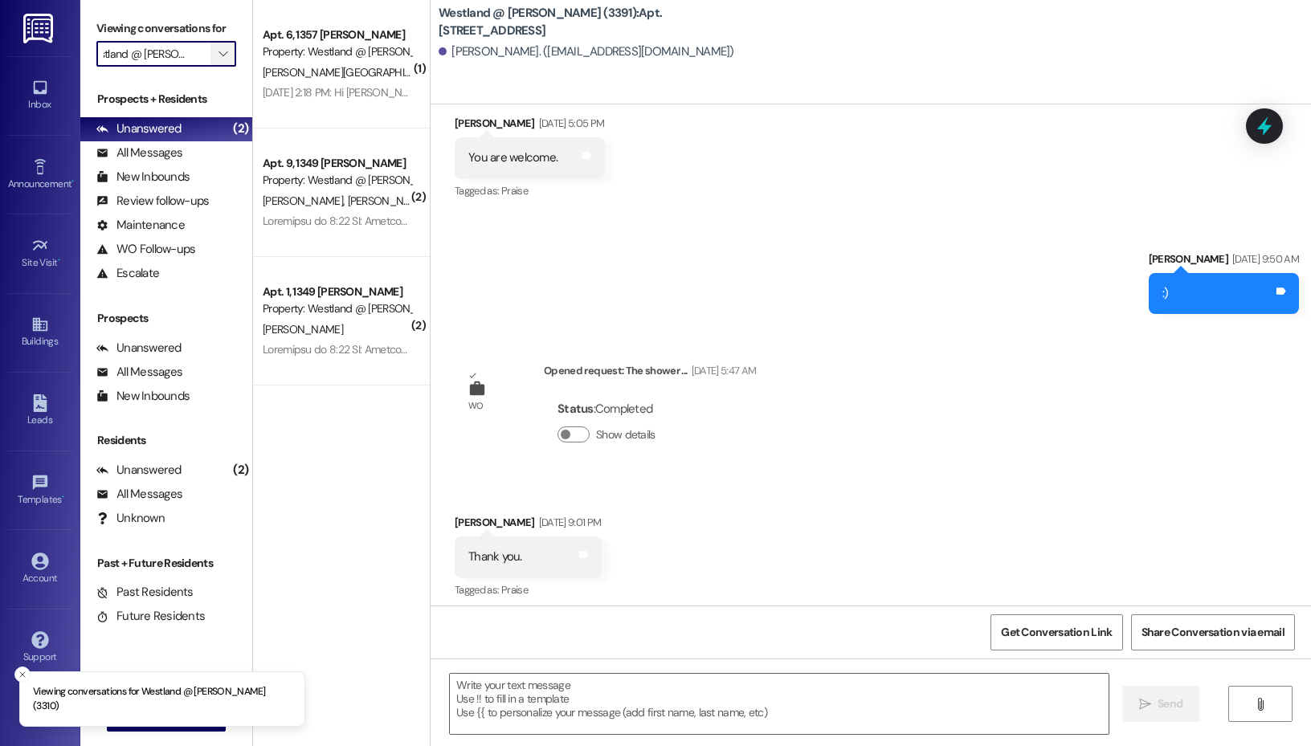
click at [223, 51] on icon "" at bounding box center [222, 53] width 9 height 13
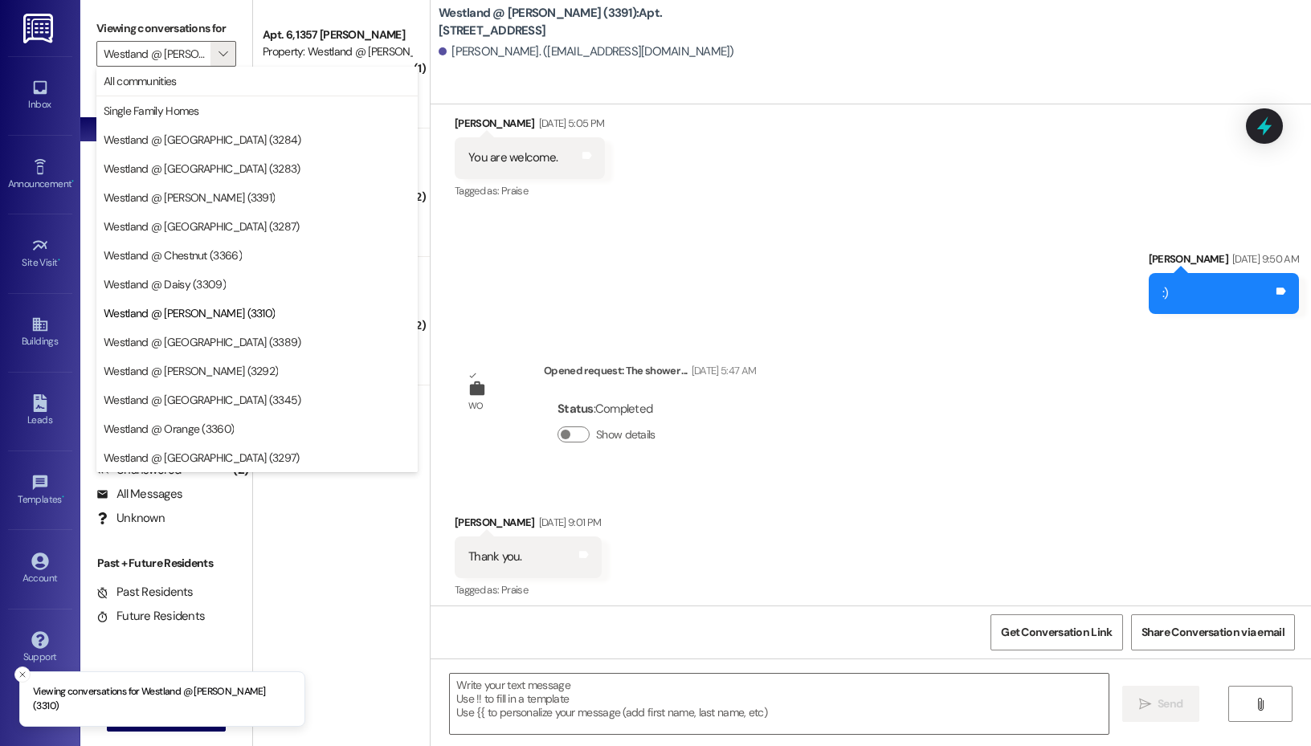
click at [308, 546] on div "( 1 ) Apt. 6, 1357 Dawson Property: Westland @ Dawson (3310) E. Sheffield-Aberc…" at bounding box center [341, 316] width 177 height 632
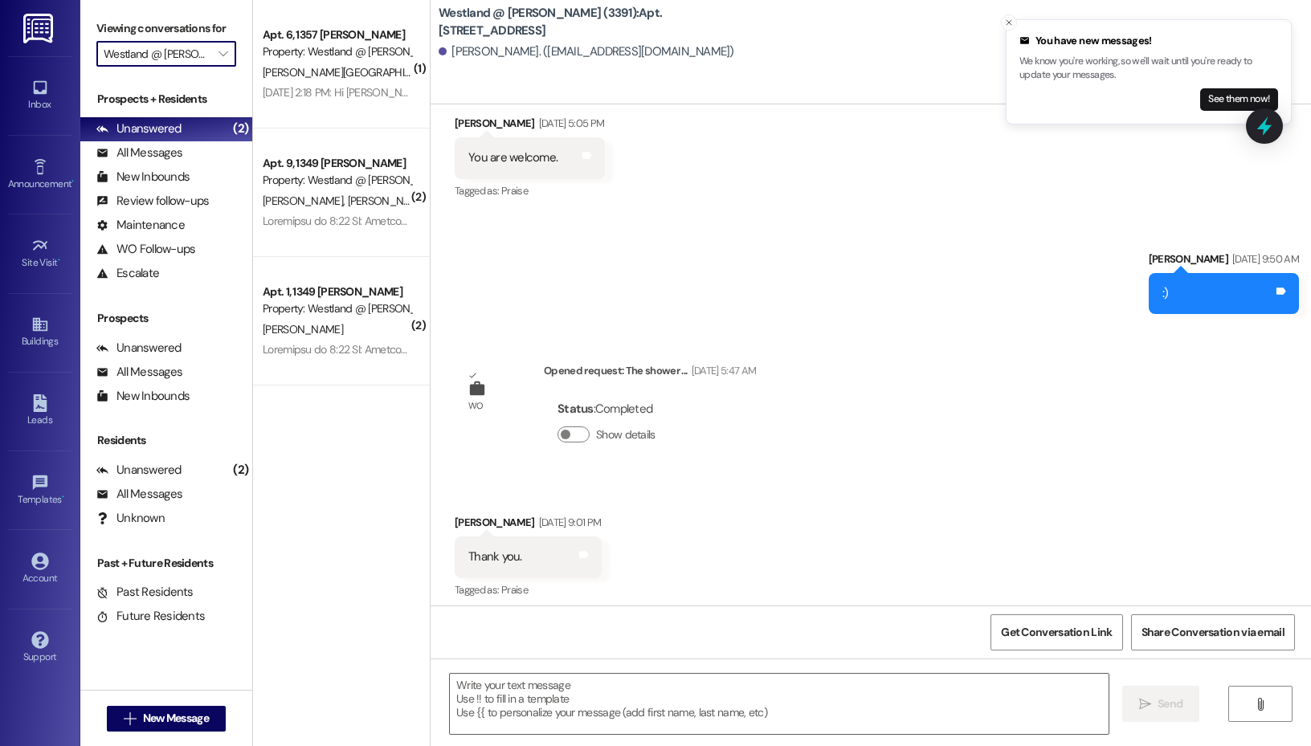
click at [207, 58] on input "Westland @ [PERSON_NAME] (3310)" at bounding box center [157, 54] width 107 height 26
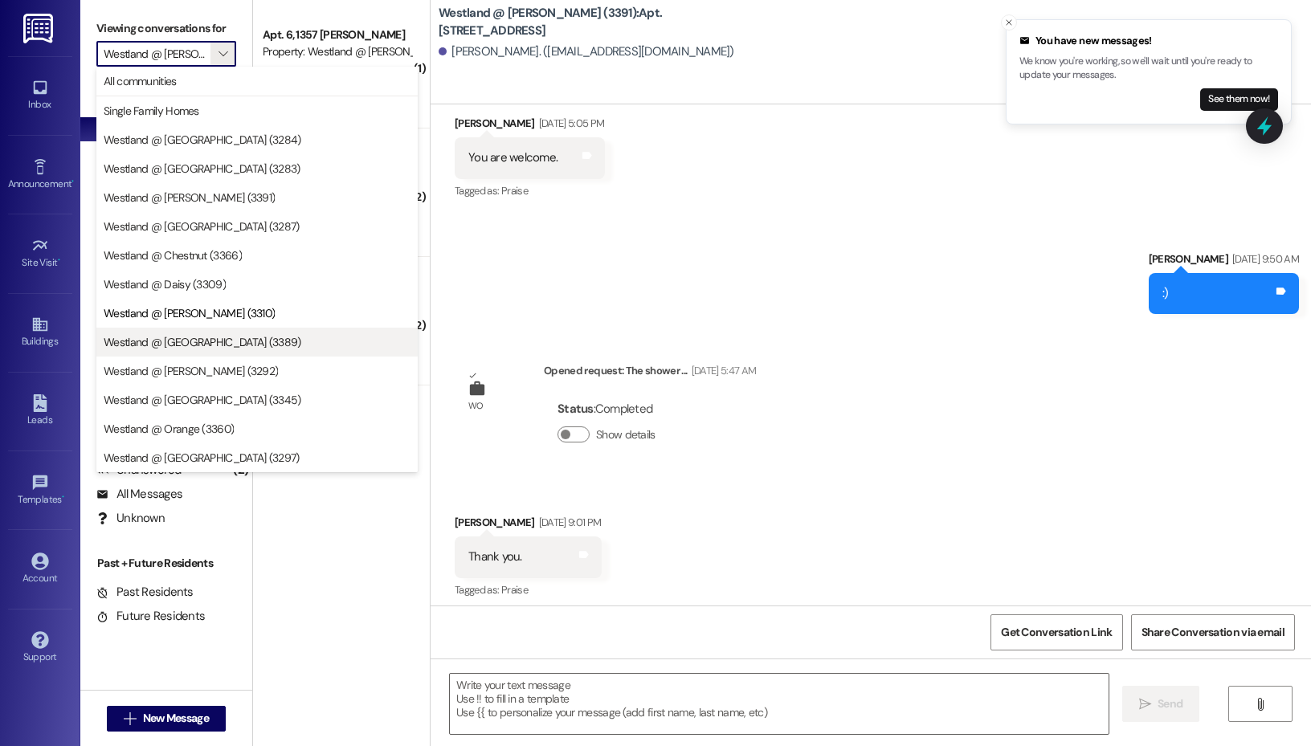
click at [186, 345] on span "Westland @ [GEOGRAPHIC_DATA] (3389)" at bounding box center [203, 342] width 198 height 16
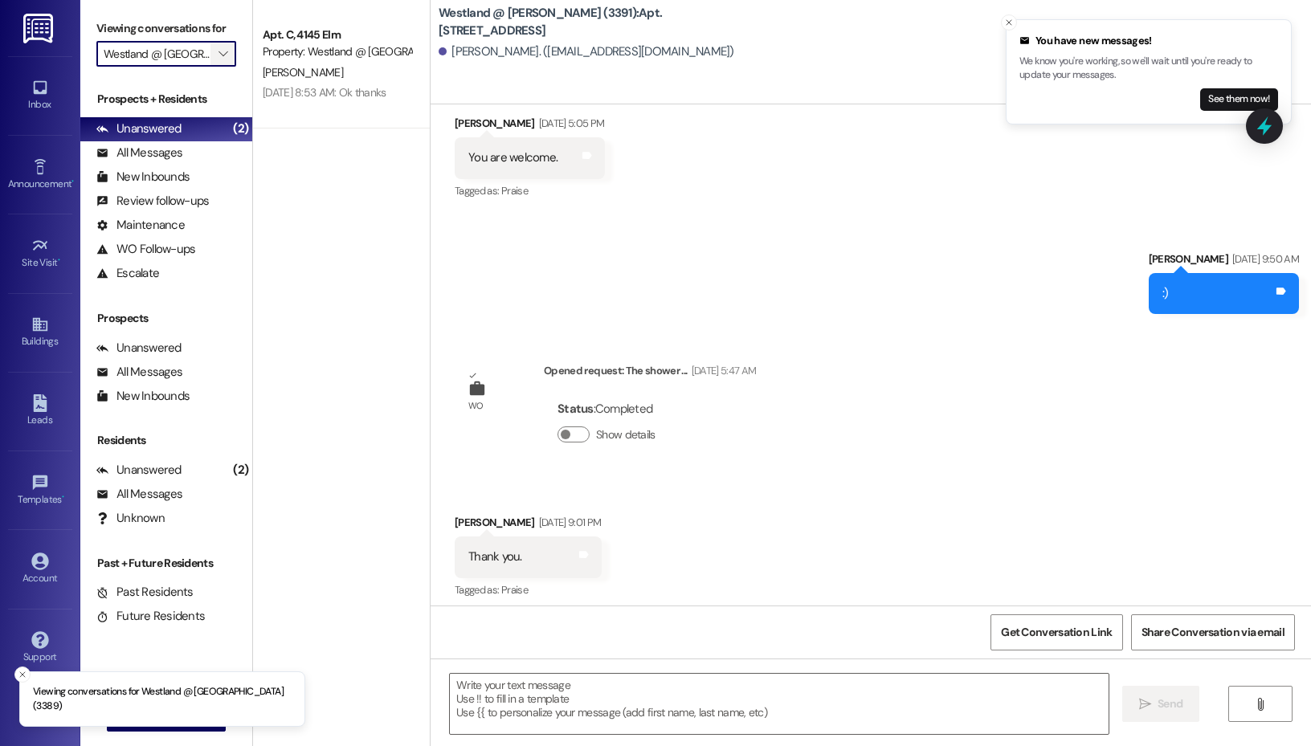
click at [219, 55] on icon "" at bounding box center [222, 53] width 9 height 13
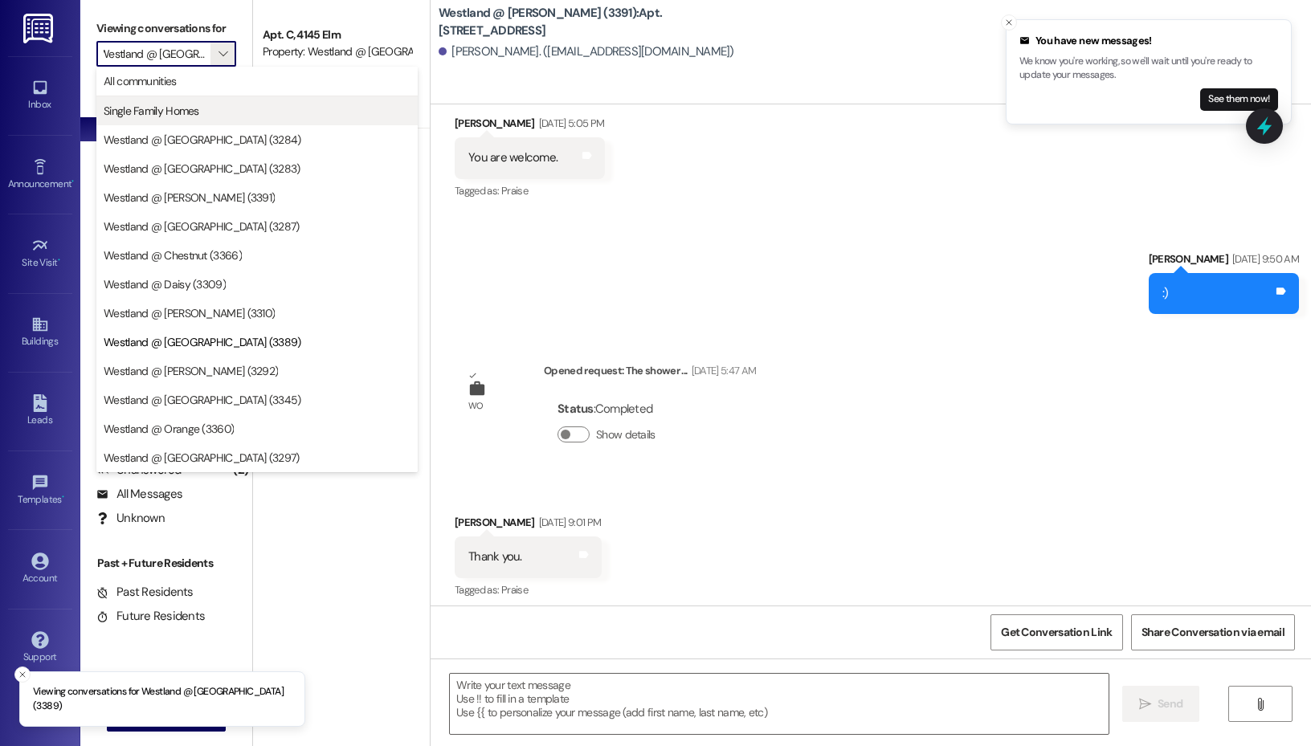
click at [225, 116] on span "Single Family Homes" at bounding box center [257, 111] width 307 height 16
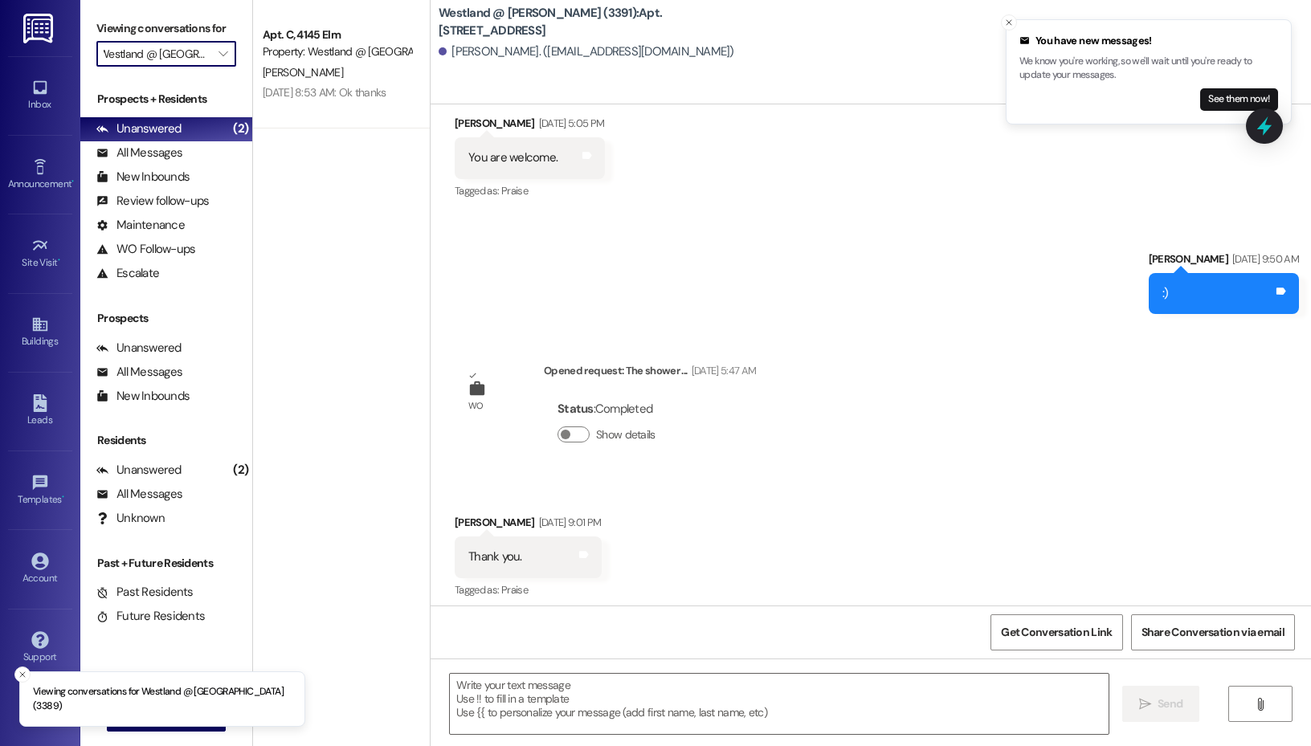
type input "Single Family Homes"
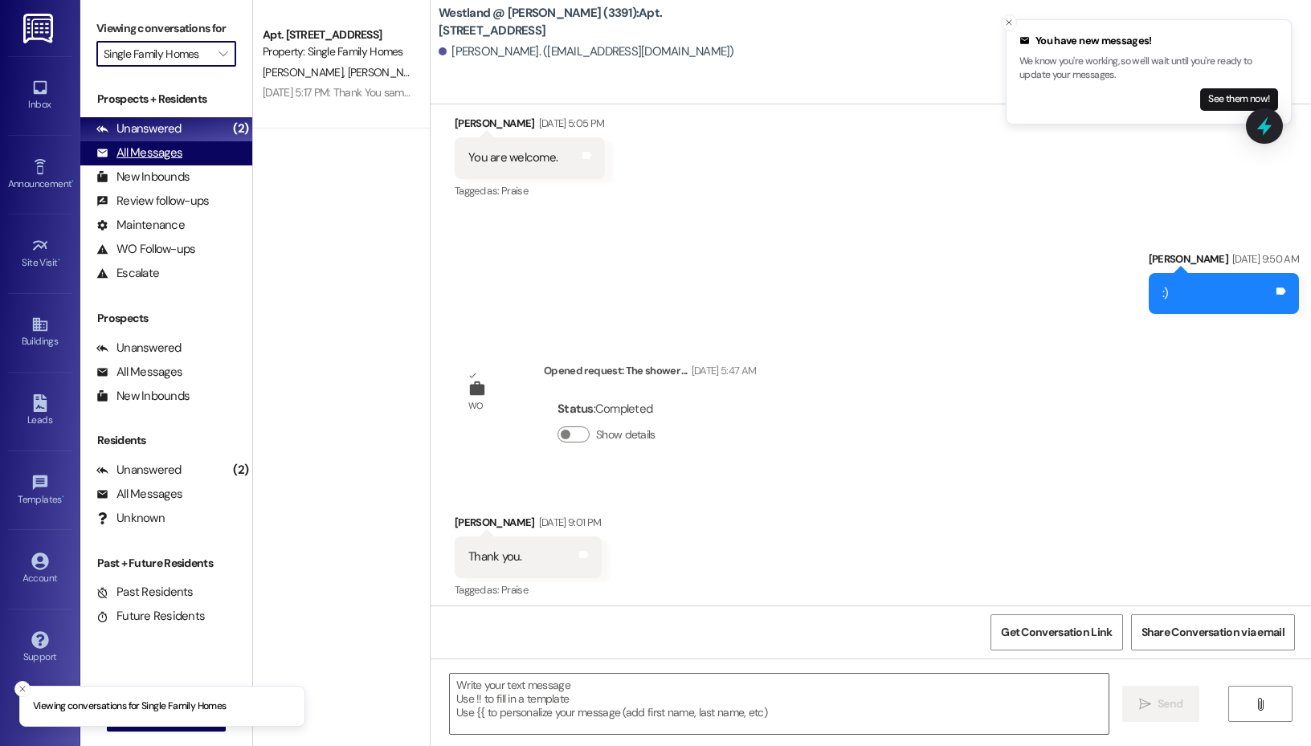
click at [174, 153] on div "All Messages" at bounding box center [139, 153] width 86 height 17
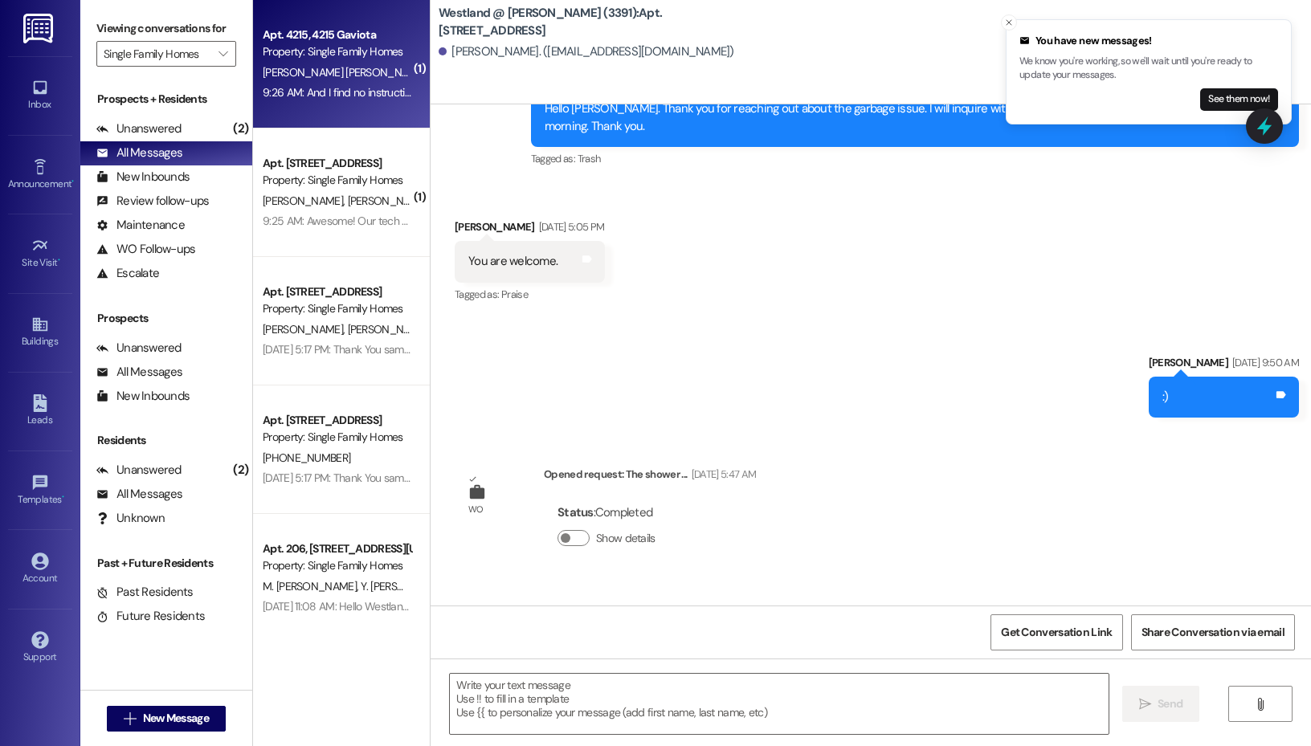
click at [368, 83] on div "9:26 AM: And I find no instructions online for this particular model either 9:2…" at bounding box center [337, 93] width 152 height 20
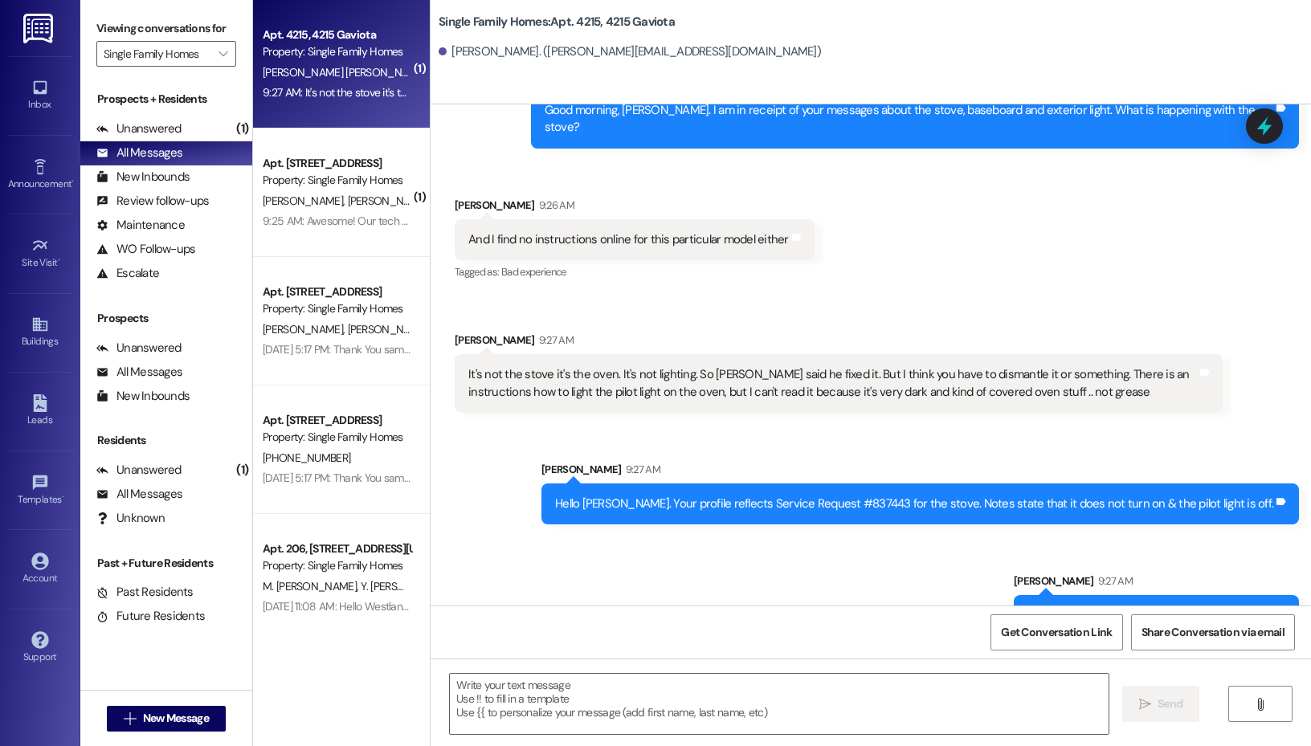
scroll to position [49219, 0]
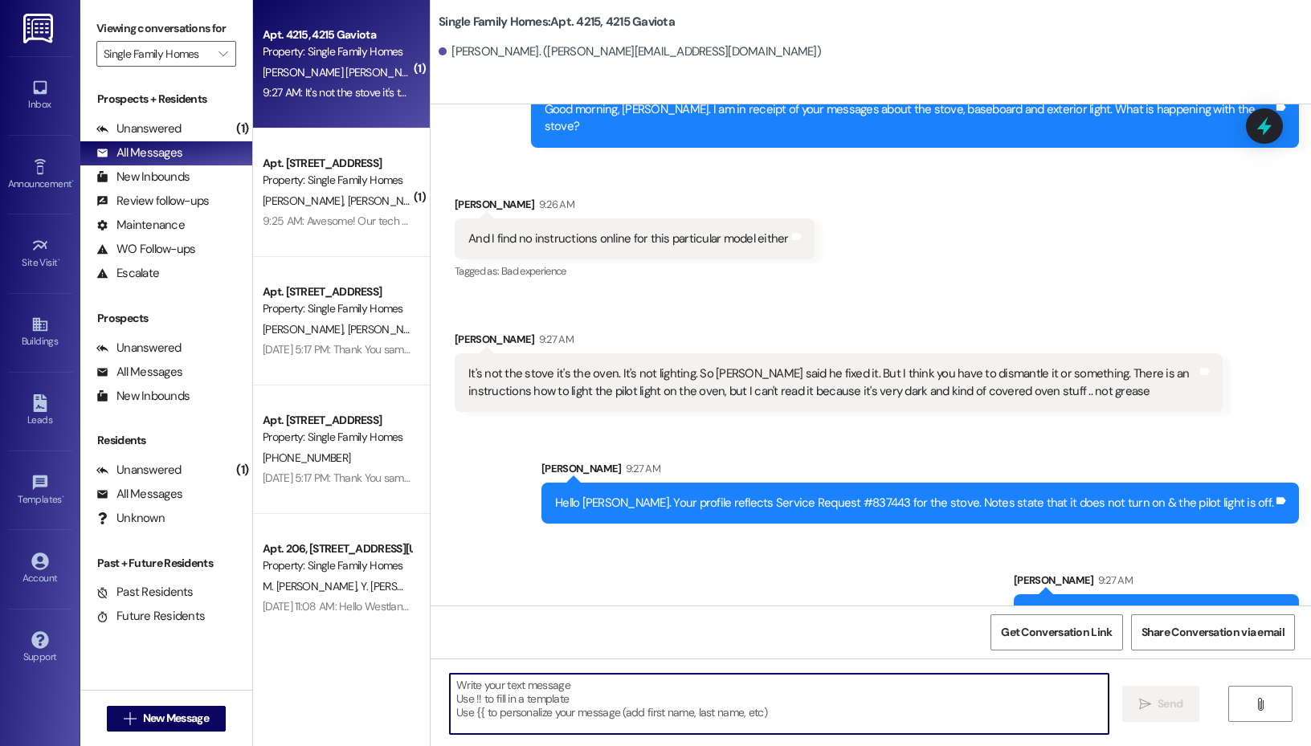
click at [590, 702] on textarea at bounding box center [779, 704] width 659 height 60
type textarea "Can you send me a screenshot please? Are you on your phone or desktop?"
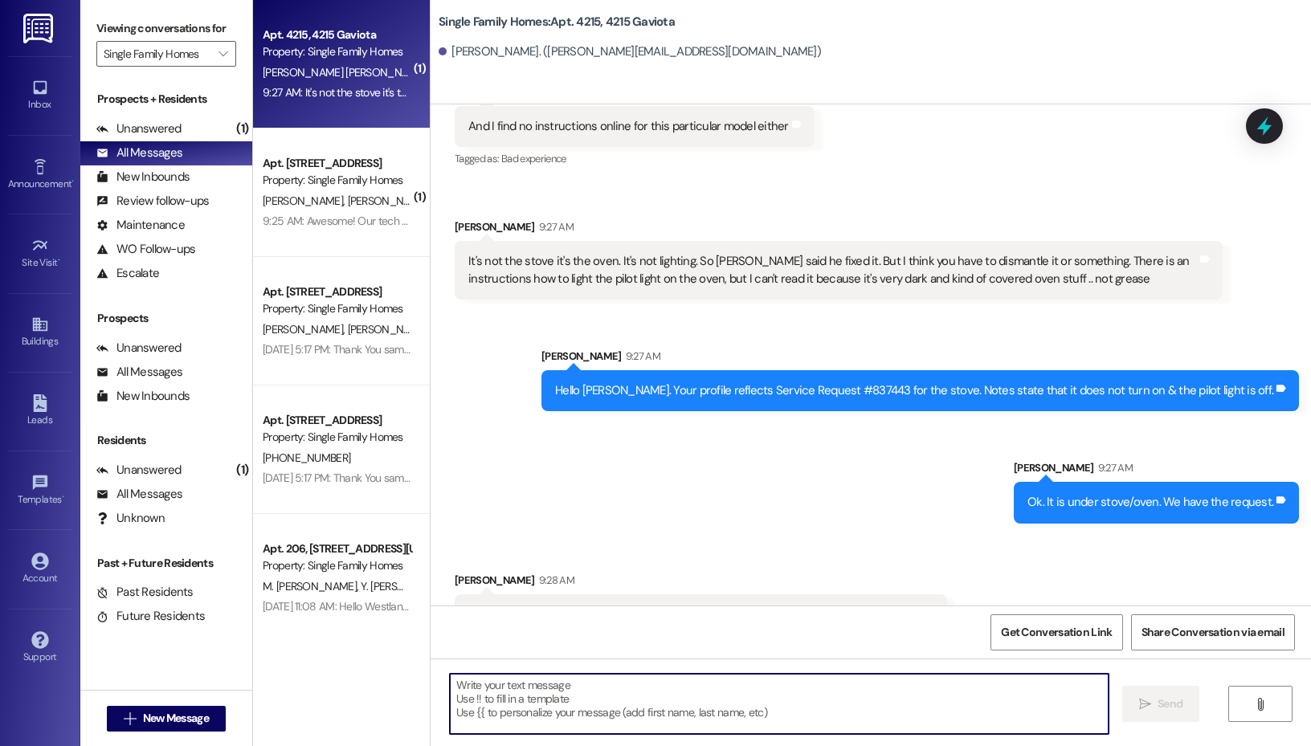
click at [634, 708] on textarea at bounding box center [779, 704] width 659 height 60
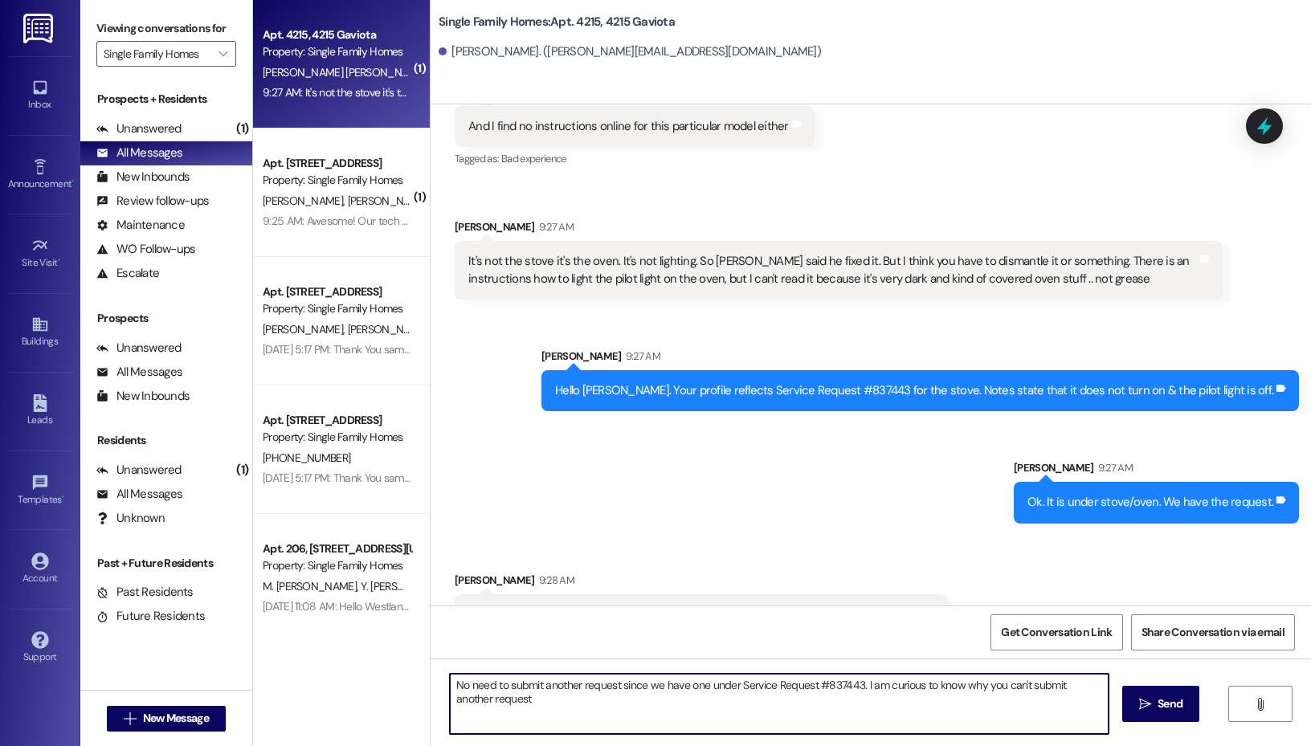
type textarea "No need to submit another request since we have one under Service Request #8374…"
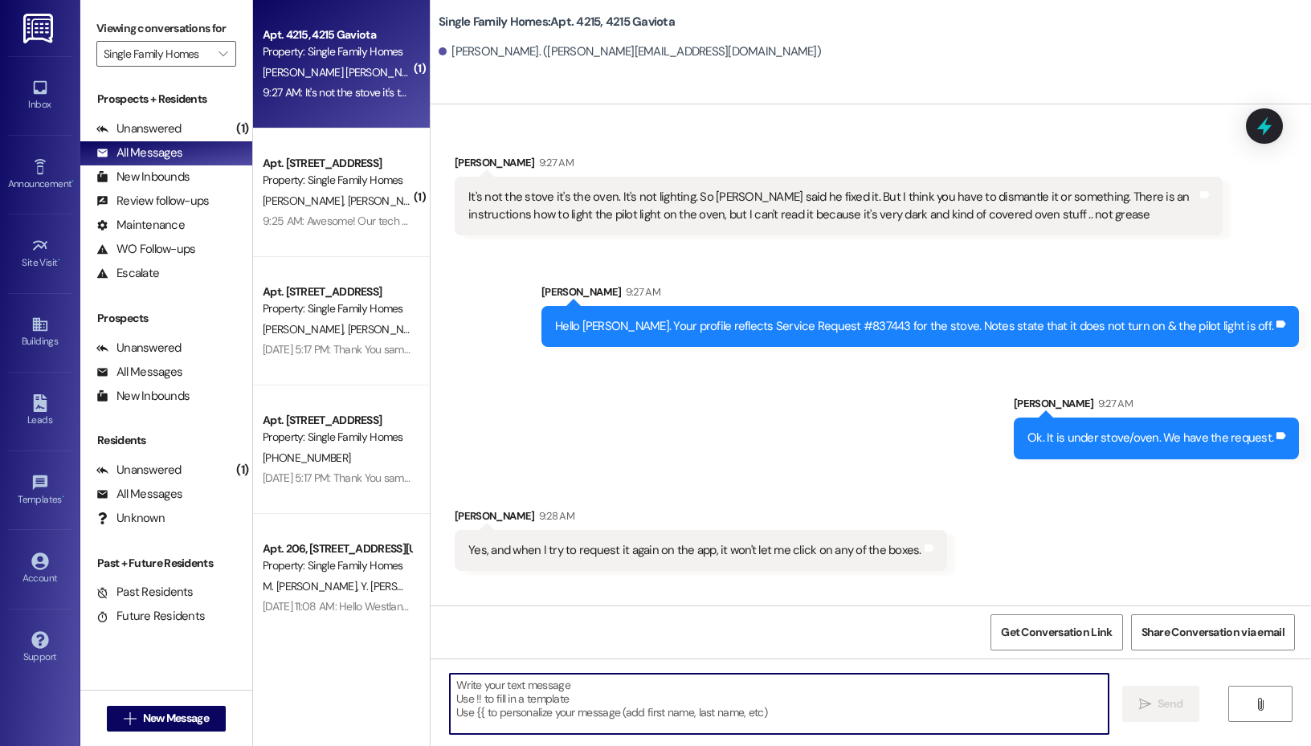
scroll to position [49460, 0]
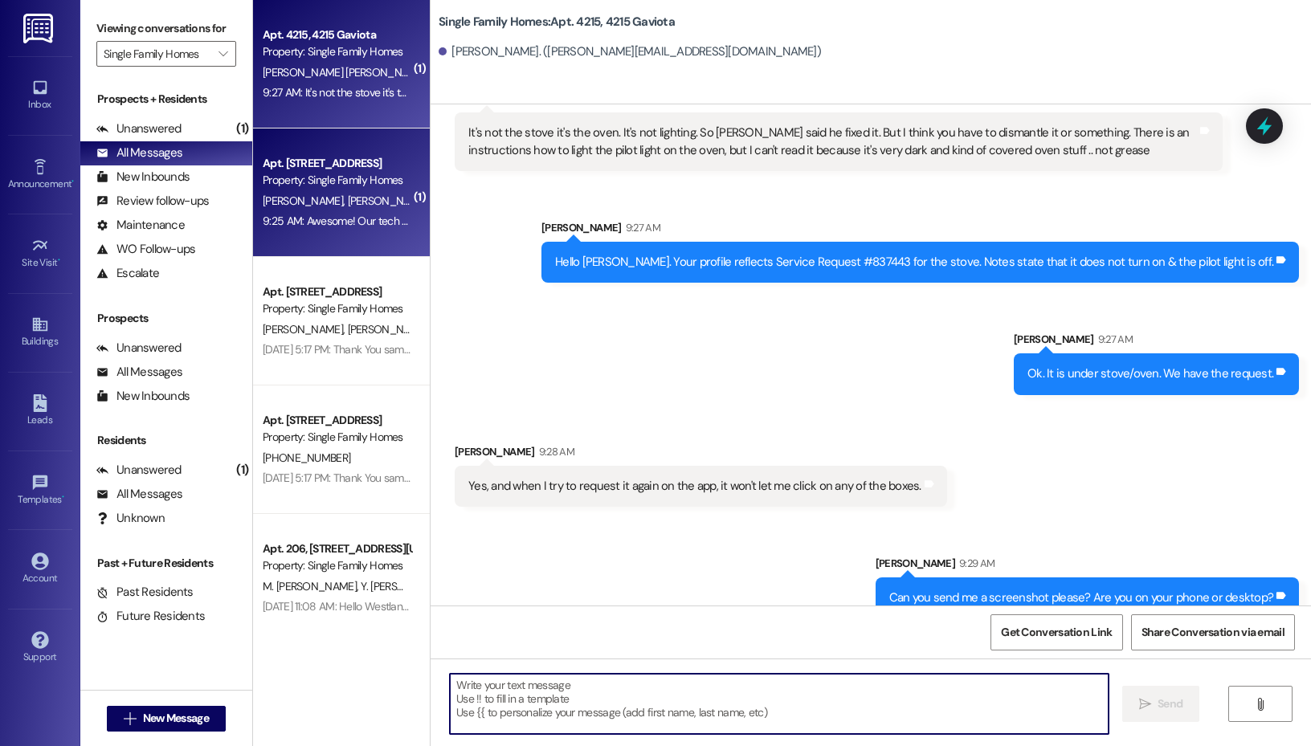
click at [292, 172] on div "Property: Single Family Homes" at bounding box center [337, 180] width 149 height 17
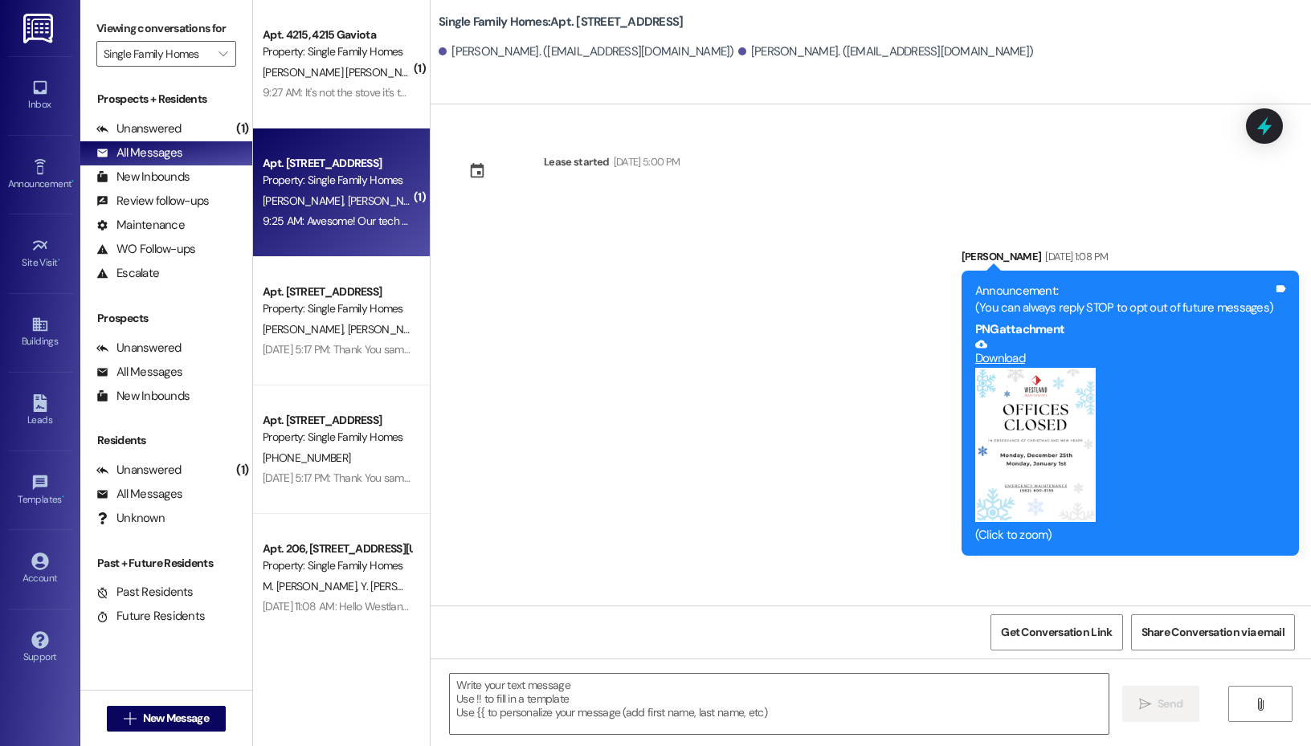
scroll to position [31028, 0]
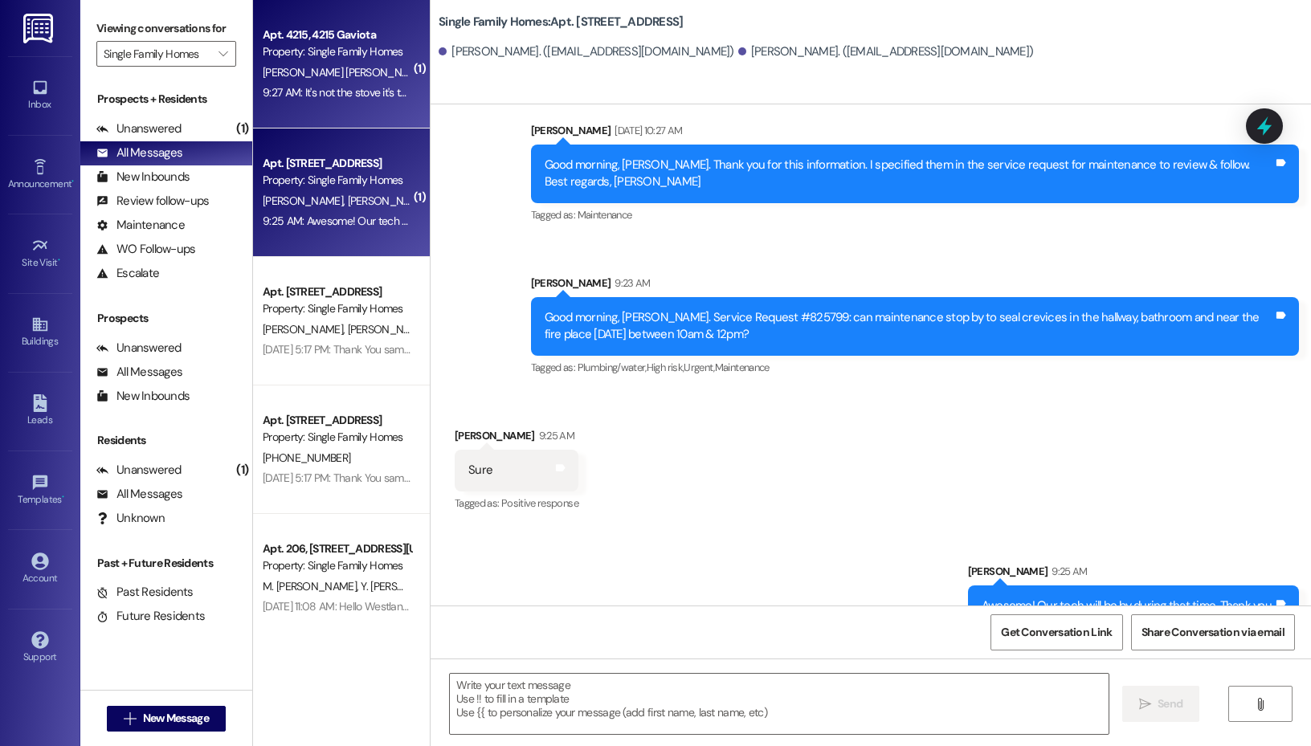
click at [295, 59] on div "Property: Single Family Homes" at bounding box center [337, 51] width 149 height 17
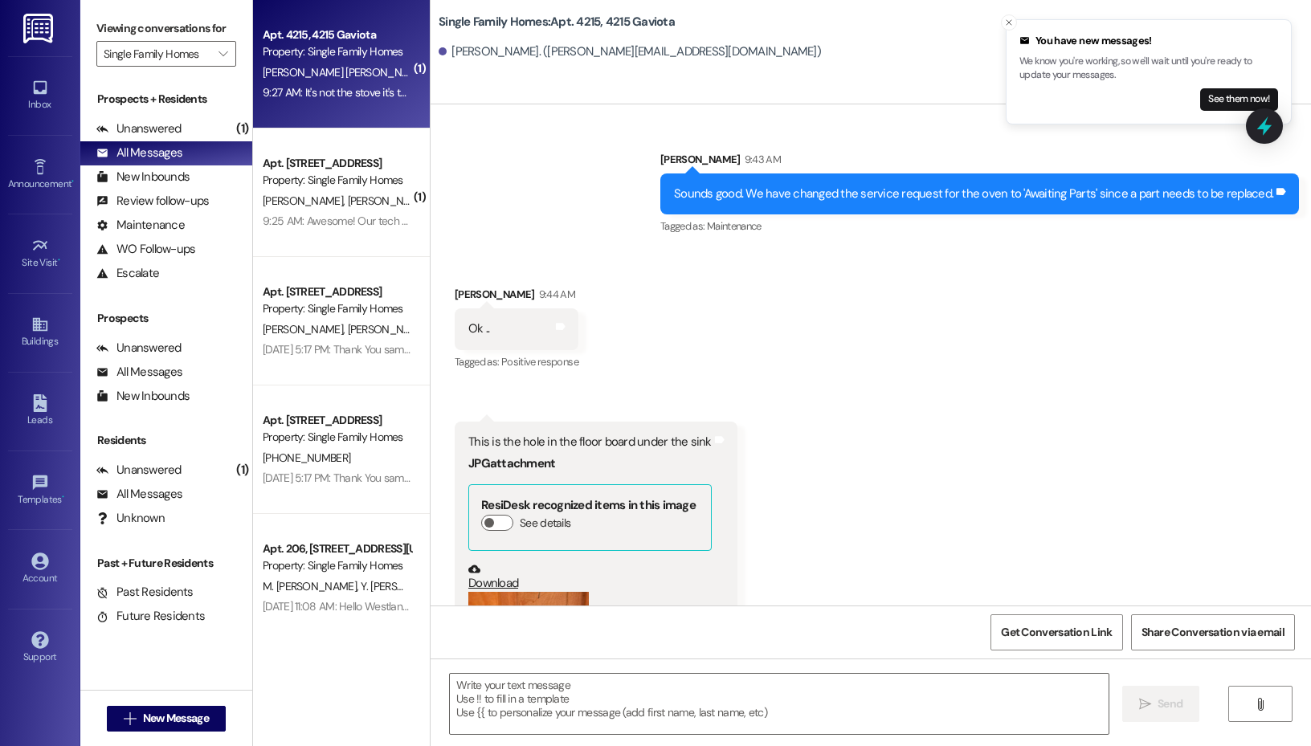
scroll to position [51302, 0]
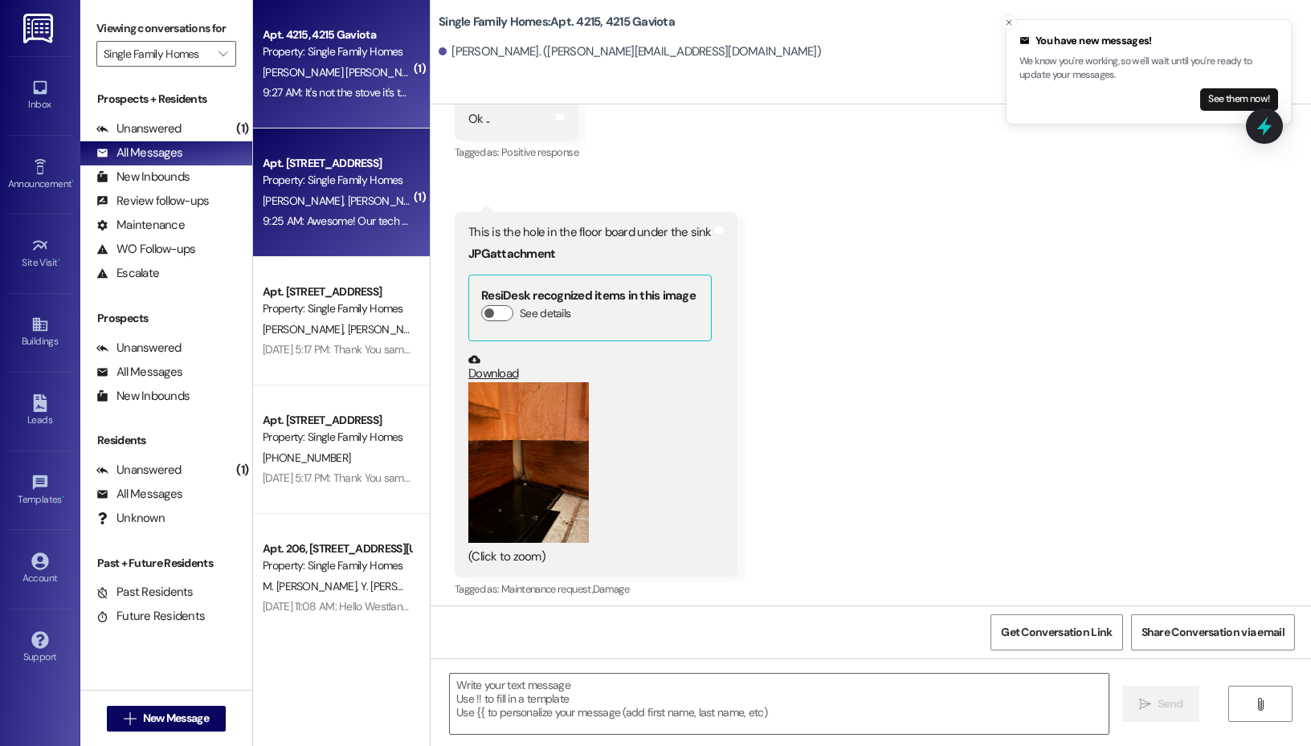
click at [321, 149] on div "Apt. 3708, 3708 Linden Avenue Property: Single Family Homes L. Litwin A. Litwin…" at bounding box center [341, 193] width 177 height 129
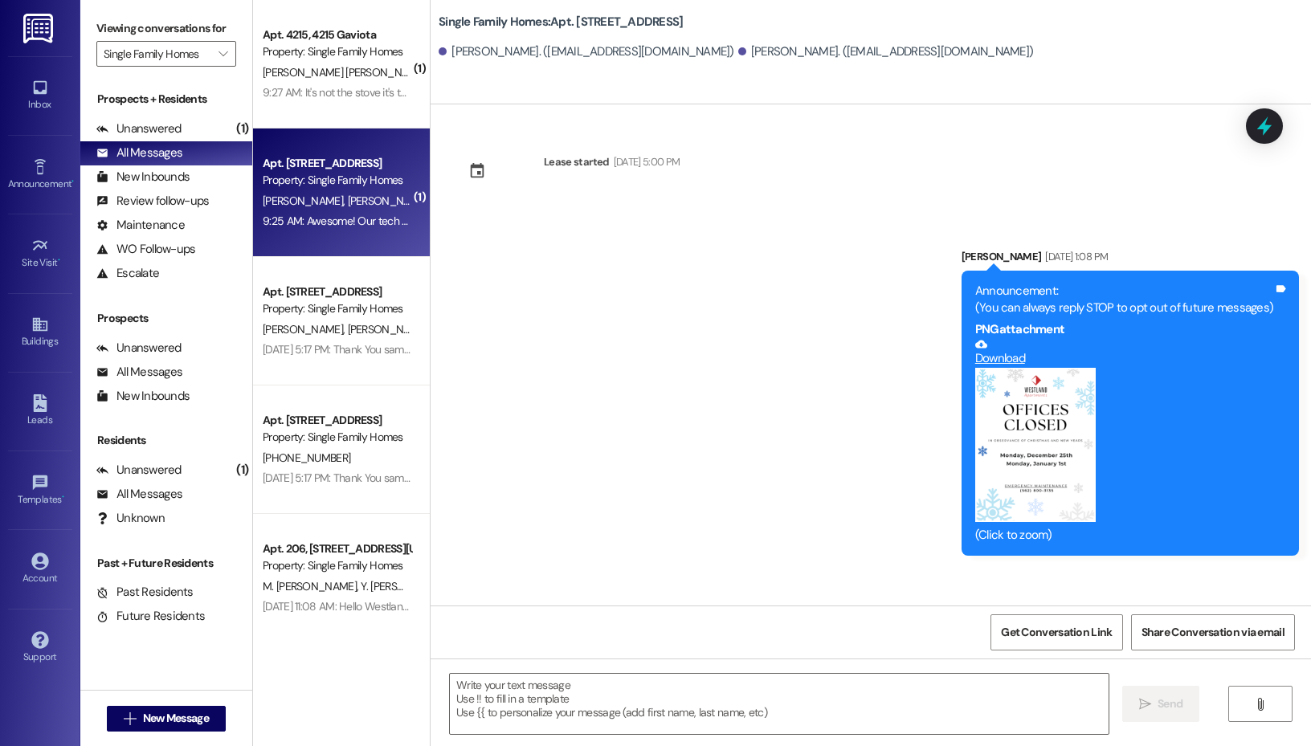
scroll to position [31028, 0]
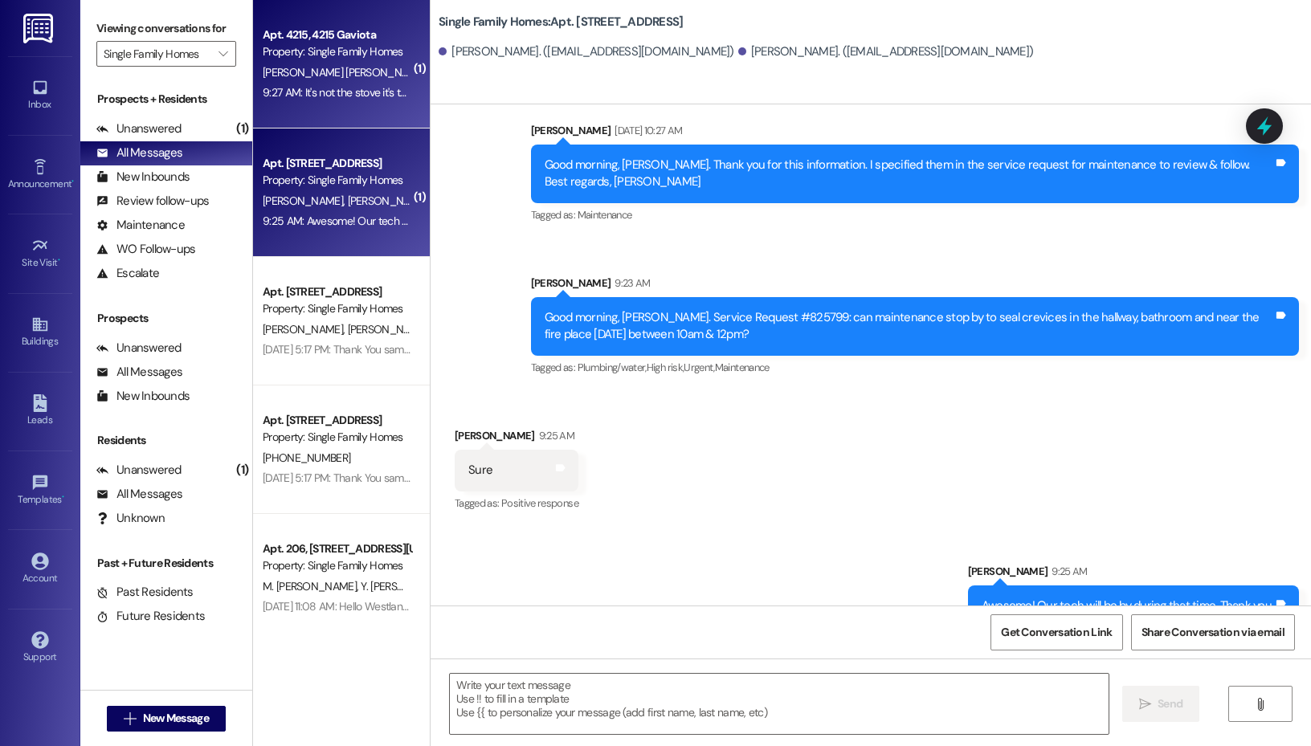
click at [390, 80] on div "[PERSON_NAME] [PERSON_NAME]" at bounding box center [337, 73] width 152 height 20
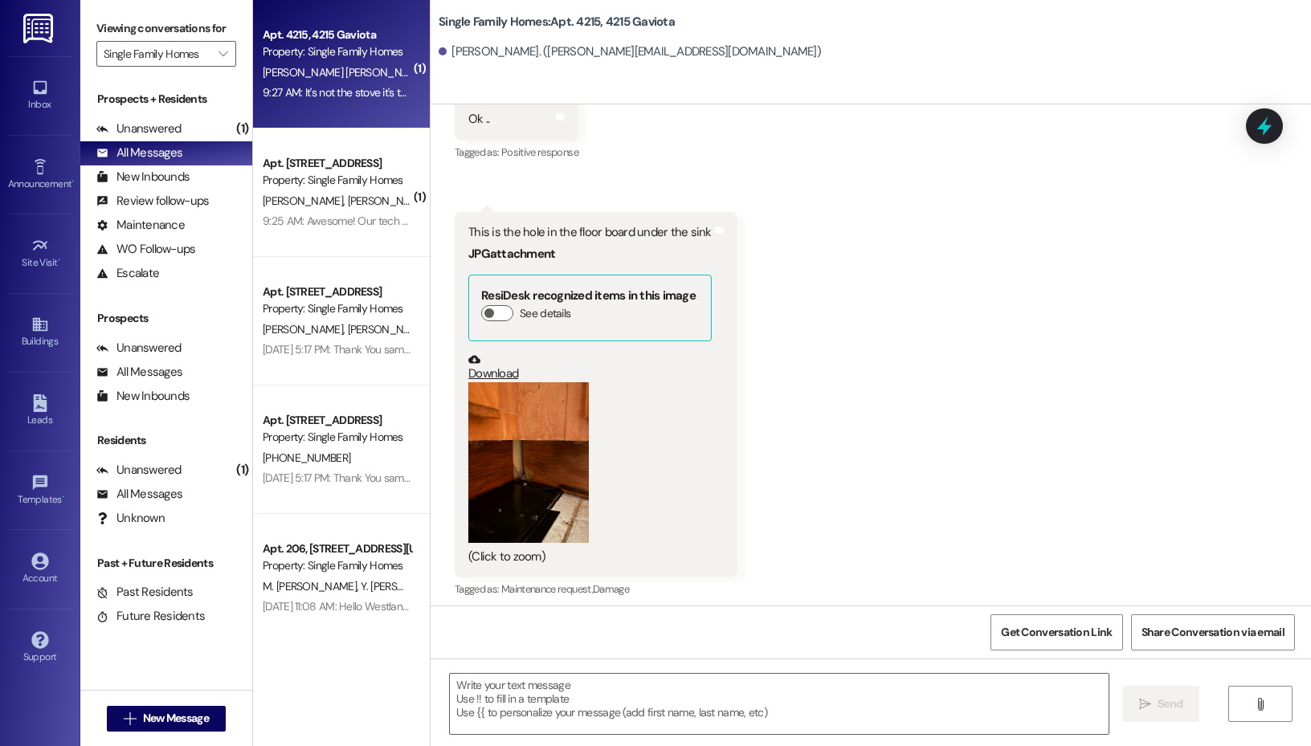
scroll to position [51303, 0]
